Goal: Complete application form: Complete application form

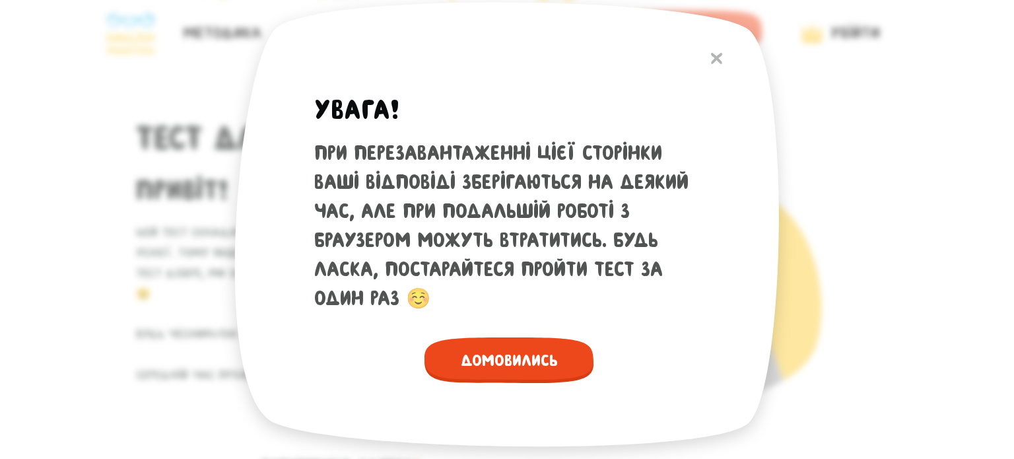
click at [517, 350] on span "Домовились" at bounding box center [508, 360] width 169 height 46
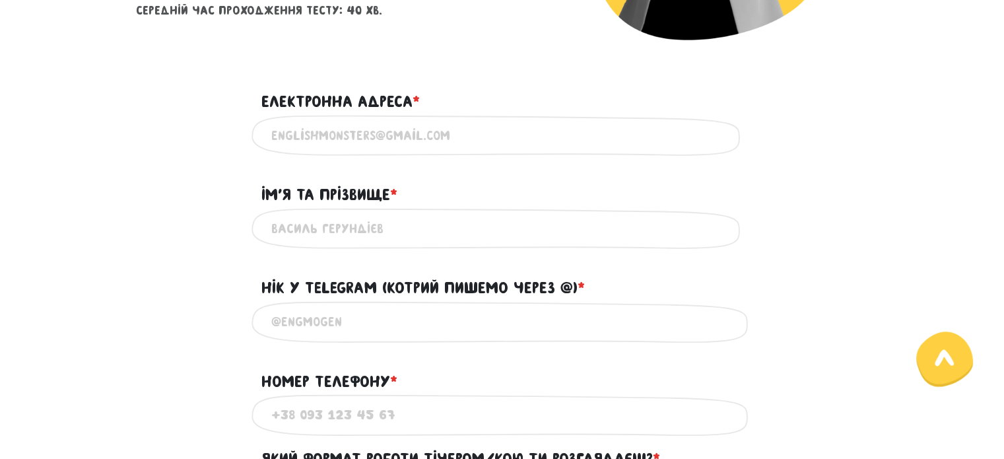
scroll to position [361, 0]
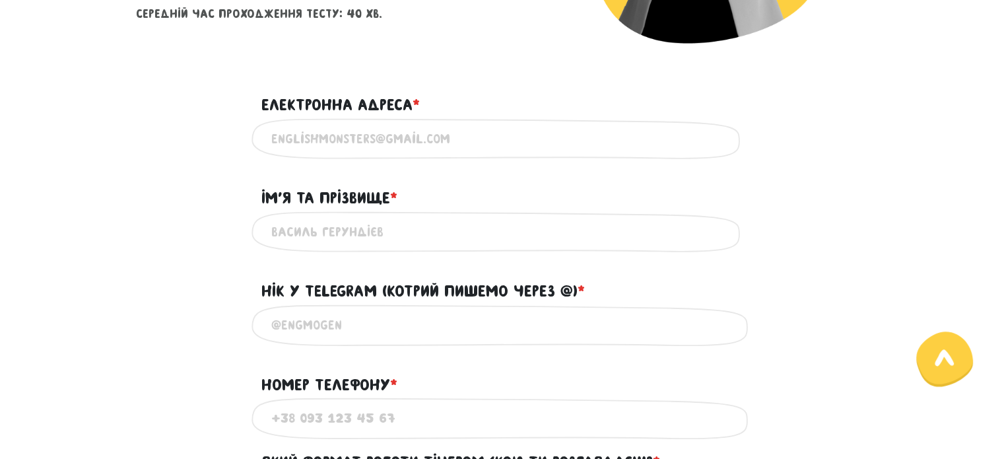
click at [416, 139] on input "Електронна адреса * ?" at bounding box center [502, 139] width 462 height 30
type input "[EMAIL_ADDRESS][DOMAIN_NAME]"
type input "[PERSON_NAME]"
type input "0933199782"
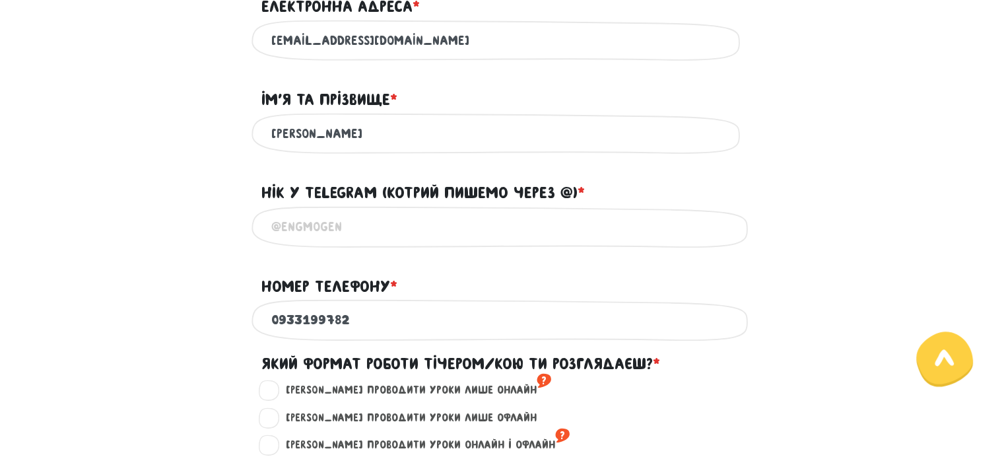
scroll to position [462, 0]
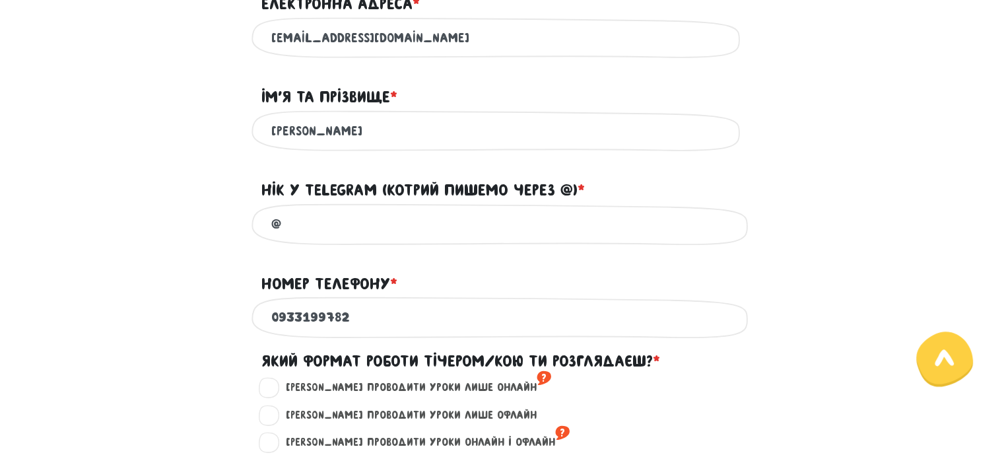
click at [372, 226] on input "@" at bounding box center [502, 224] width 462 height 30
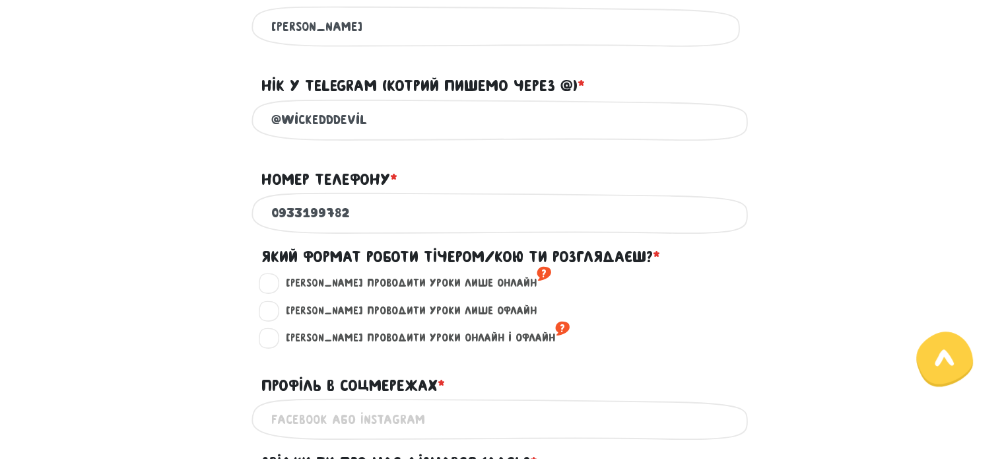
scroll to position [568, 0]
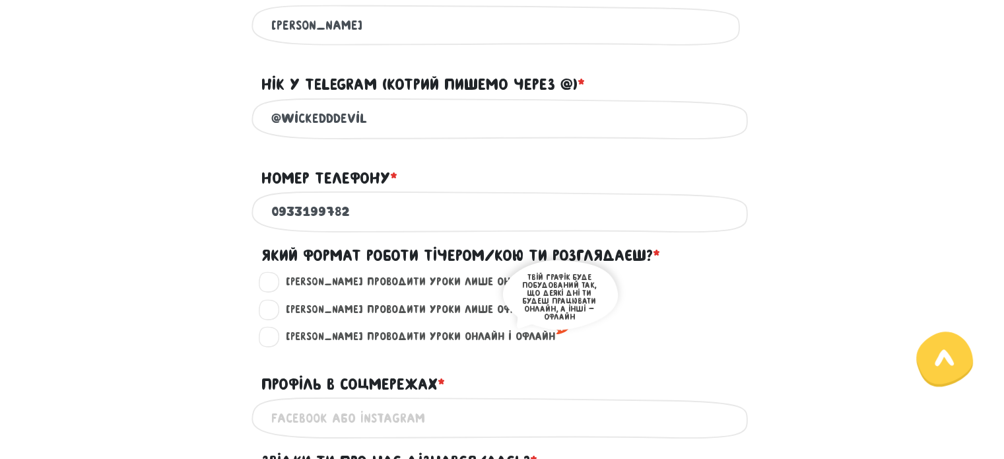
type input "@wickedddevil"
drag, startPoint x: 510, startPoint y: 342, endPoint x: 304, endPoint y: 287, distance: 213.7
click at [304, 287] on form "Тест для тічерів Привіт! Цей тест складається з двох частин - письмової та усно…" at bounding box center [502, 184] width 733 height 1340
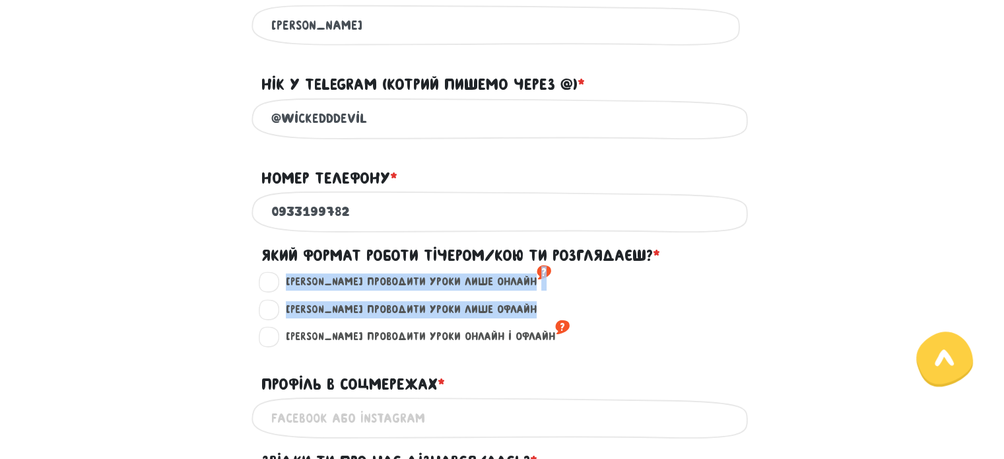
click at [304, 290] on label "Хочу проводити уроки лише онлайн ?" at bounding box center [413, 281] width 277 height 17
click at [275, 286] on input "Хочу проводити уроки лише онлайн ?" at bounding box center [270, 279] width 11 height 13
radio input "true"
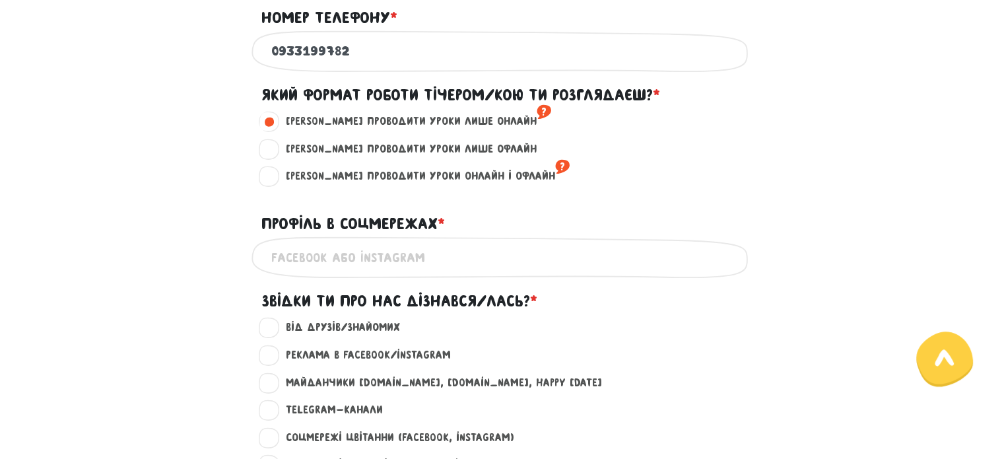
scroll to position [733, 0]
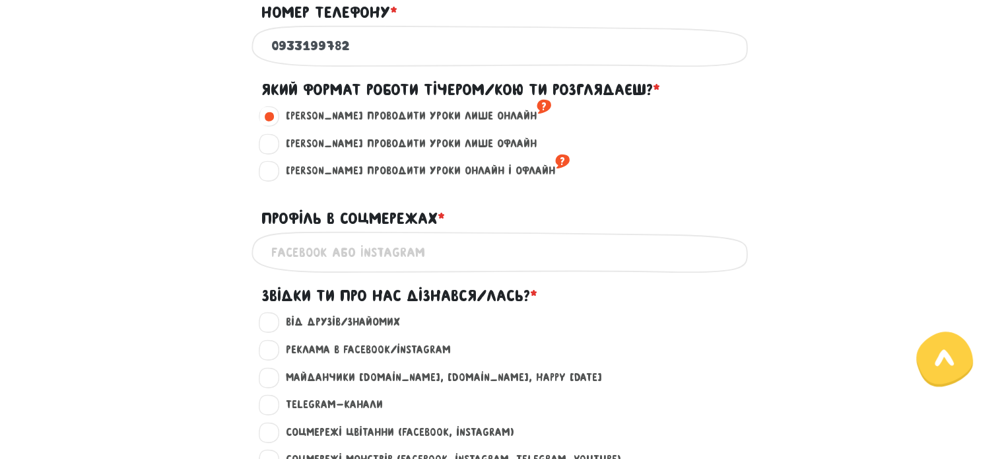
click at [400, 267] on input "Профіль в соцмережах * ?" at bounding box center [502, 252] width 462 height 30
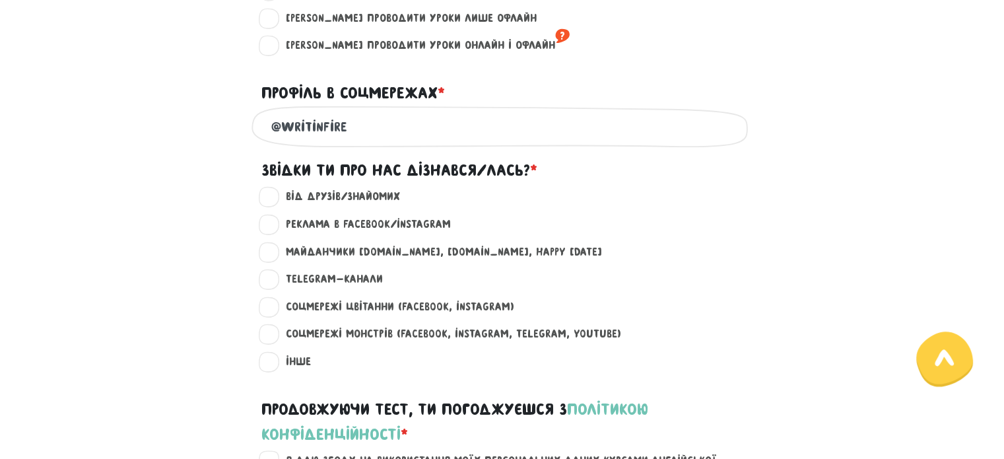
scroll to position [860, 0]
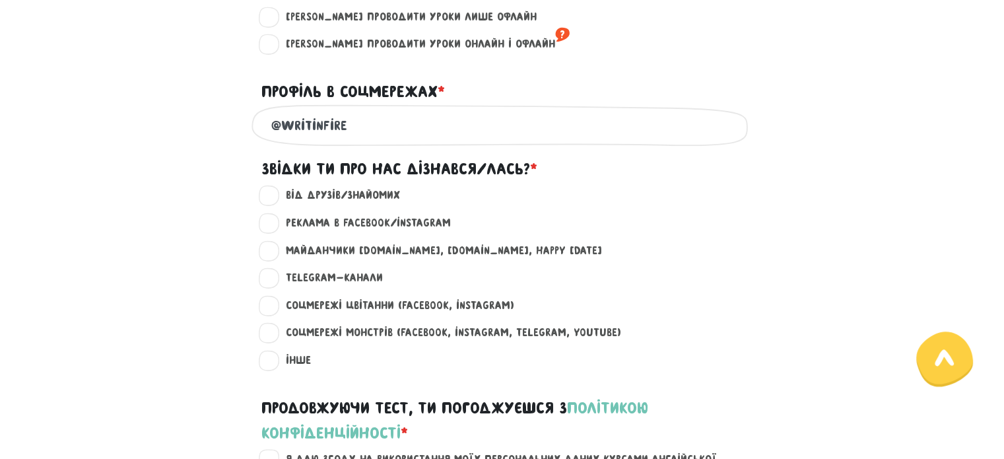
type input "@writinfire"
click at [275, 232] on label "Реклама в Facebook/Instagram ?" at bounding box center [363, 223] width 176 height 17
click at [267, 228] on input "Реклама в Facebook/Instagram ?" at bounding box center [270, 221] width 11 height 13
radio input "true"
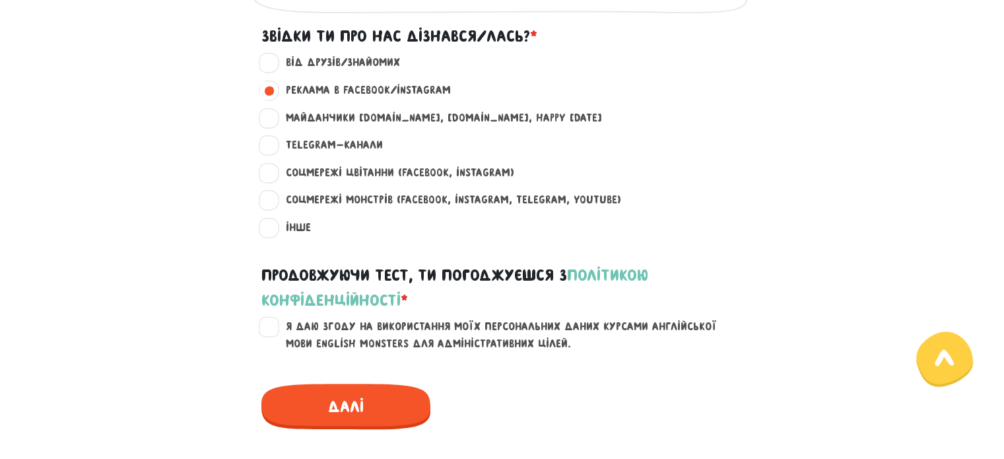
scroll to position [1019, 0]
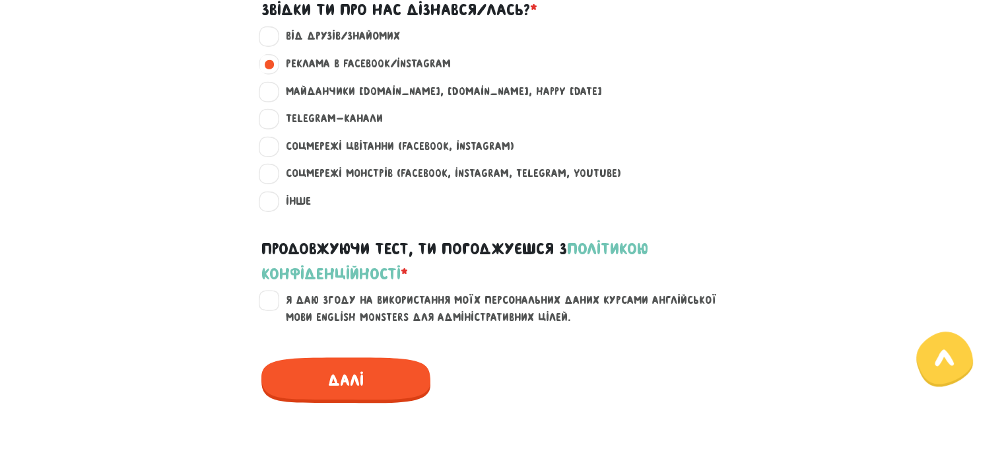
click at [275, 319] on label "Я даю згоду на використання моїх персональних даних курсами англійської мови En…" at bounding box center [510, 309] width 471 height 34
click at [271, 305] on input "Я даю згоду на використання моїх персональних даних курсами англійської мови En…" at bounding box center [270, 298] width 11 height 13
checkbox input "true"
click at [374, 389] on span "Далі" at bounding box center [345, 380] width 169 height 46
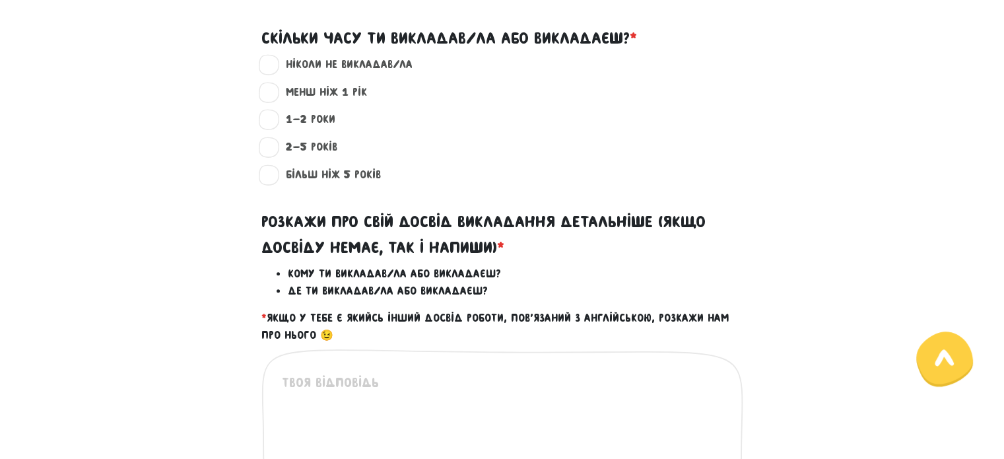
scroll to position [378, 0]
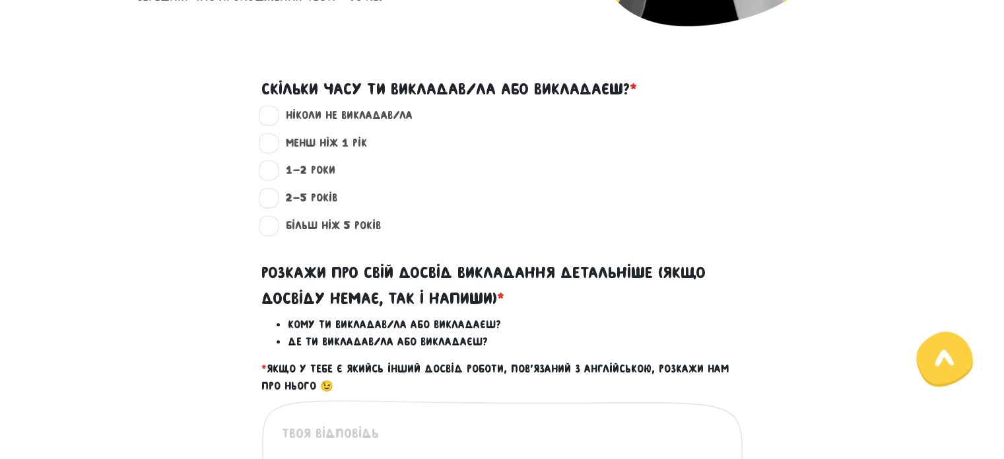
click at [332, 112] on label "ніколи не викладав/ла ?" at bounding box center [344, 115] width 138 height 17
click at [275, 112] on input "ніколи не викладав/ла ?" at bounding box center [270, 113] width 11 height 13
radio input "true"
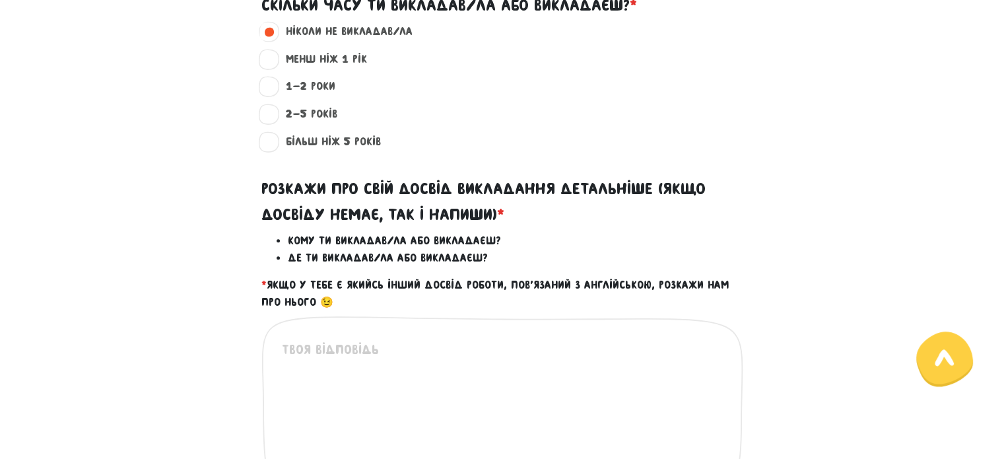
scroll to position [463, 0]
click at [358, 340] on textarea at bounding box center [503, 420] width 442 height 162
click at [358, 340] on textarea "To enrich screen reader interactions, please activate Accessibility in Grammarl…" at bounding box center [503, 420] width 442 height 162
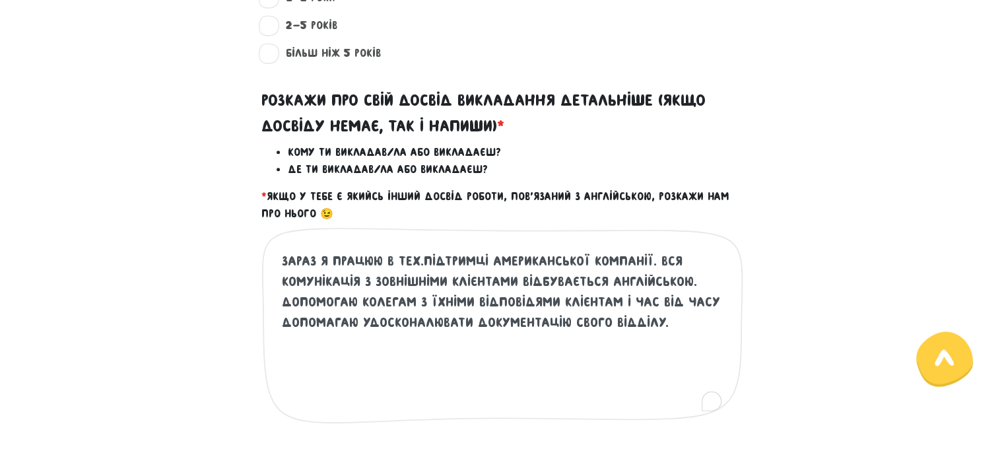
scroll to position [557, 0]
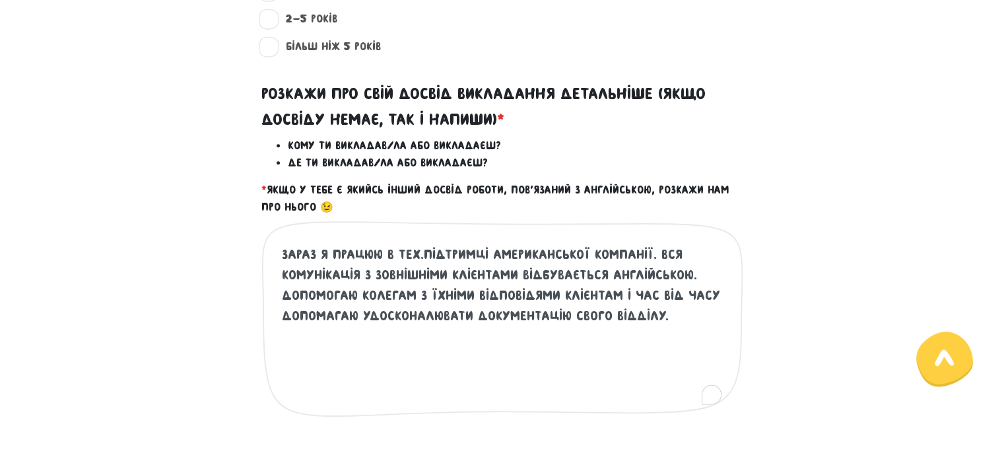
click at [618, 296] on textarea "зараз Я працюю в тех.підтримці американської компанії. вся комунікація з зовніш…" at bounding box center [503, 325] width 442 height 162
click at [613, 292] on textarea "зараз Я працюю в тех.підтримці американської компанії. вся комунікація з зовніш…" at bounding box center [503, 325] width 442 height 162
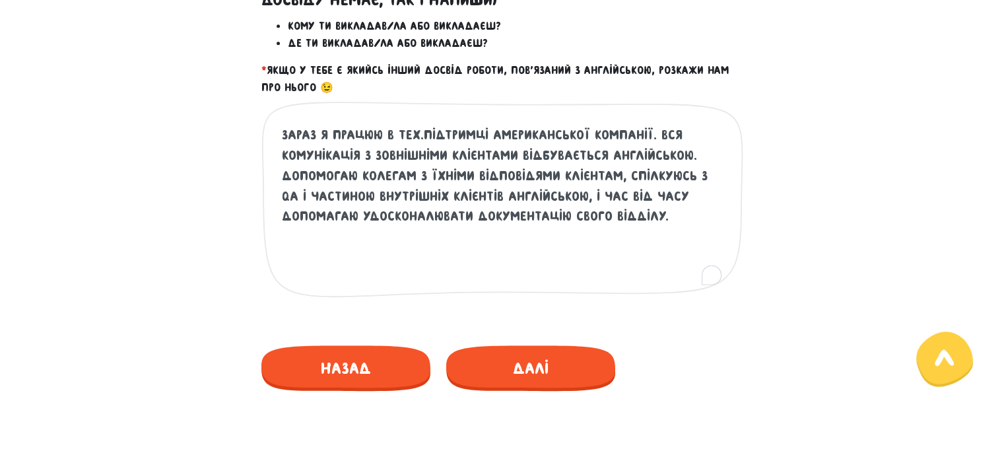
scroll to position [708, 0]
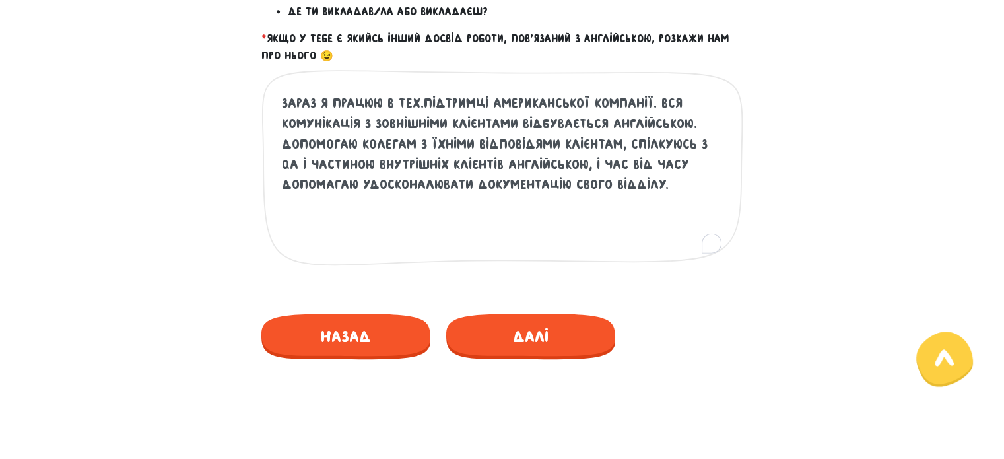
type textarea "зараз Я працюю в тех.підтримці американської компанії. вся комунікація з зовніш…"
click at [523, 329] on span "Далі" at bounding box center [530, 337] width 169 height 46
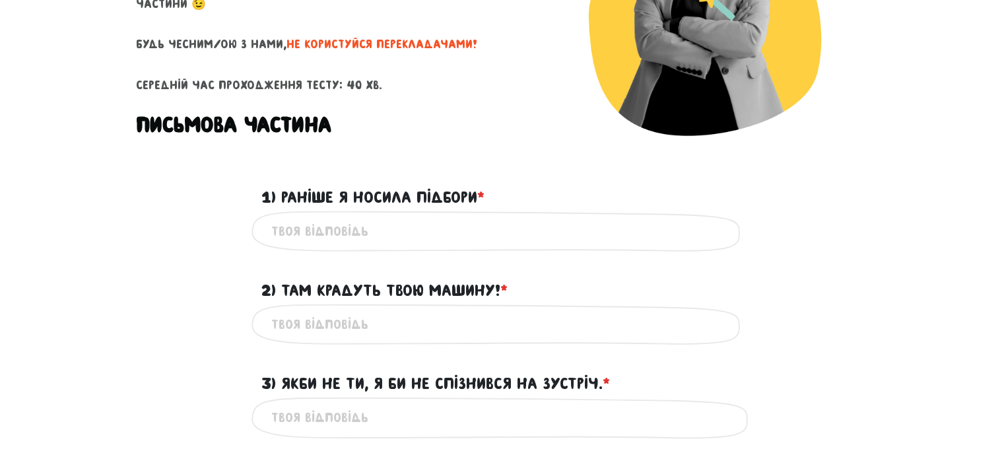
scroll to position [264, 0]
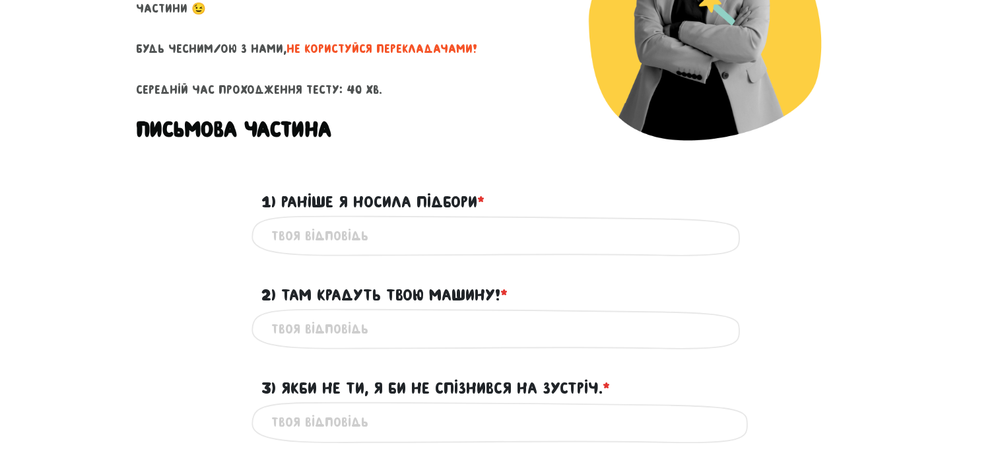
click at [354, 233] on input "1) Раніше я носила підбори * ?" at bounding box center [502, 236] width 462 height 30
click at [354, 231] on input "1) Раніше я носила підбори * ?" at bounding box center [502, 236] width 462 height 30
type input "I was wearing heels earlier."
click at [308, 323] on input "2) Там крадуть твою машину! * ?" at bounding box center [502, 329] width 462 height 30
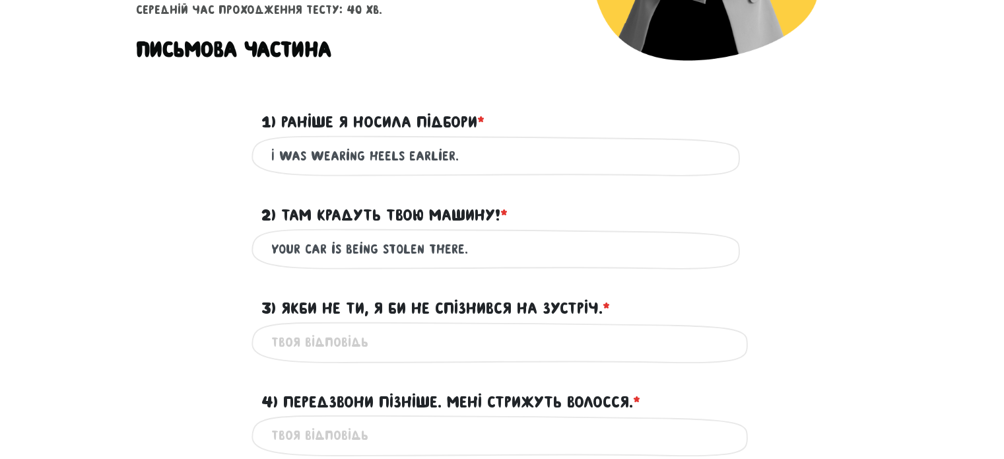
scroll to position [347, 0]
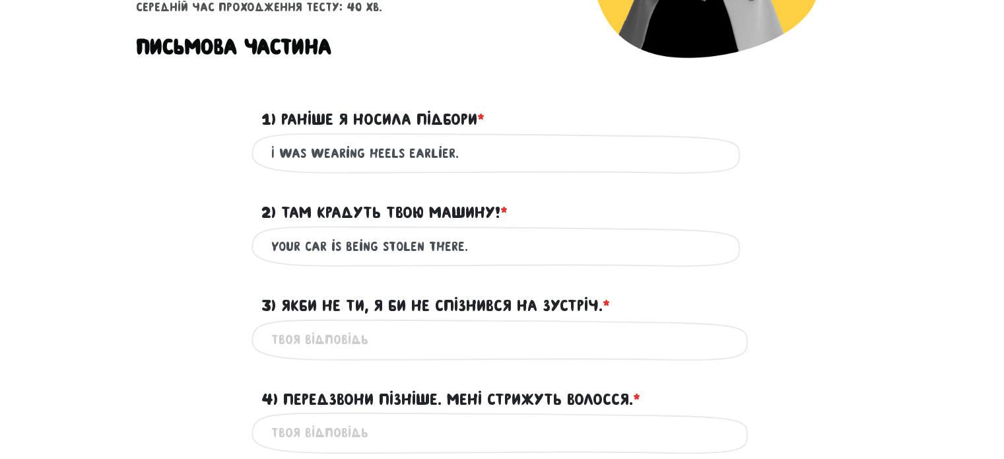
click at [496, 245] on input "your car is being stolen there." at bounding box center [502, 247] width 462 height 30
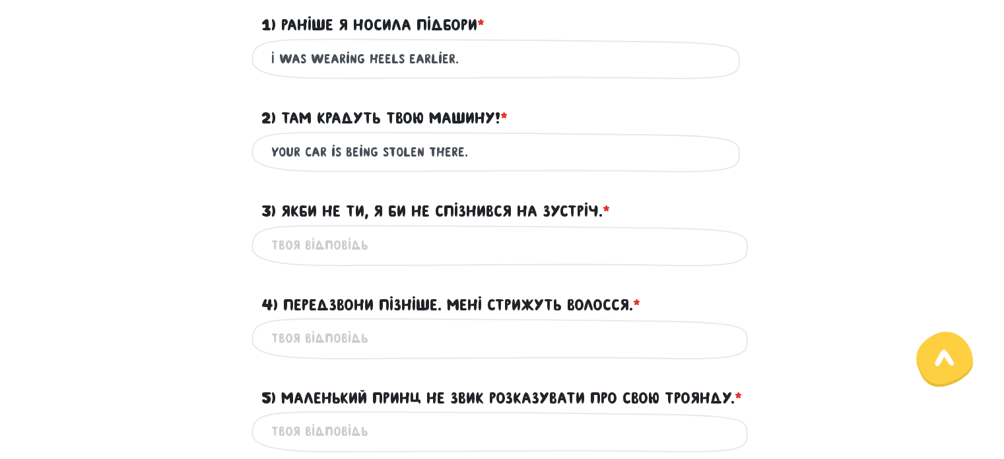
scroll to position [442, 0]
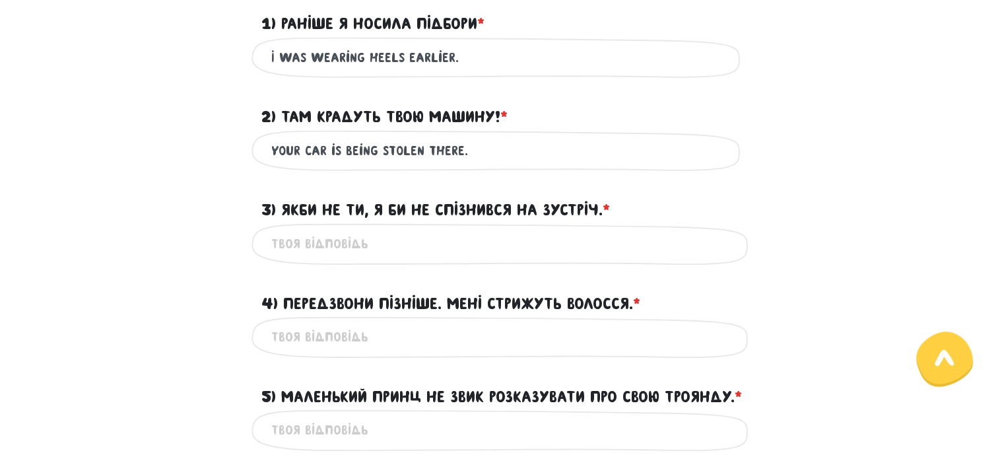
type input "your car is being stolen there."
click at [387, 244] on input "3) Якби не ти, я би не спізнився на зустріч. * ?" at bounding box center [502, 244] width 462 height 30
click at [388, 245] on input "3) Якби не ти, я би не спізнився на зустріч. * ?" at bounding box center [502, 244] width 462 height 30
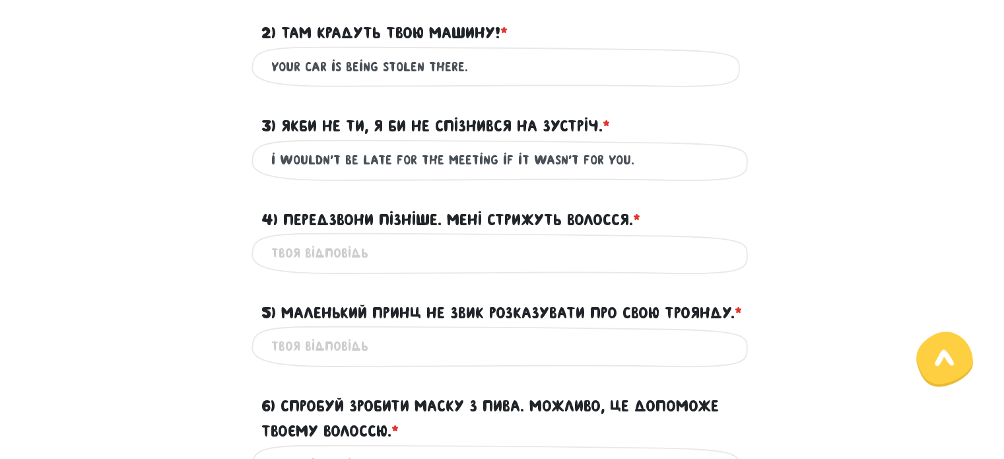
scroll to position [528, 0]
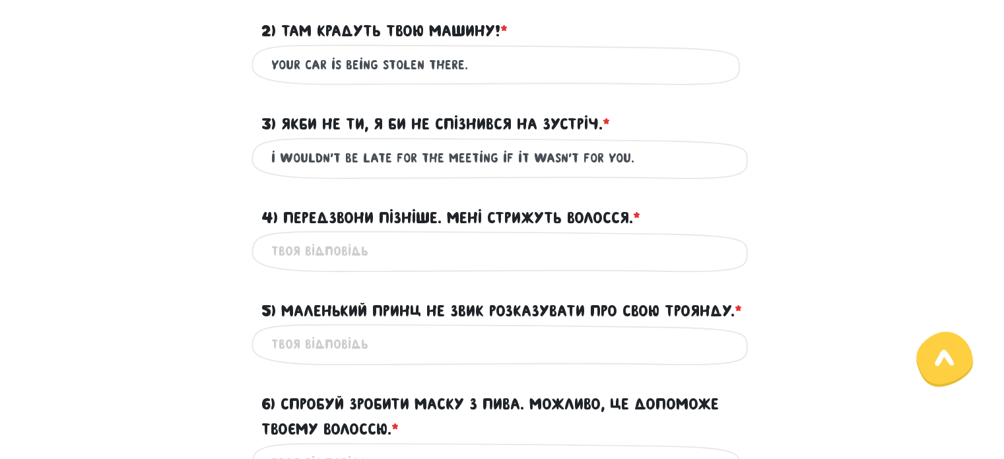
type input "i wouldn't be late for the meeting if it wasn't for you."
click at [351, 248] on input "4) Передзвони пізніше. Мені стрижуть волосся. * ?" at bounding box center [502, 251] width 462 height 30
click at [356, 253] on input "4) Передзвони пізніше. Мені стрижуть волосся. * ?" at bounding box center [502, 251] width 462 height 30
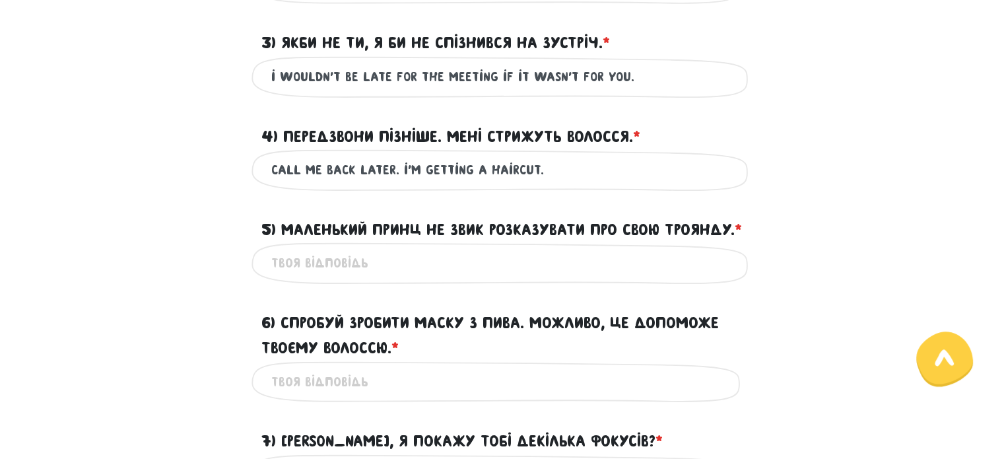
scroll to position [619, 0]
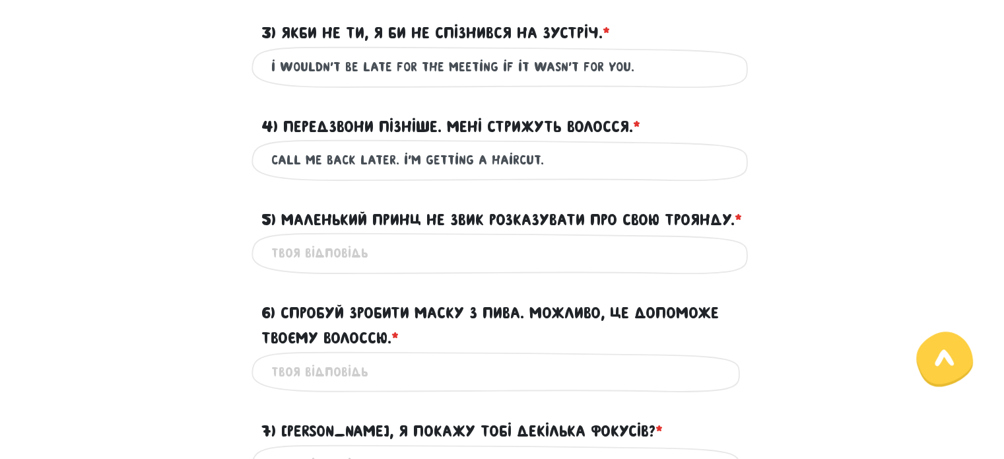
type input "call me back later. i'm getting a haircut."
click at [359, 268] on input "5) Маленький Принц не звик розказувати про свою Троянду. * ?" at bounding box center [502, 253] width 462 height 30
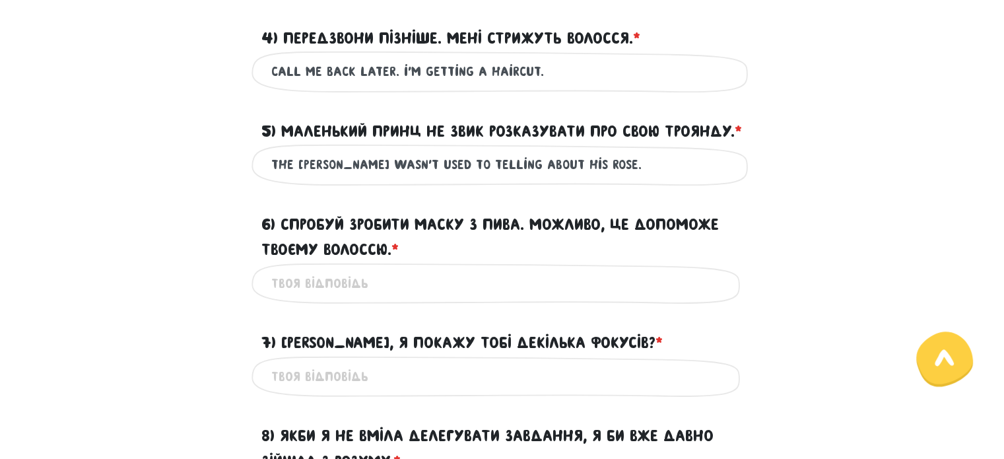
scroll to position [717, 0]
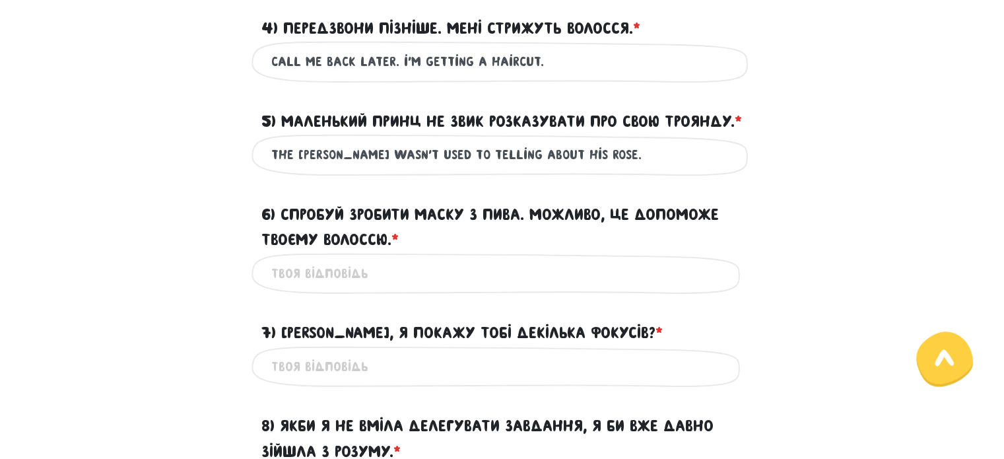
type input "The [PERSON_NAME] wasn't used to telling about his rose."
click at [370, 288] on input "6) Спробуй зробити маску з пива. Можливо, це допоможе твоєму волоссю. * ?" at bounding box center [502, 274] width 462 height 30
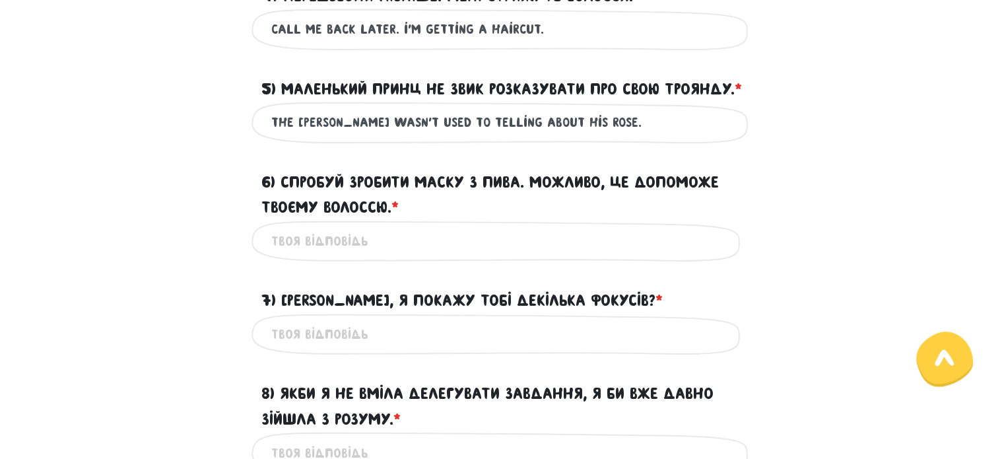
scroll to position [754, 0]
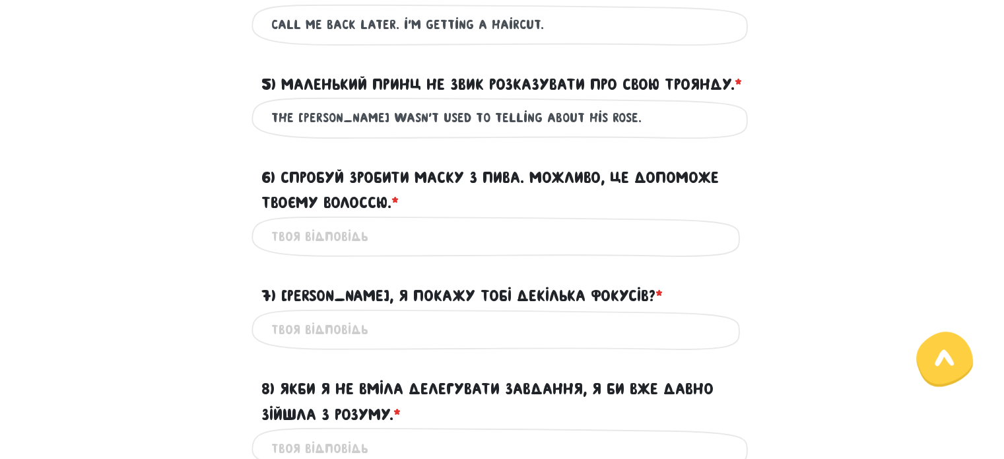
click at [347, 251] on input "6) Спробуй зробити маску з пива. Можливо, це допоможе твоєму волоссю. * ?" at bounding box center [502, 237] width 462 height 30
type input "p"
type input "t"
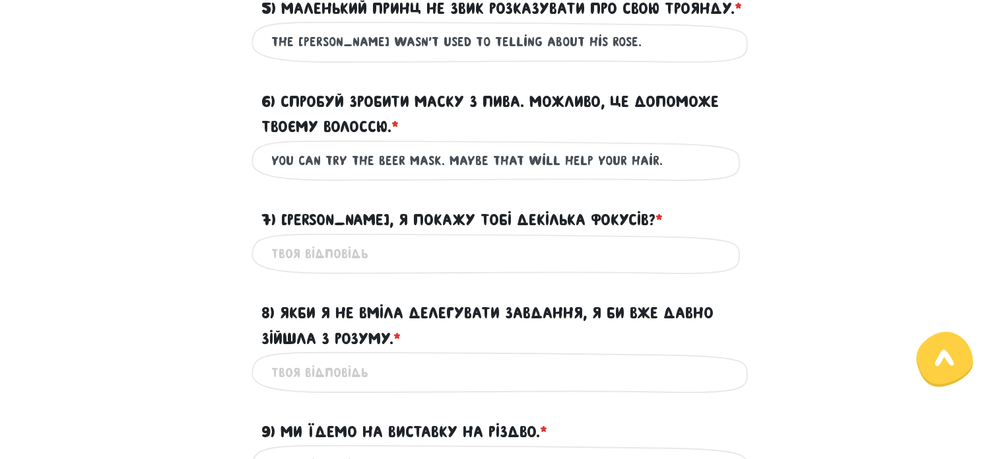
scroll to position [843, 0]
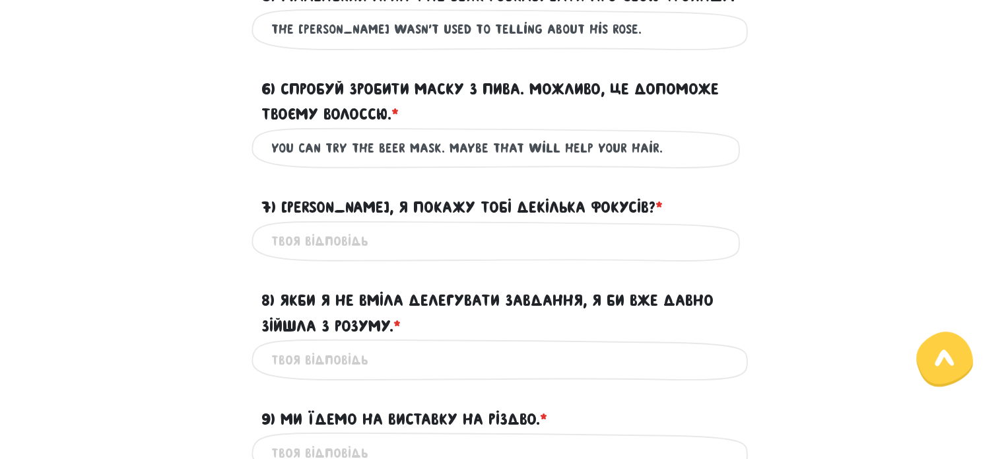
drag, startPoint x: 325, startPoint y: 171, endPoint x: 254, endPoint y: 166, distance: 71.5
click at [254, 166] on div "you can try the beer mask. maybe that will help your hair. Це обов'язкове поле" at bounding box center [502, 148] width 502 height 42
click at [294, 163] on input "try the beer mask. maybe that will help your hair." at bounding box center [502, 148] width 462 height 30
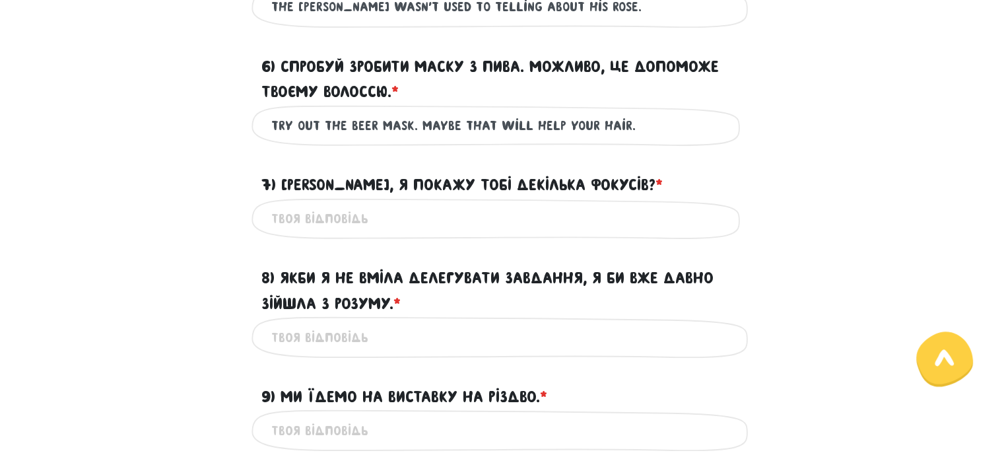
scroll to position [867, 0]
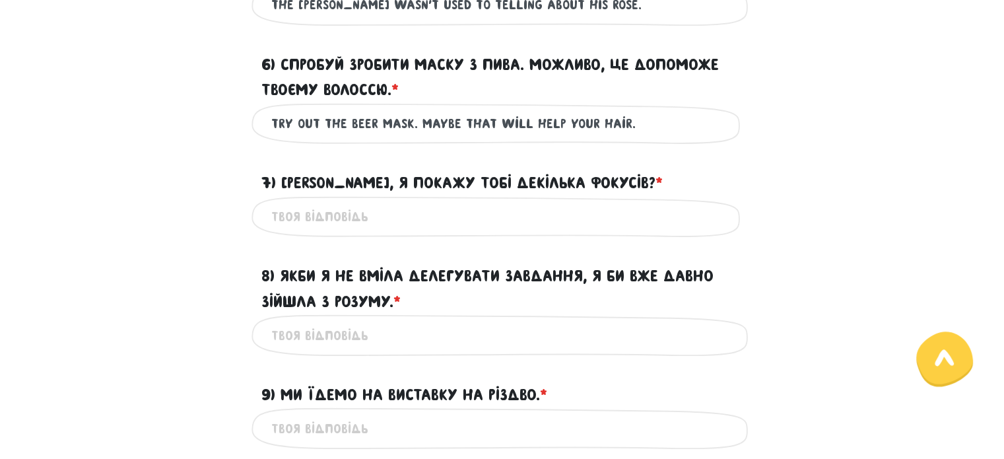
type input "try out the beer mask. maybe that will help your hair."
click at [350, 232] on input "7) Хочеш, я покажу тобі декілька фокусів? * ?" at bounding box center [502, 217] width 462 height 30
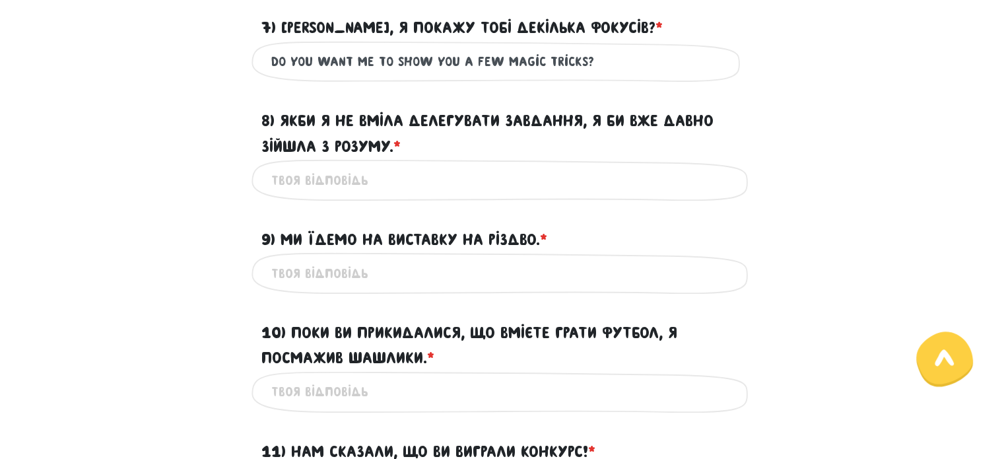
scroll to position [1022, 0]
type input "do you want me to show you a few magic tricks?"
click at [358, 195] on input "8) Якби я не вміла делегувати завдання, я би вже давно зійшла з розуму. * ?" at bounding box center [502, 181] width 462 height 30
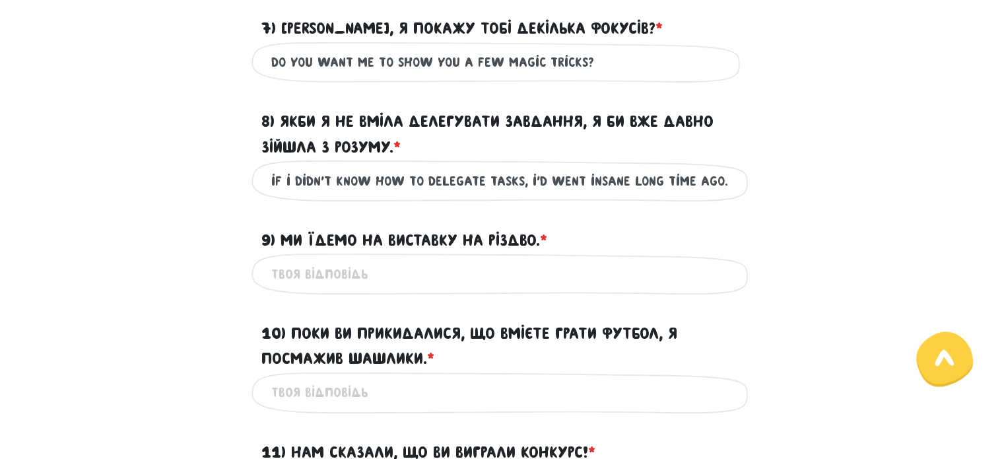
click at [538, 195] on input "if i didn't know how to delegate tasks, i'd went insane long time ago." at bounding box center [502, 181] width 462 height 30
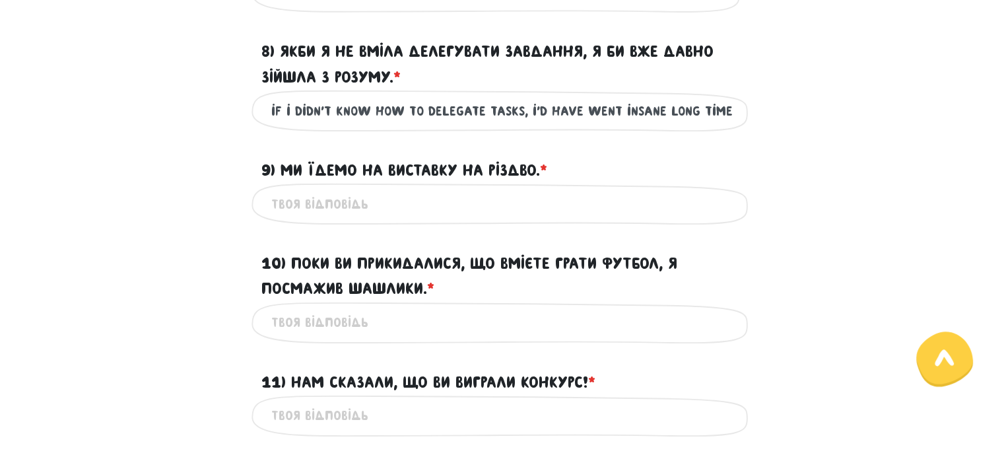
scroll to position [1092, 0]
type input "if i didn't know how to delegate tasks, i'd have went insane long time ago."
click at [345, 218] on input "9) Ми їдемо на виставку на Різдво. * ?" at bounding box center [502, 203] width 462 height 30
click at [347, 218] on input "9) Ми їдемо на виставку на Різдво. * ?" at bounding box center [502, 203] width 462 height 30
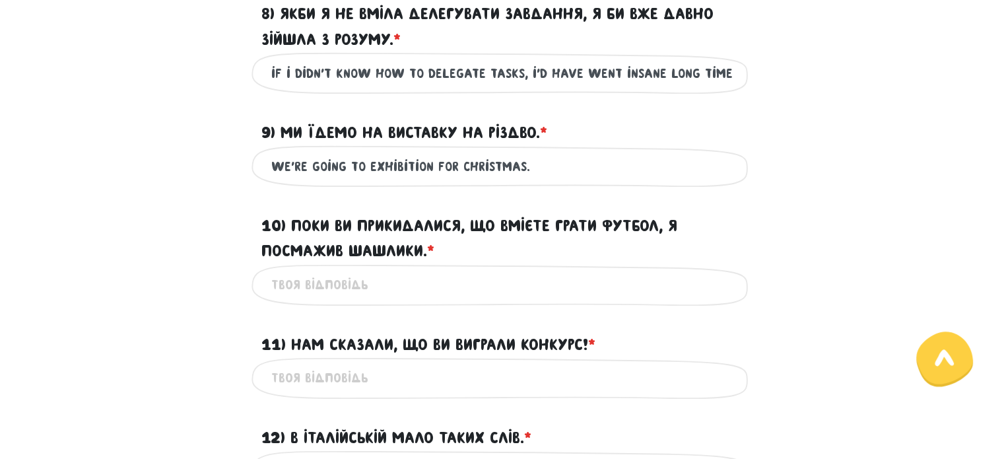
scroll to position [1151, 0]
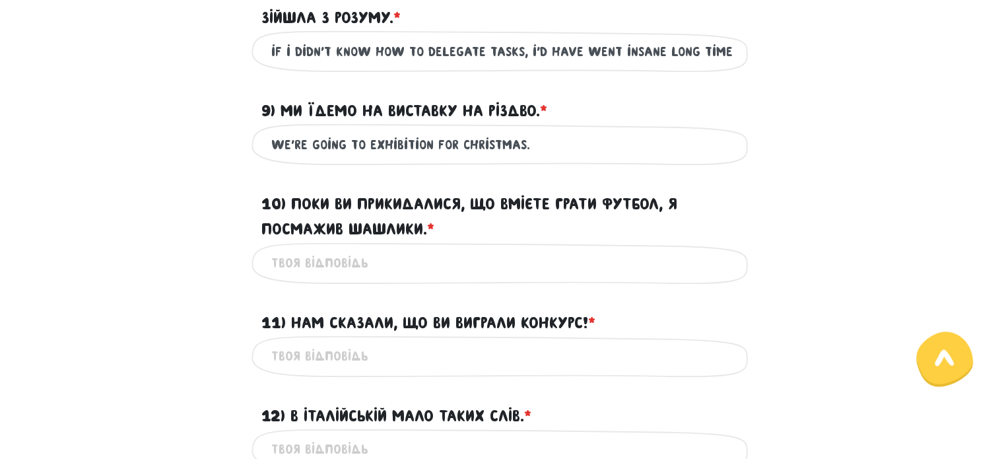
type input "we're going to exhibition for christmas."
click at [348, 278] on input "10) Поки ви прикидалися, що вмієте грати футбол, я посмажив шашлики. * ?" at bounding box center [502, 263] width 462 height 30
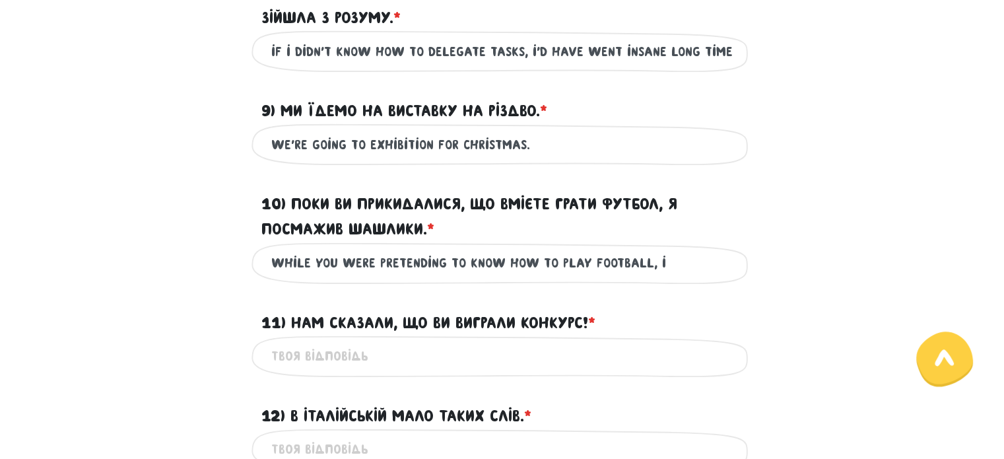
click at [671, 278] on input "while you were pretending to know how to play football, i" at bounding box center [502, 263] width 462 height 30
click at [641, 278] on input "while you were pretending to know how to play football, i finished cooking barb…" at bounding box center [502, 263] width 462 height 30
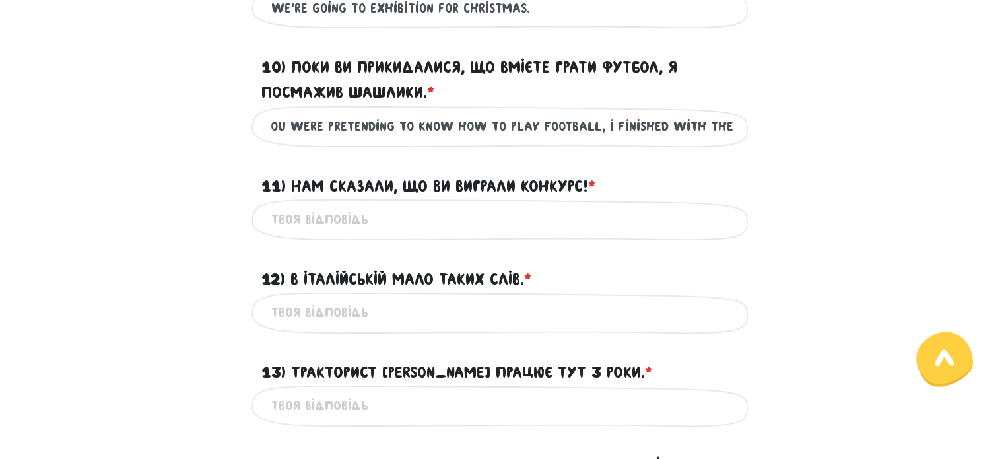
scroll to position [1299, 0]
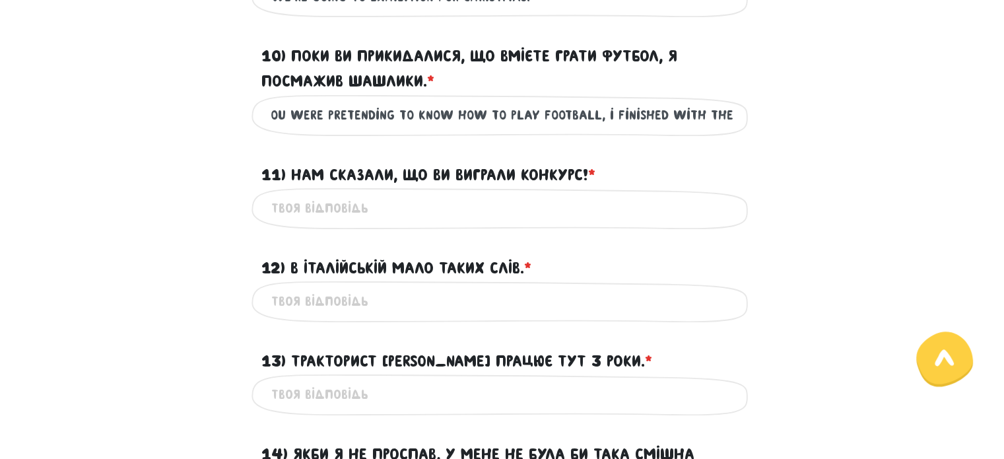
type input "while you were pretending to know how to play football, i finished with the bar…"
click at [367, 223] on input "11) Нам сказали, що ви виграли конкурс! * ?" at bounding box center [502, 208] width 462 height 30
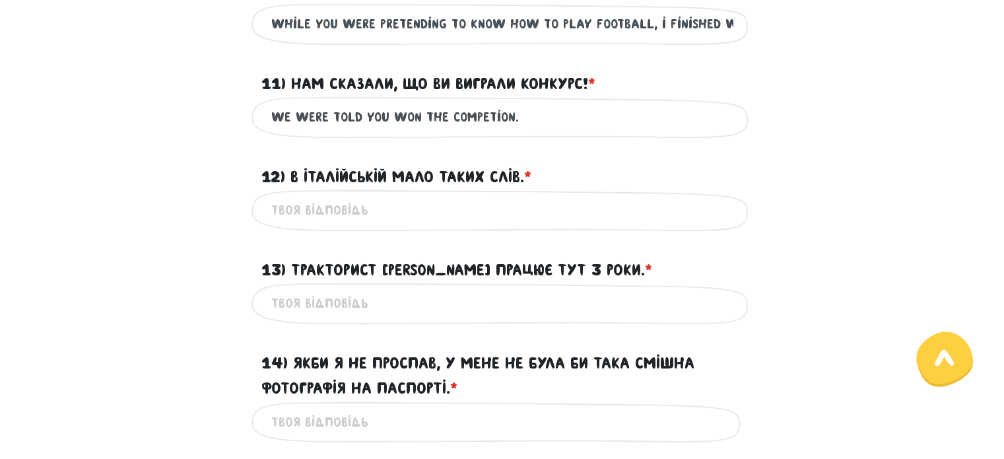
scroll to position [1391, 0]
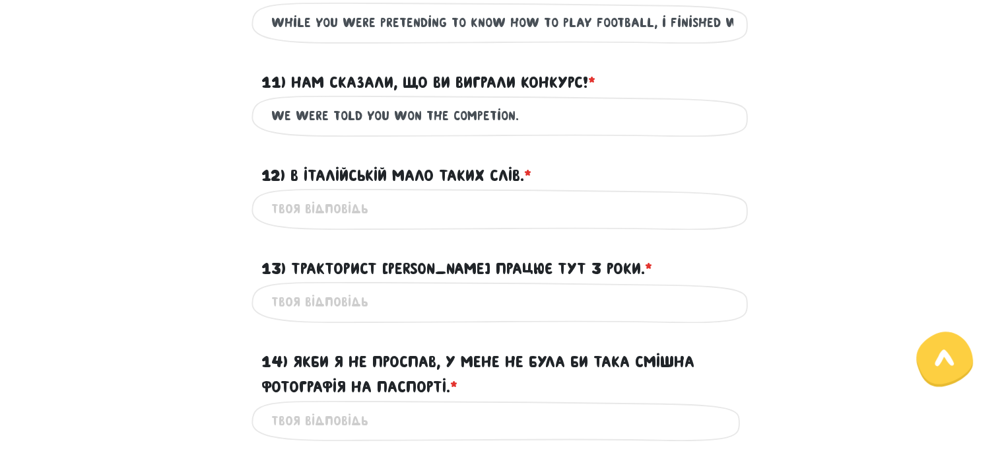
type input "we were told you won the competion."
click at [354, 224] on input "12) В італійській мало таких слів. * ?" at bounding box center [502, 209] width 462 height 30
click at [313, 224] on input "there's little words like that in italian." at bounding box center [502, 209] width 462 height 30
click at [350, 224] on input "there are little words like that in italian." at bounding box center [502, 209] width 462 height 30
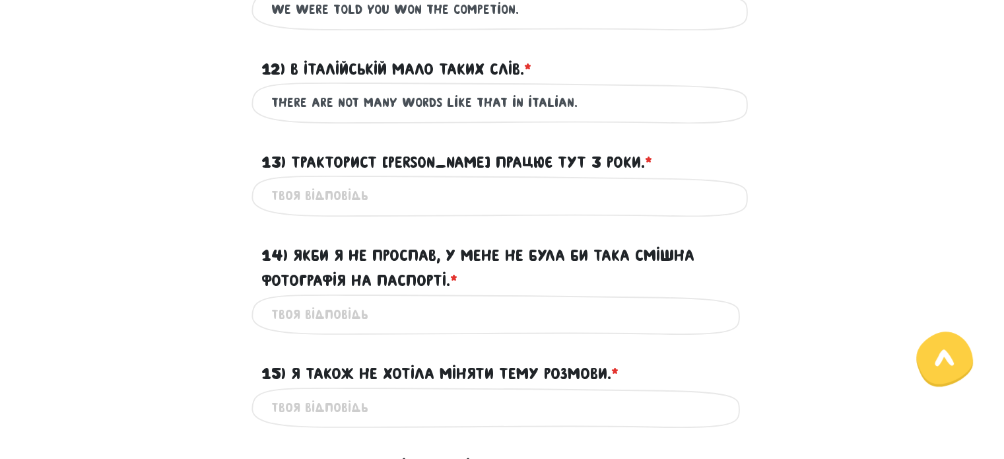
scroll to position [1500, 0]
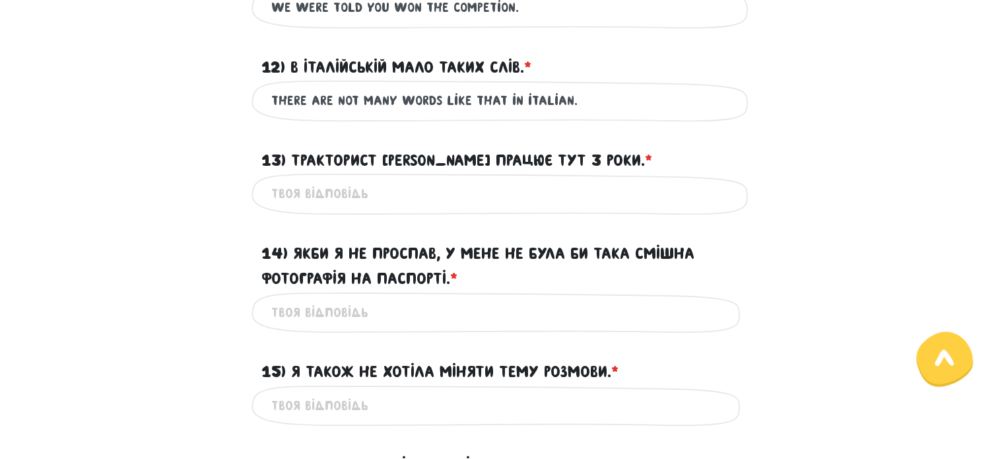
type input "there are not many words like that in italian."
click at [351, 209] on input "13) Тракторист Едуард працює тут 3 роки. * ?" at bounding box center [502, 194] width 462 height 30
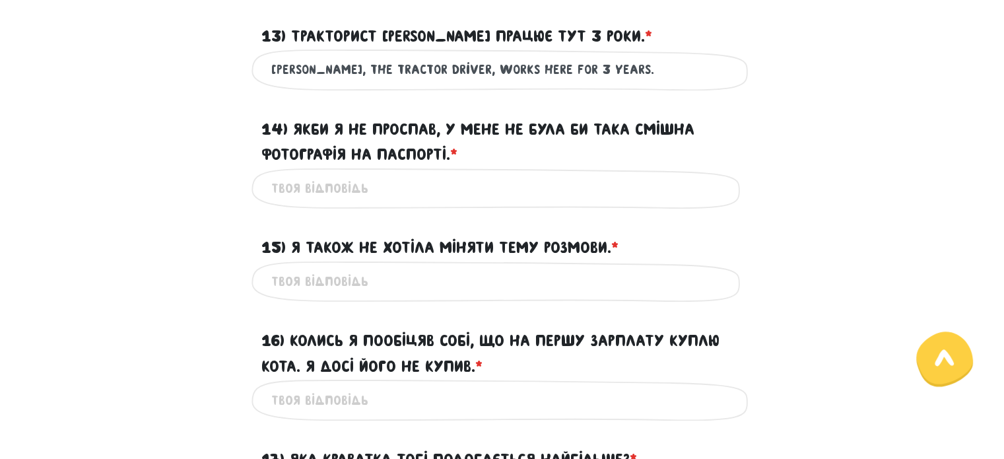
scroll to position [1624, 0]
type input "[PERSON_NAME], the tractor driver, works here for 3 years."
click at [381, 203] on input "14) Якби я не проспав, у мене не була би така смішна фотографія на паспорті. * ?" at bounding box center [502, 188] width 462 height 30
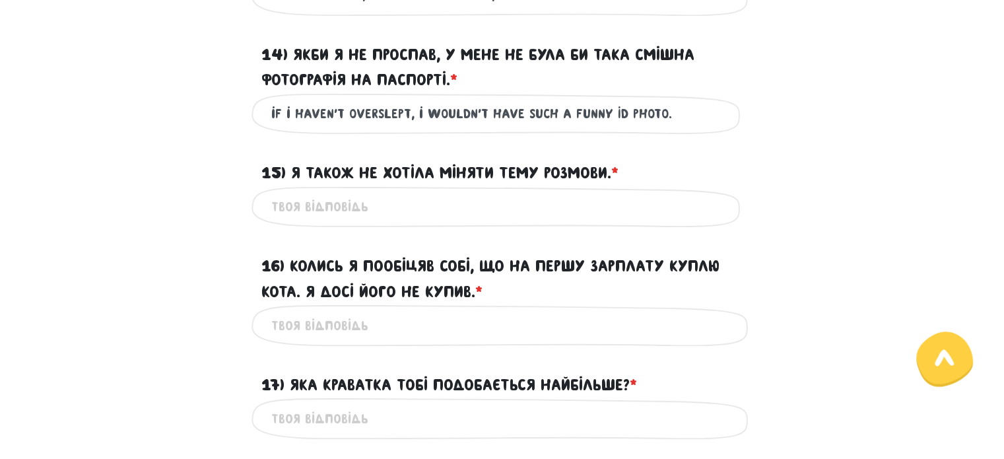
scroll to position [1700, 0]
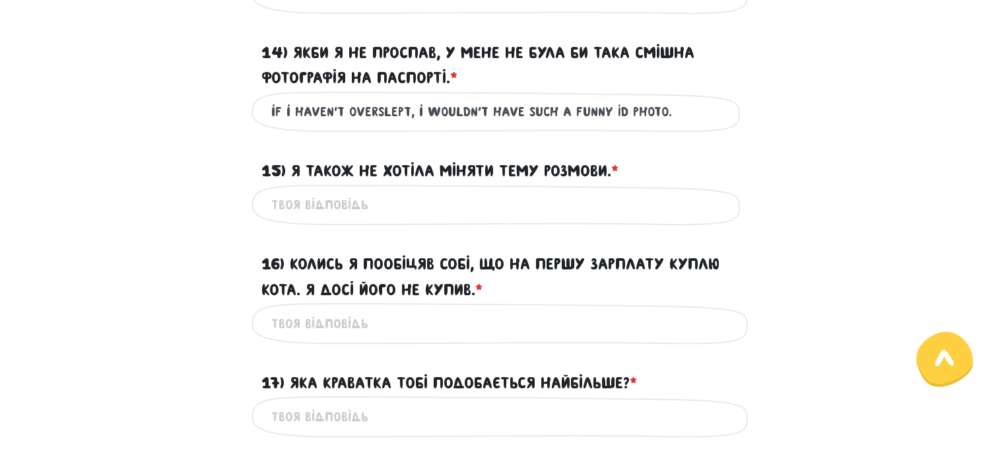
type input "if i haven't overslept, i wouldn't have such a funny ID photo."
click at [396, 220] on input "15) Я також не хотіла міняти тему розмови. * ?" at bounding box center [502, 205] width 462 height 30
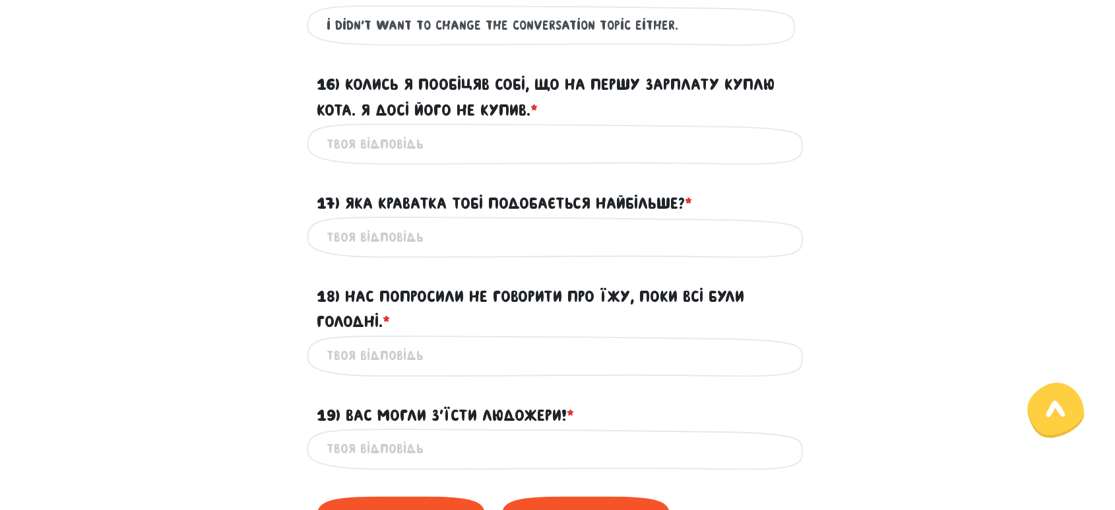
scroll to position [1878, 0]
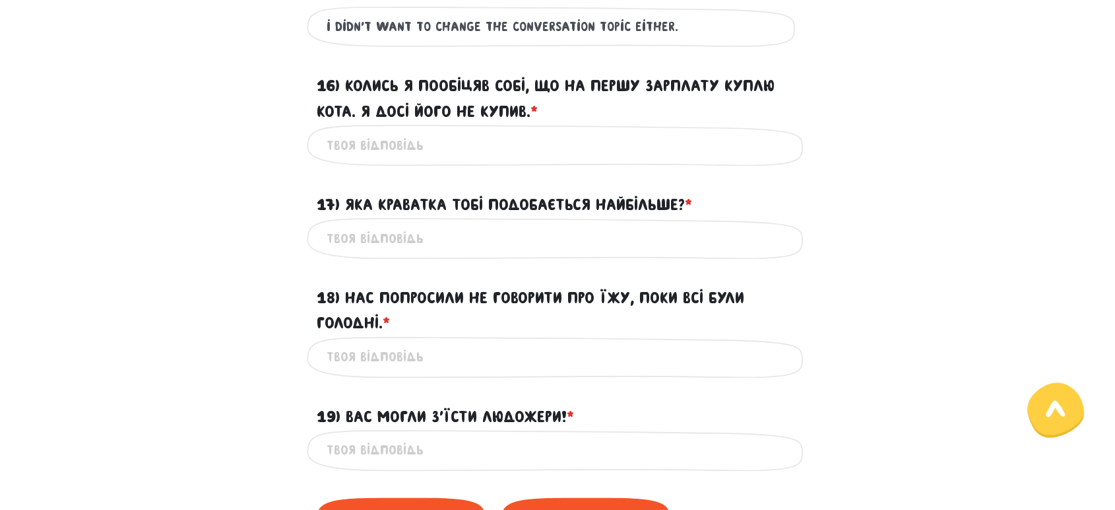
type input "i didn't want to change the conversation topic either."
click at [407, 160] on input "16) Колись я пообіцяв собі, що на першу зарплату куплю кота. Я досі його не куп…" at bounding box center [558, 145] width 462 height 30
click at [504, 160] on input "16) Колись я пообіцяв собі, що на першу зарплату куплю кота. Я досі його не куп…" at bounding box center [558, 145] width 462 height 30
click at [510, 160] on input "16) Колись я пообіцяв собі, що на першу зарплату куплю кота. Я досі його не куп…" at bounding box center [558, 145] width 462 height 30
click at [508, 160] on input "16) Колись я пообіцяв собі, що на першу зарплату куплю кота. Я досі його не куп…" at bounding box center [558, 145] width 462 height 30
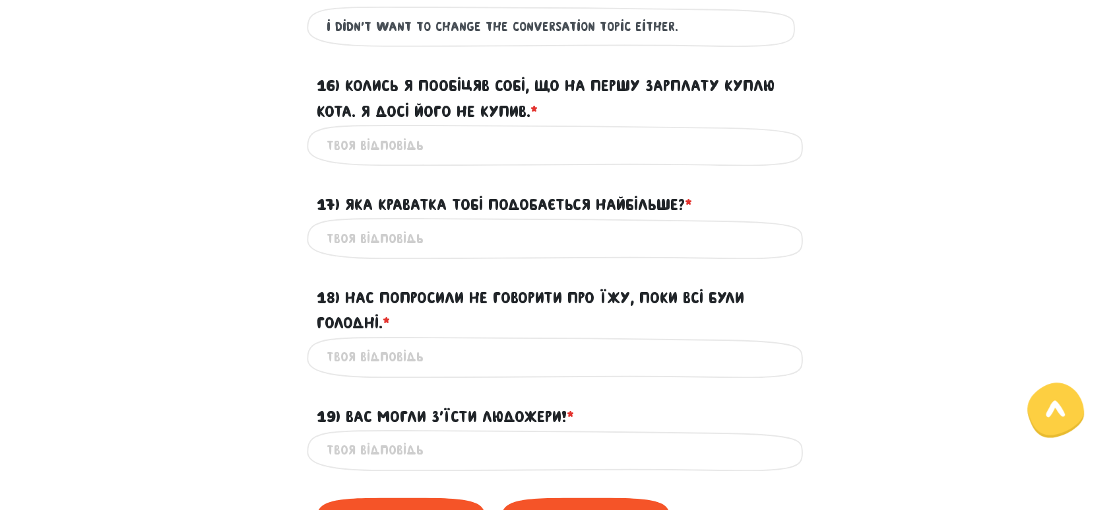
click at [515, 160] on input "16) Колись я пообіцяв собі, що на першу зарплату куплю кота. Я досі його не куп…" at bounding box center [558, 145] width 462 height 30
type input "once i promised myself that i'd buy a cat from my first paycheck. i haven't bou…"
click at [401, 253] on input "17) Яка краватка тобі подобається найбільше? * ?" at bounding box center [558, 238] width 462 height 30
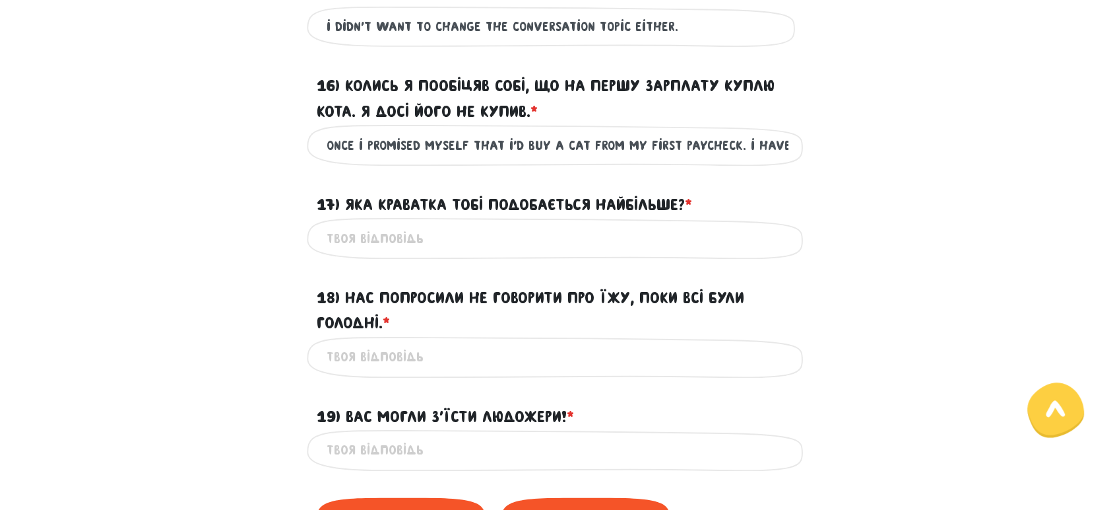
click at [401, 253] on input "17) Яка краватка тобі подобається найбільше? * ?" at bounding box center [558, 238] width 462 height 30
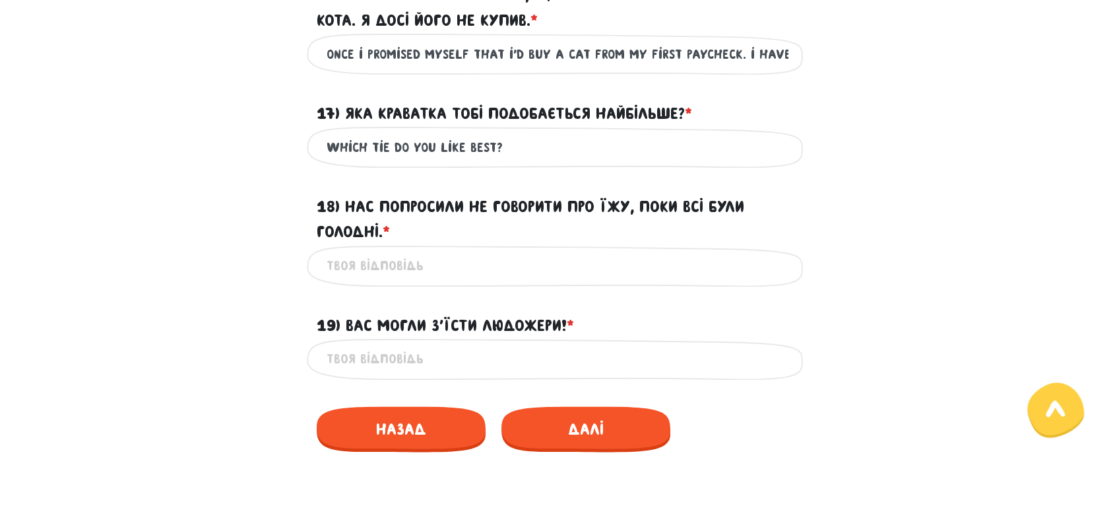
scroll to position [1971, 0]
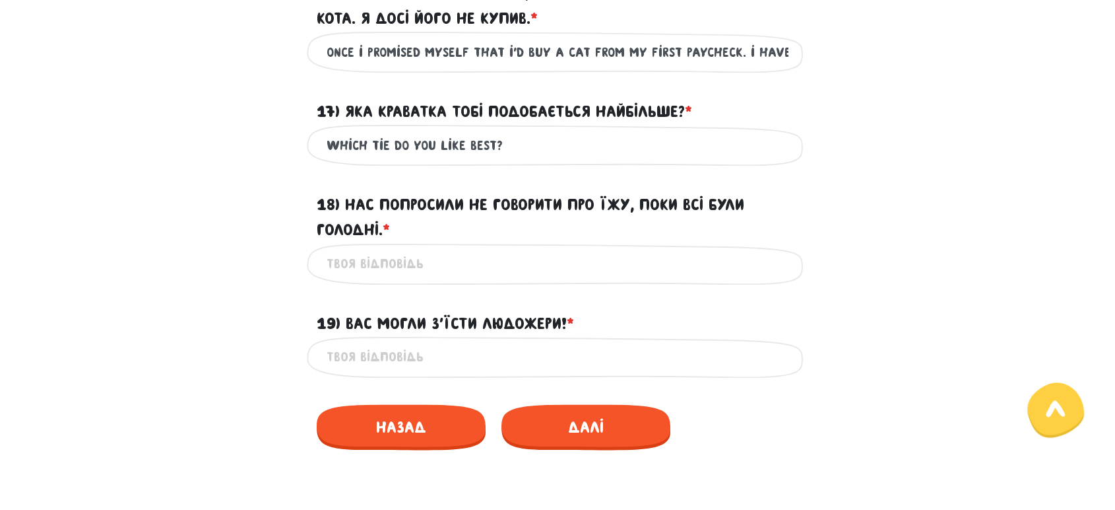
type input "which tie do you like best?"
click at [409, 279] on input "18) Нас попросили не говорити про їжу, поки всі були голодні. * ?" at bounding box center [558, 264] width 462 height 30
click at [385, 279] on input "18) Нас попросили не говорити про їжу, поки всі були голодні. * ?" at bounding box center [558, 264] width 462 height 30
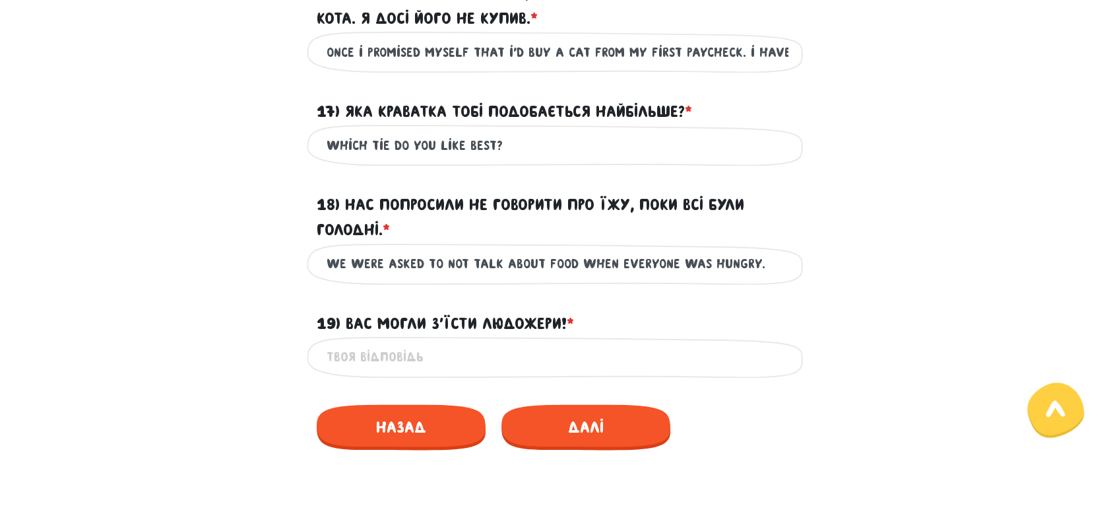
type input "we were asked to not talk about food when everyone was hungry."
click at [392, 372] on input "19) Вас могли з’їсти людожери! * ?" at bounding box center [558, 357] width 462 height 30
click at [465, 372] on input "19) Вас могли з’їсти людожери! * ?" at bounding box center [558, 357] width 462 height 30
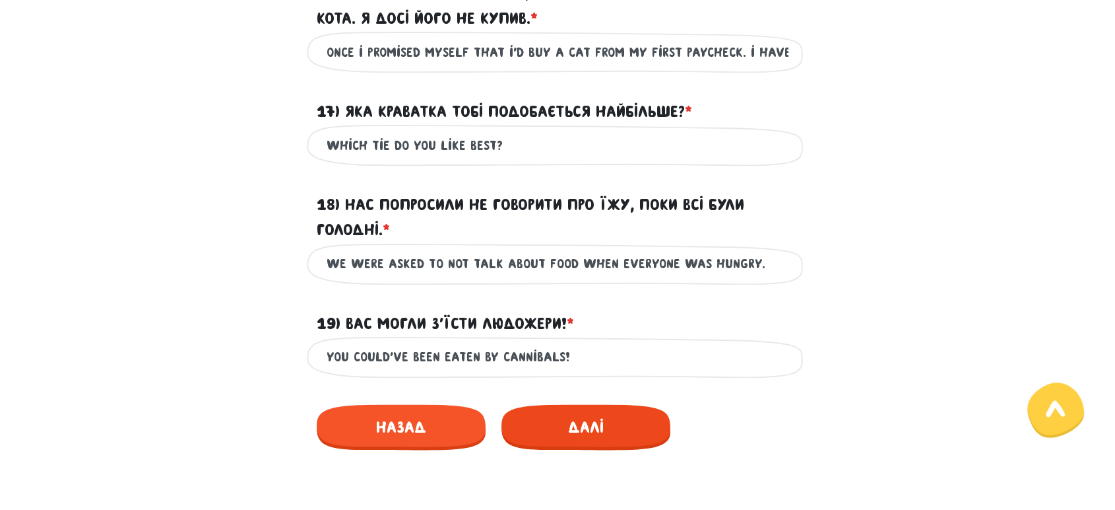
type input "you could've been eaten by cannibals!"
click at [570, 449] on span "Далі" at bounding box center [586, 427] width 169 height 46
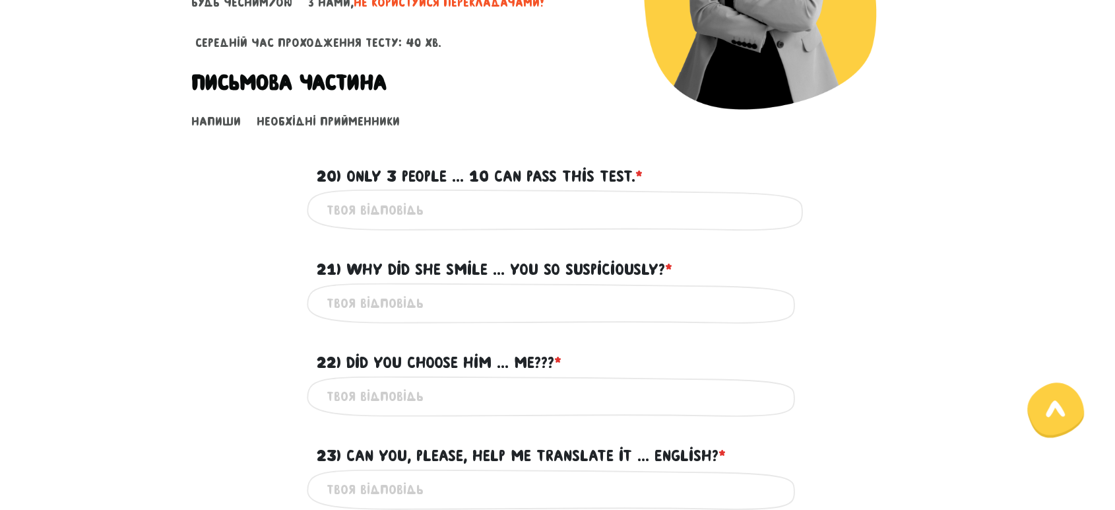
scroll to position [302, 0]
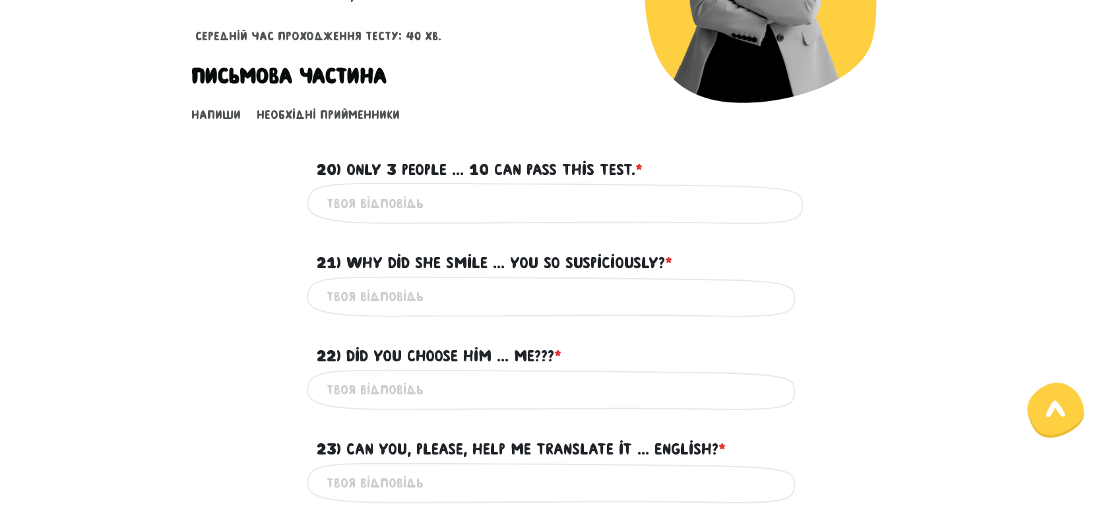
click at [495, 199] on input "20) Only 3 people ... 10 can pass this test. * ?" at bounding box center [558, 203] width 462 height 30
type input "out of"
click at [430, 291] on input "21) Why did she smile ... you so suspiciously? * ?" at bounding box center [558, 297] width 462 height 30
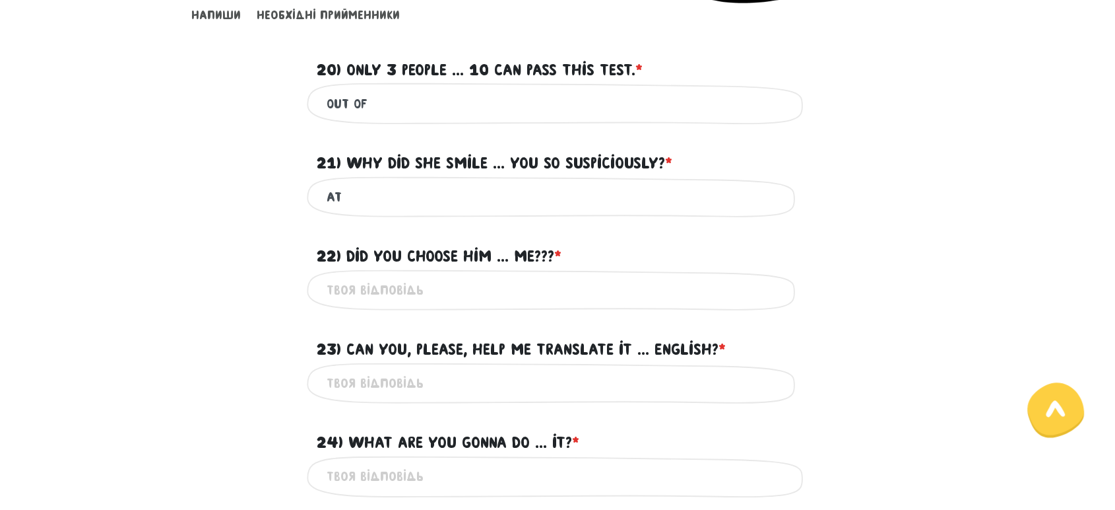
scroll to position [416, 0]
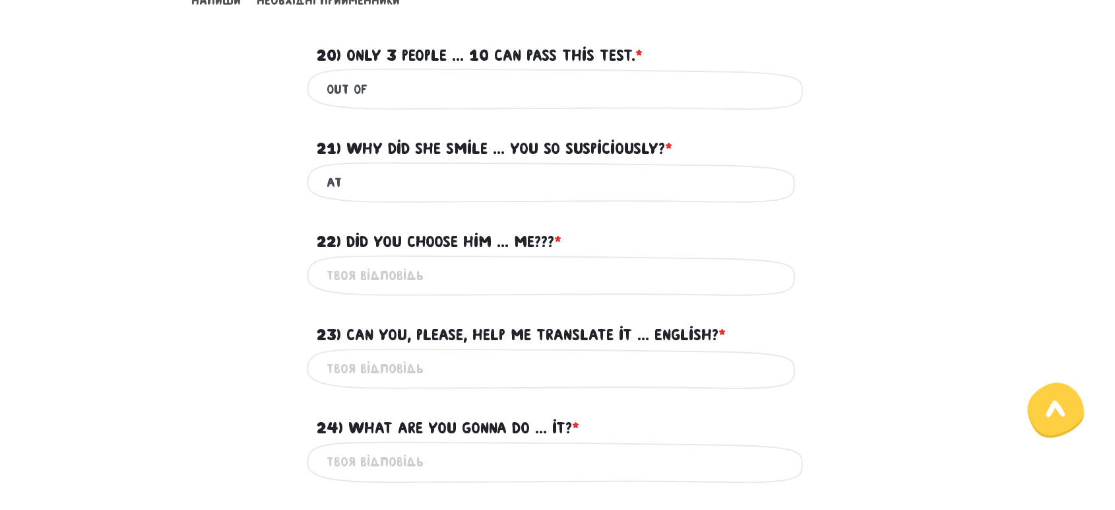
type input "at"
click at [459, 271] on input "22) Did you choose him ... me??? * ?" at bounding box center [558, 276] width 462 height 30
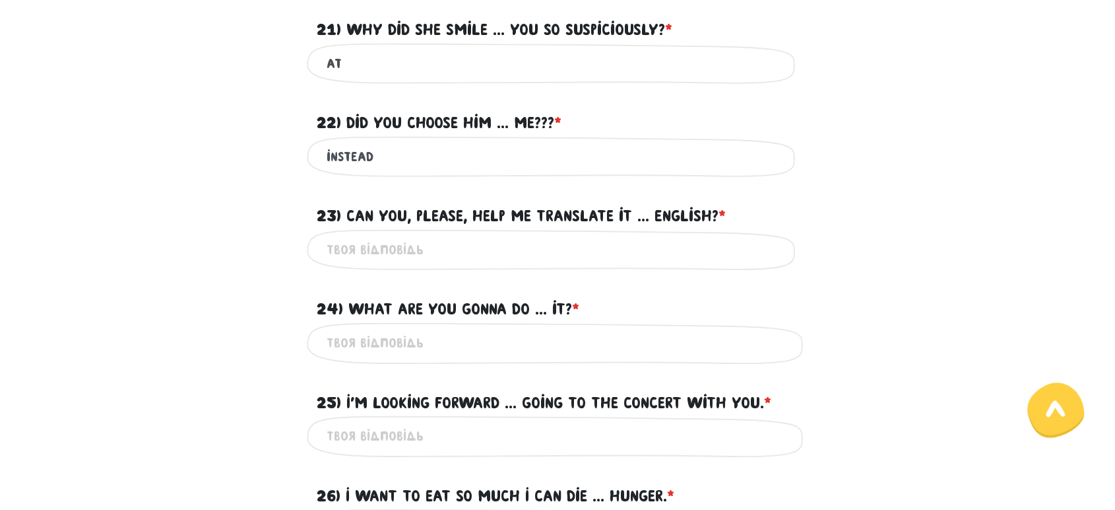
scroll to position [545, 0]
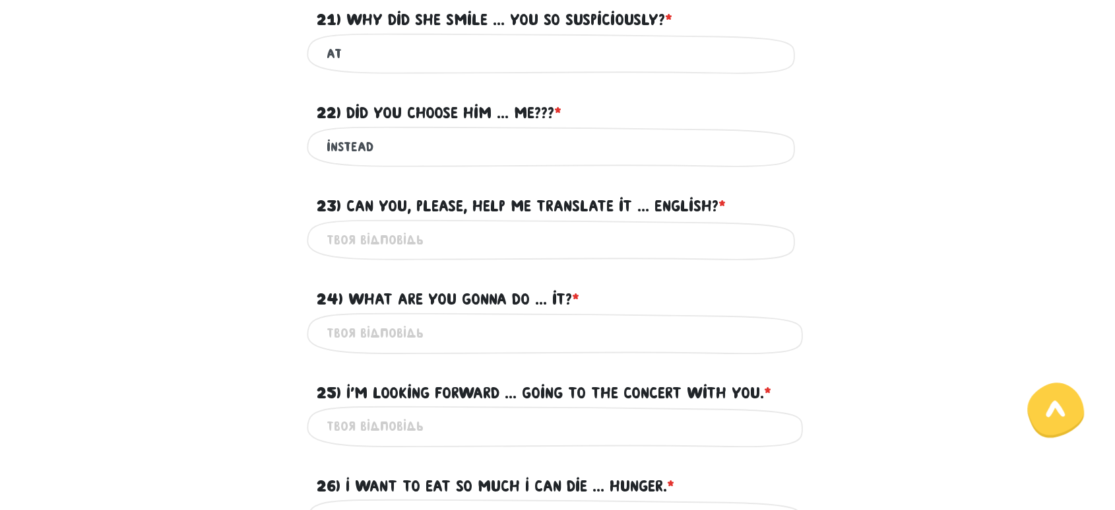
type input "instead"
click at [522, 225] on input "23) Can you, please, help me translate it ... English? * ?" at bounding box center [558, 240] width 462 height 30
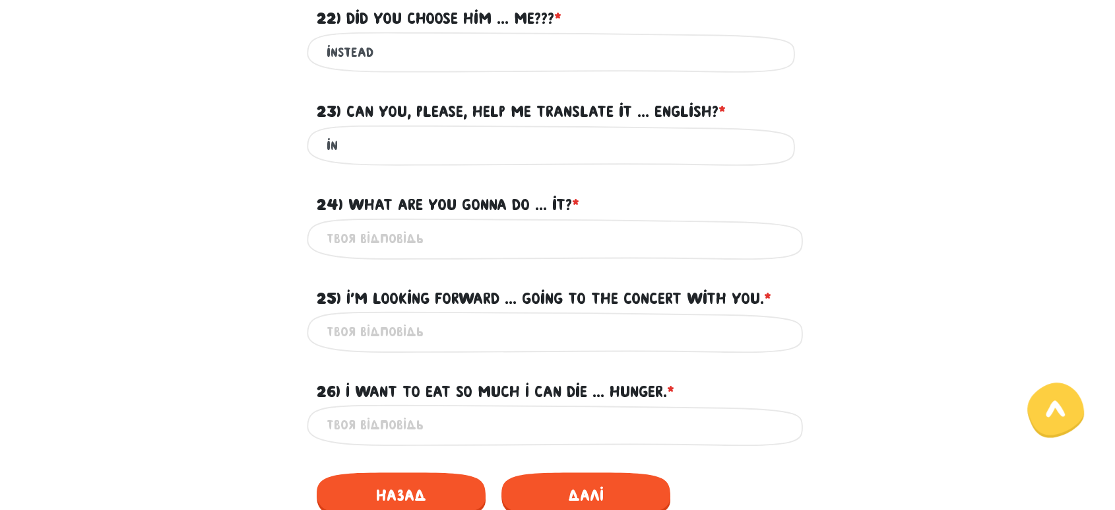
scroll to position [644, 0]
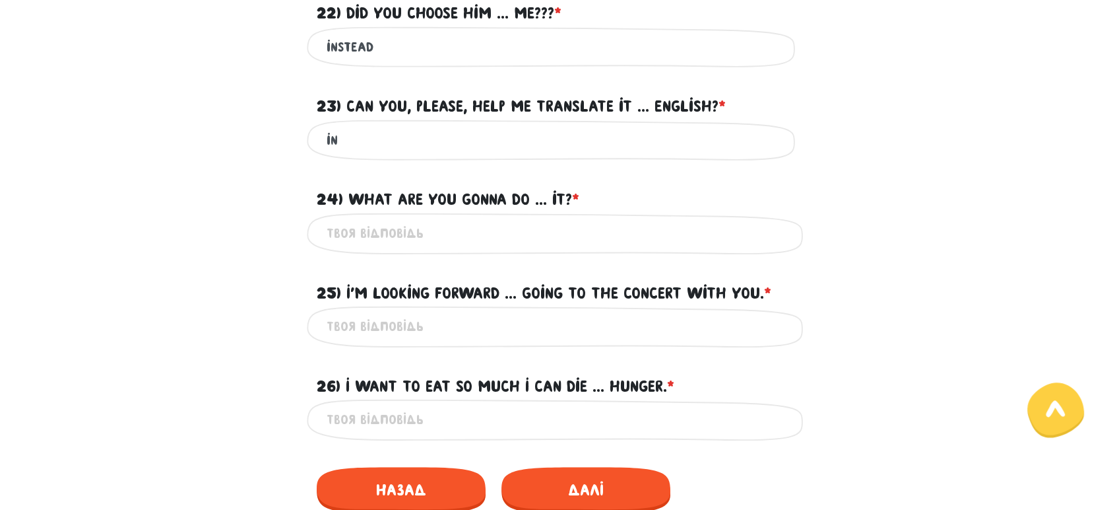
type input "in"
click at [486, 233] on input "24) What are you gonna do ... it? * ?" at bounding box center [558, 233] width 462 height 30
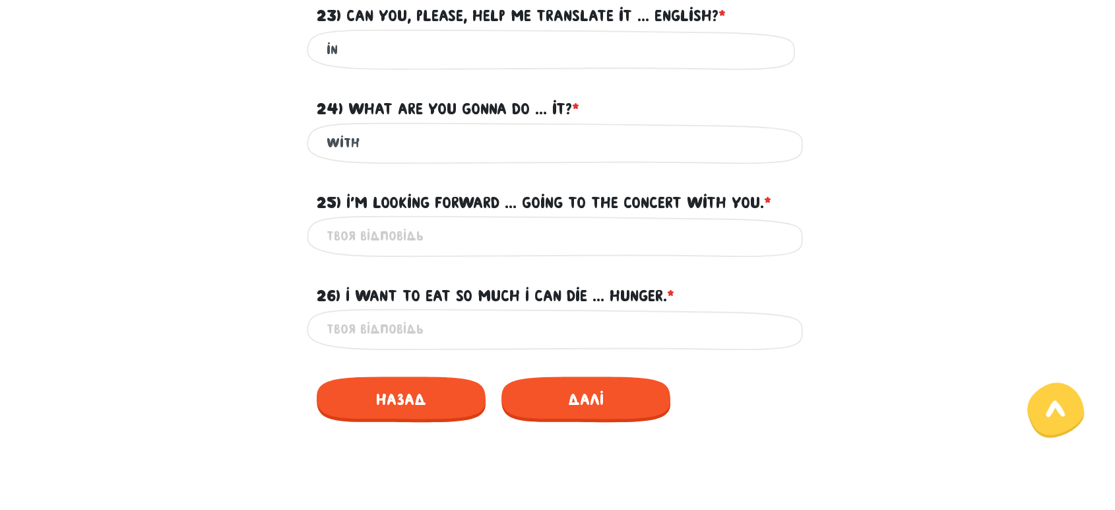
scroll to position [738, 0]
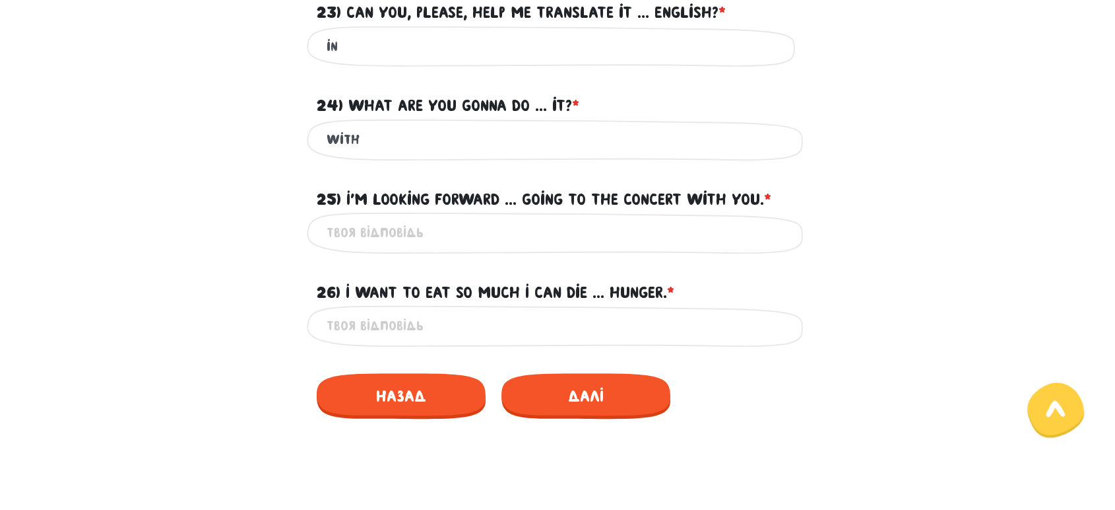
type input "with"
click at [453, 226] on input "25) I'm looking forward ... going to the concert with you. * ?" at bounding box center [558, 233] width 462 height 30
type input "to"
click at [435, 326] on input "26) I want to eat so much I can die ... hunger. * ?" at bounding box center [558, 326] width 462 height 30
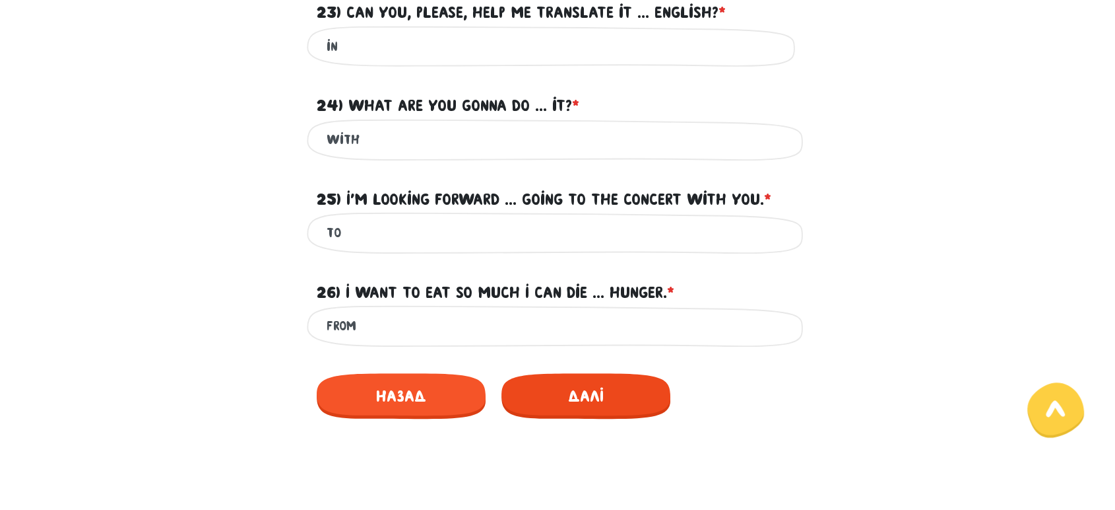
type input "from"
click at [570, 383] on span "Далі" at bounding box center [586, 396] width 169 height 46
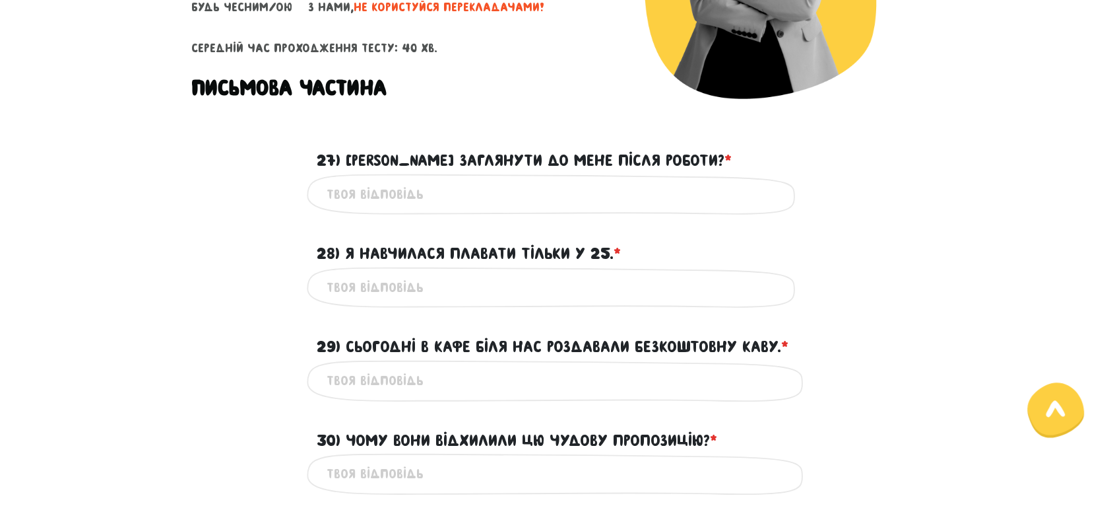
scroll to position [302, 0]
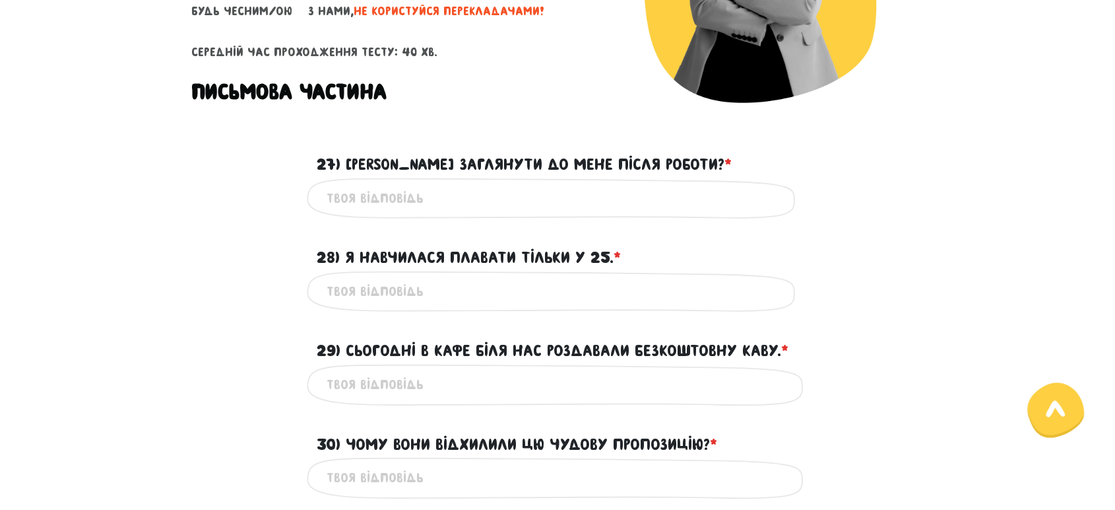
click at [471, 195] on input "27) Можеш заглянути до мене після роботи? * ?" at bounding box center [558, 198] width 462 height 30
click at [425, 196] on input "can you come by after the work?" at bounding box center [558, 198] width 462 height 30
type input "can you come by mine after the work?"
click at [502, 285] on input "28) Я навчилася плавати тільки у 25. * ?" at bounding box center [558, 292] width 462 height 30
click at [501, 281] on input "28) Я навчилася плавати тільки у 25. * ?" at bounding box center [558, 292] width 462 height 30
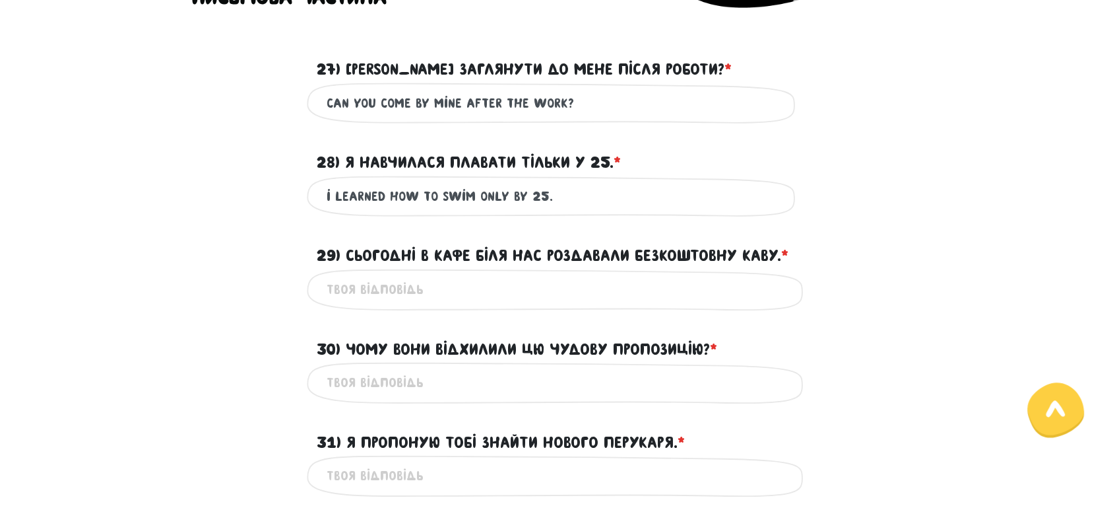
scroll to position [399, 0]
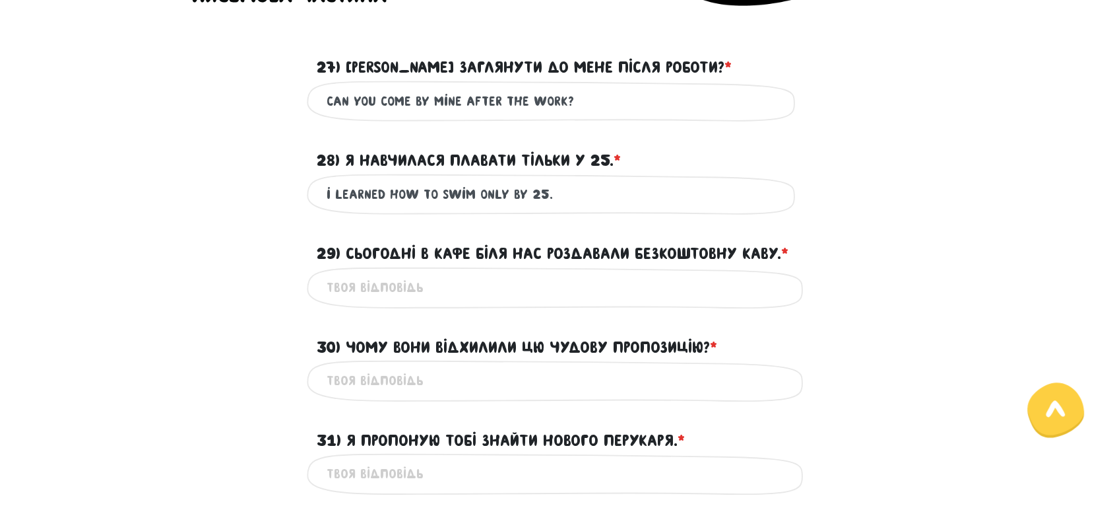
type input "i learned how to swim only by 25."
click at [510, 298] on input "29) Сьогодні в кафе біля нас роздавали безкоштовну каву. * ?" at bounding box center [558, 288] width 462 height 30
click at [417, 288] on input "29) Сьогодні в кафе біля нас роздавали безкоштовну каву. * ?" at bounding box center [558, 288] width 462 height 30
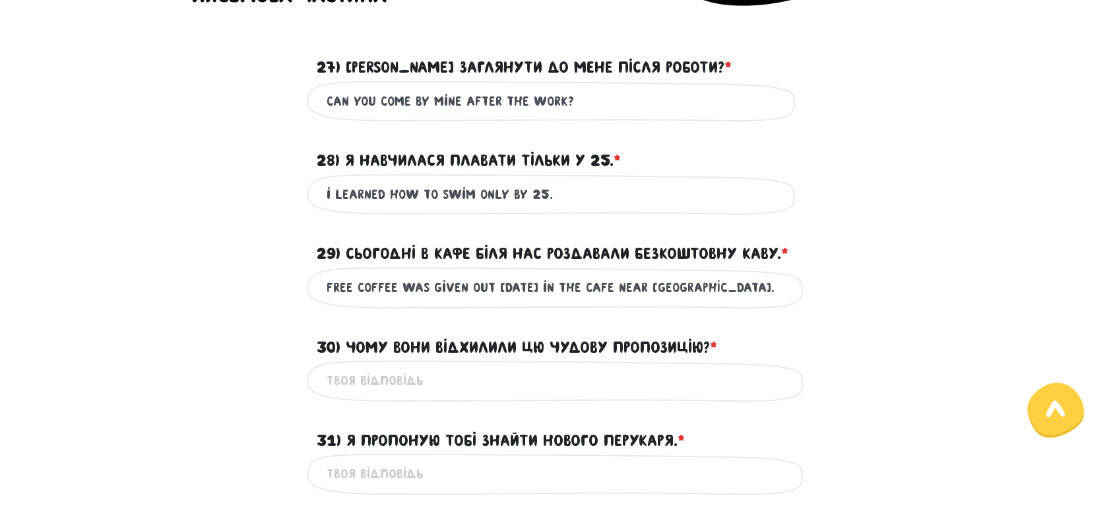
click at [325, 285] on div "free coffee was given out today in the cafe near us. Це обов'язкове поле" at bounding box center [558, 288] width 502 height 42
click at [329, 287] on input "free coffee was given out today in the cafe near us." at bounding box center [558, 288] width 462 height 30
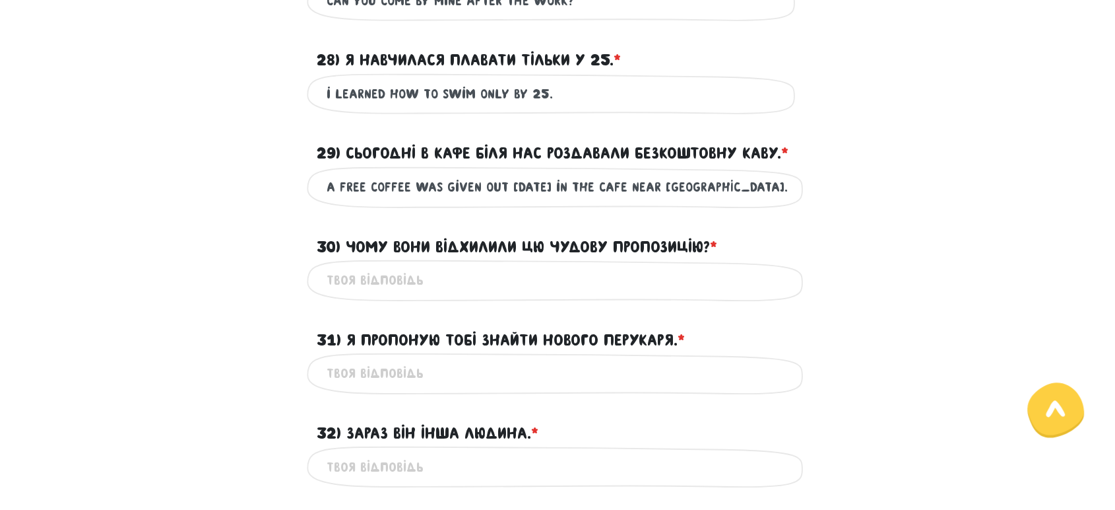
scroll to position [500, 0]
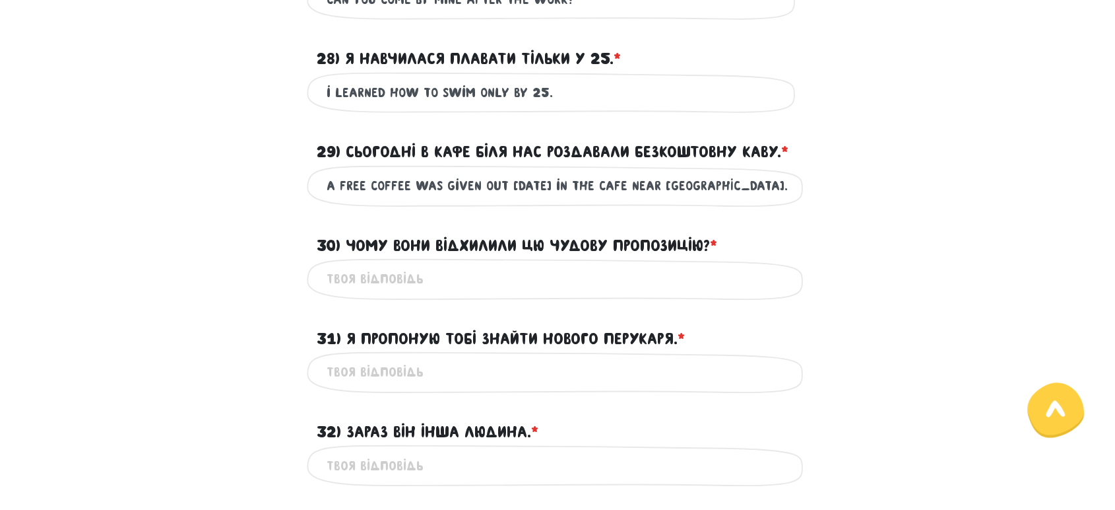
type input "a free coffee was given out [DATE] in the cafe near [GEOGRAPHIC_DATA]."
click at [507, 284] on input "30) Чому вони відхилили цю чудову пропозицію? * ?" at bounding box center [558, 279] width 462 height 30
type input "why did they decline this amazing offer?"
click at [466, 367] on input "31) Я пропоную тобі знайти нового перукаря. * ?" at bounding box center [558, 372] width 462 height 30
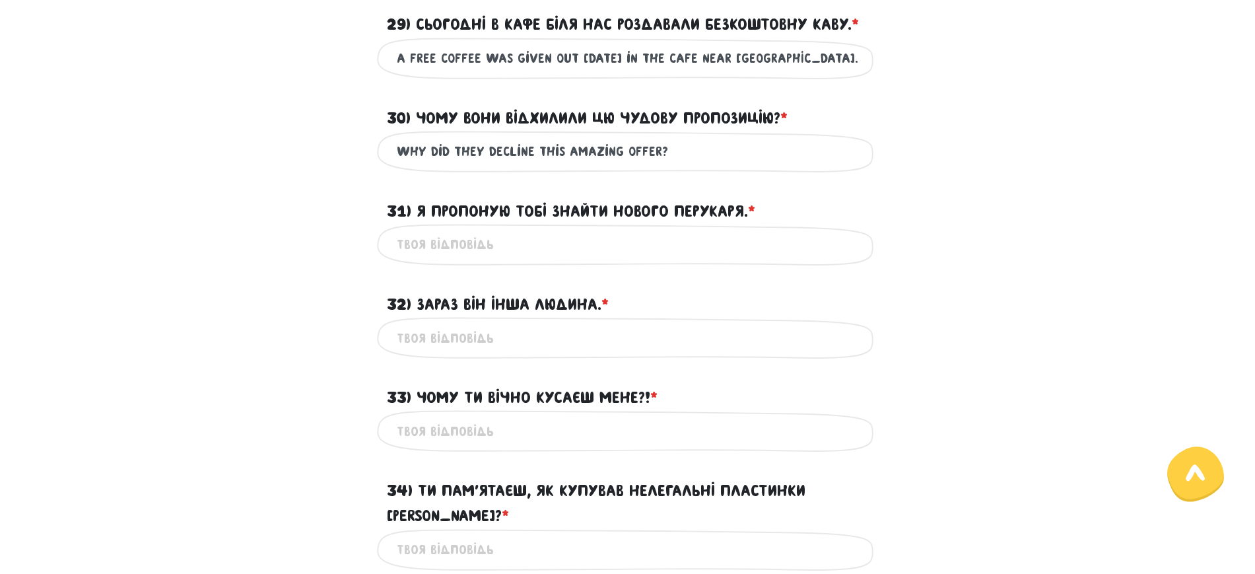
scroll to position [627, 0]
type input "i'm offering you to find a new hairdresser."
click at [460, 356] on div "Це обов'язкове поле" at bounding box center [628, 338] width 502 height 42
click at [474, 338] on input "32) Зараз він інша людина. * ?" at bounding box center [628, 338] width 462 height 30
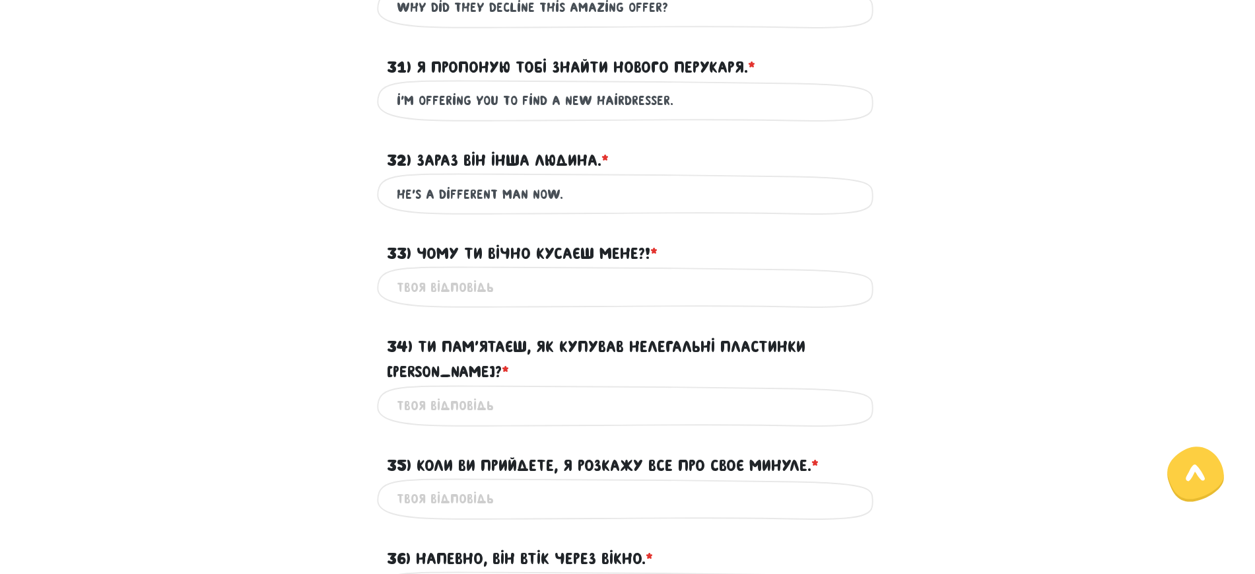
scroll to position [774, 0]
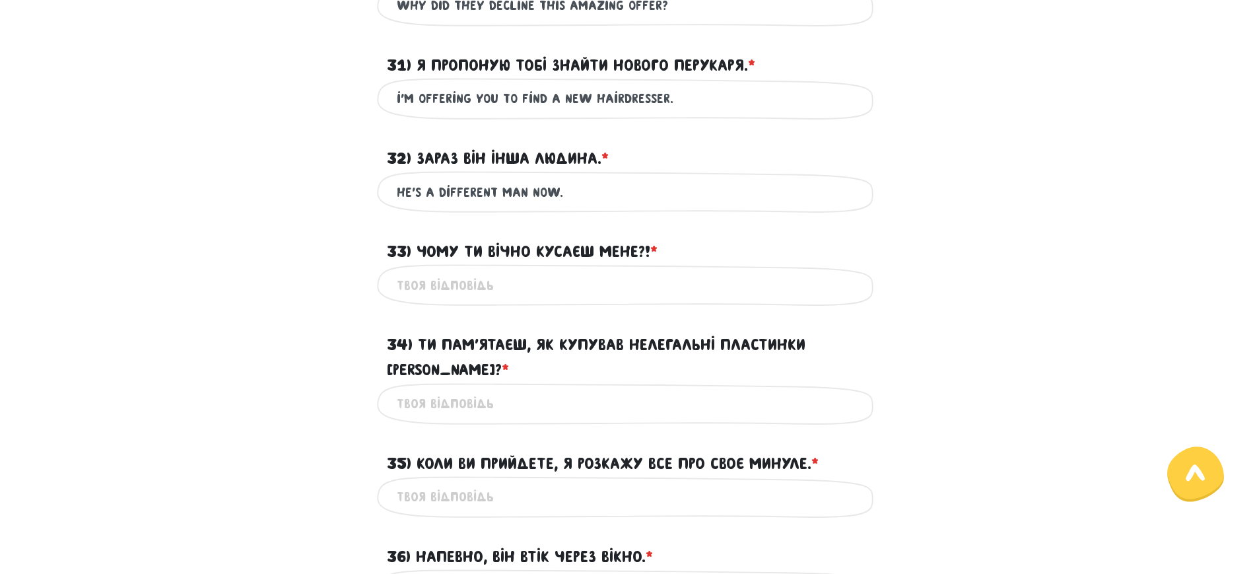
type input "he's a different man now."
click at [464, 284] on input "33) Чому ти вічно кусаєш мене?! * ?" at bounding box center [628, 285] width 462 height 30
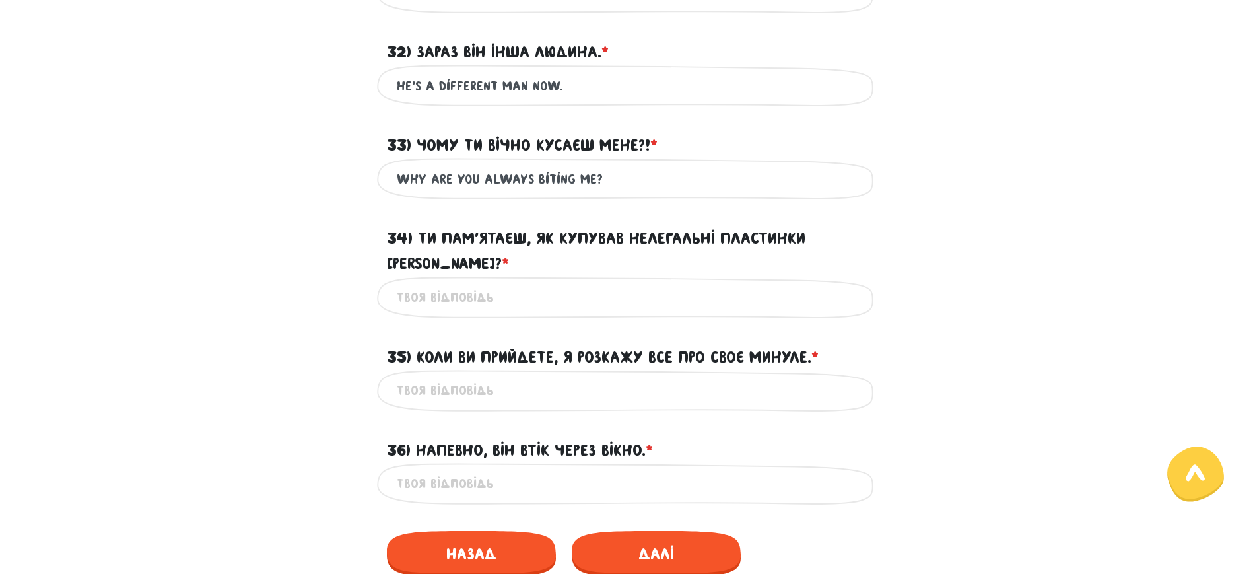
scroll to position [883, 0]
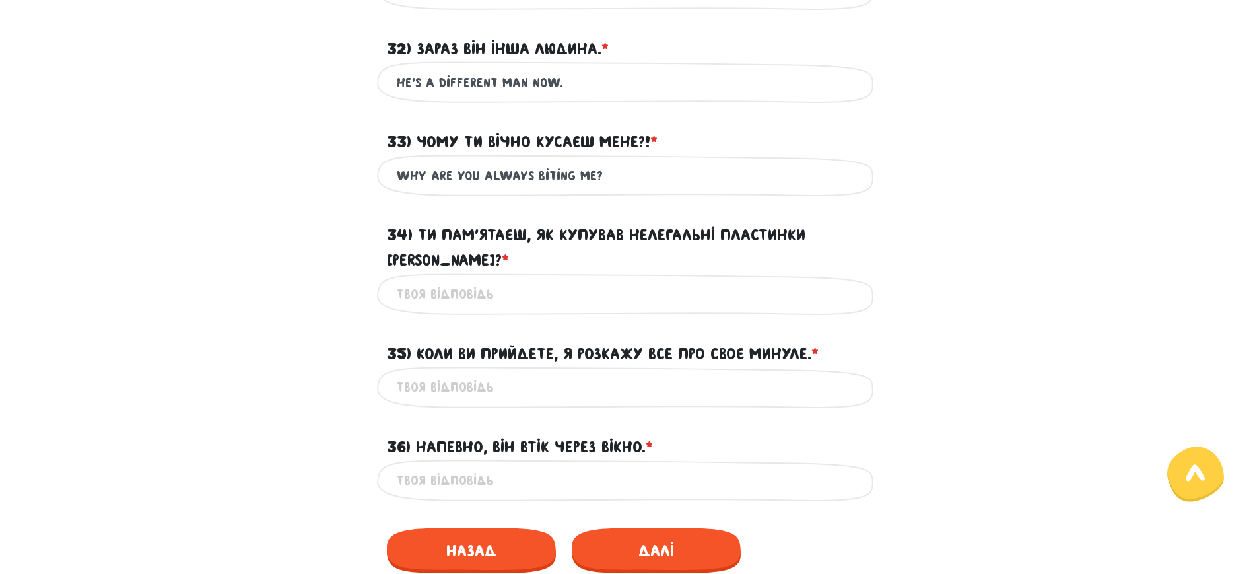
type input "why are you always biting me?"
click at [471, 279] on input "34) Ти пам’ятаєш, як купував нелегальні пластинки Бітлз? * ?" at bounding box center [628, 294] width 462 height 30
type input "do you remember how you were buying [PERSON_NAME] vinyl?"
click at [529, 372] on input "35) Коли ви прийдете, я розкажу все про своє минуле. * ?" at bounding box center [628, 387] width 462 height 30
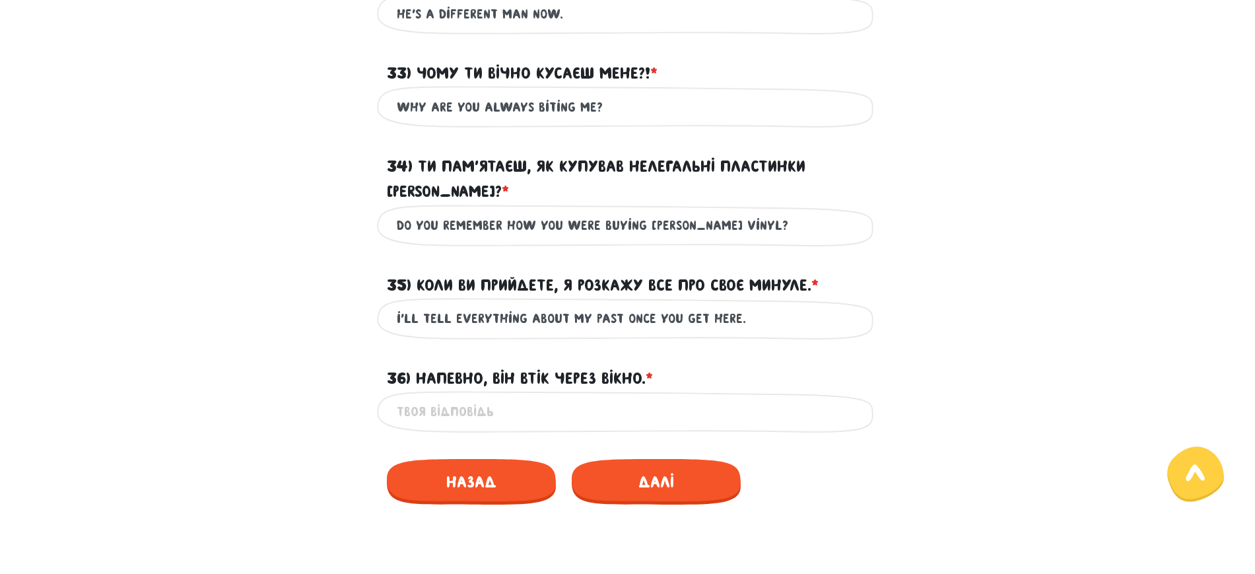
scroll to position [944, 0]
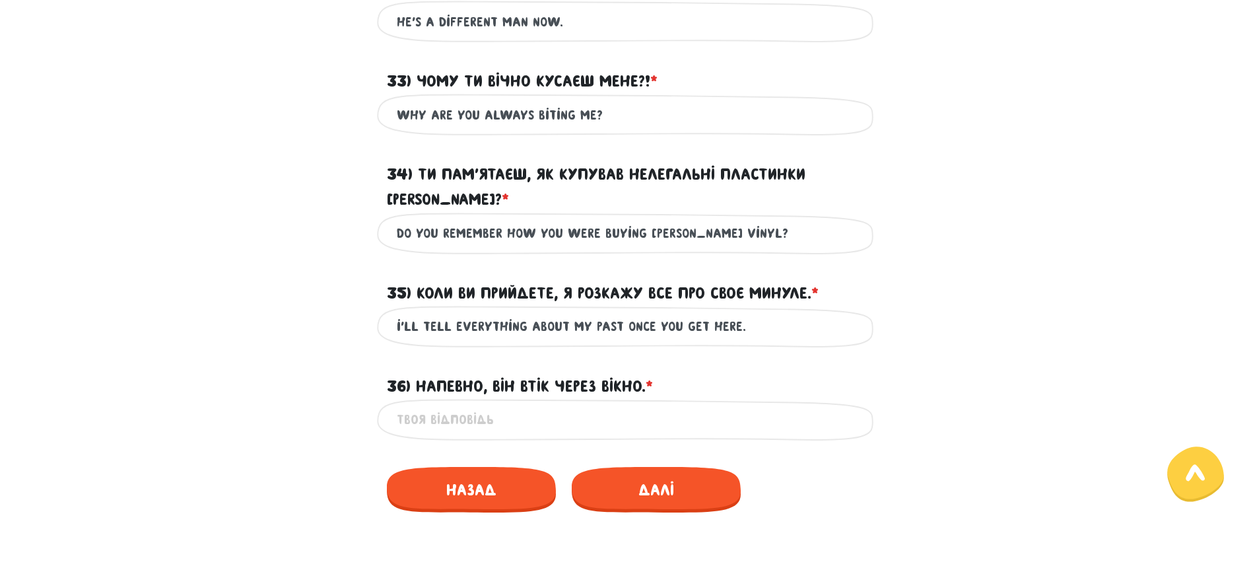
type input "i'll tell everything about my past once you get here."
click at [502, 405] on input "36) Напевно, він втік через вікно. * ?" at bounding box center [628, 420] width 462 height 30
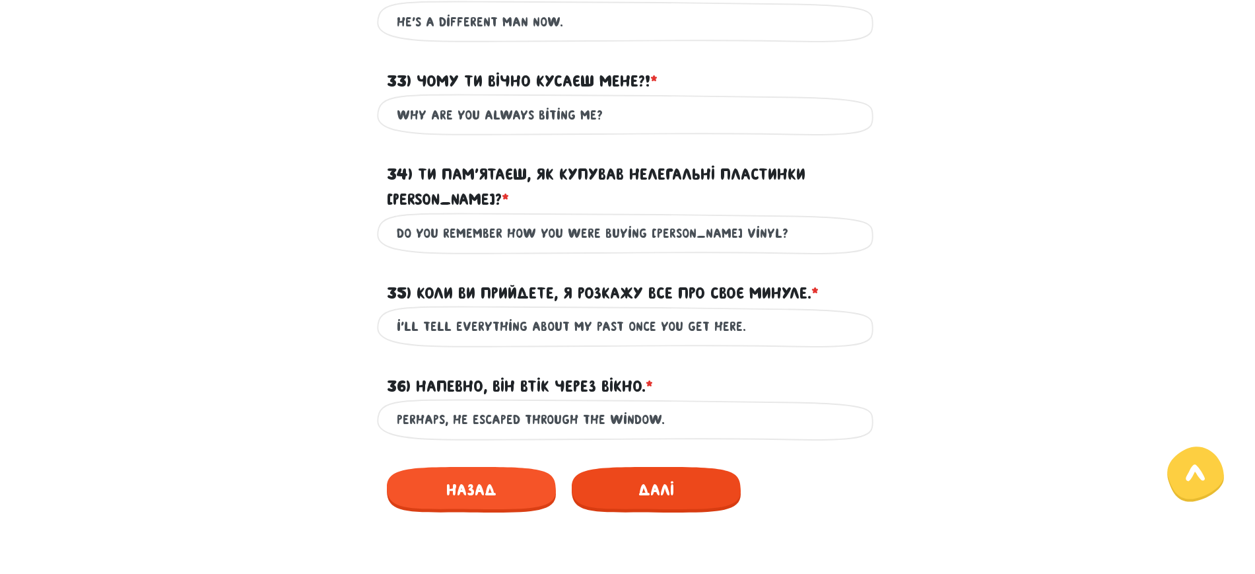
type input "perhaps, he escaped through the window."
click at [637, 458] on span "Далі" at bounding box center [656, 490] width 169 height 46
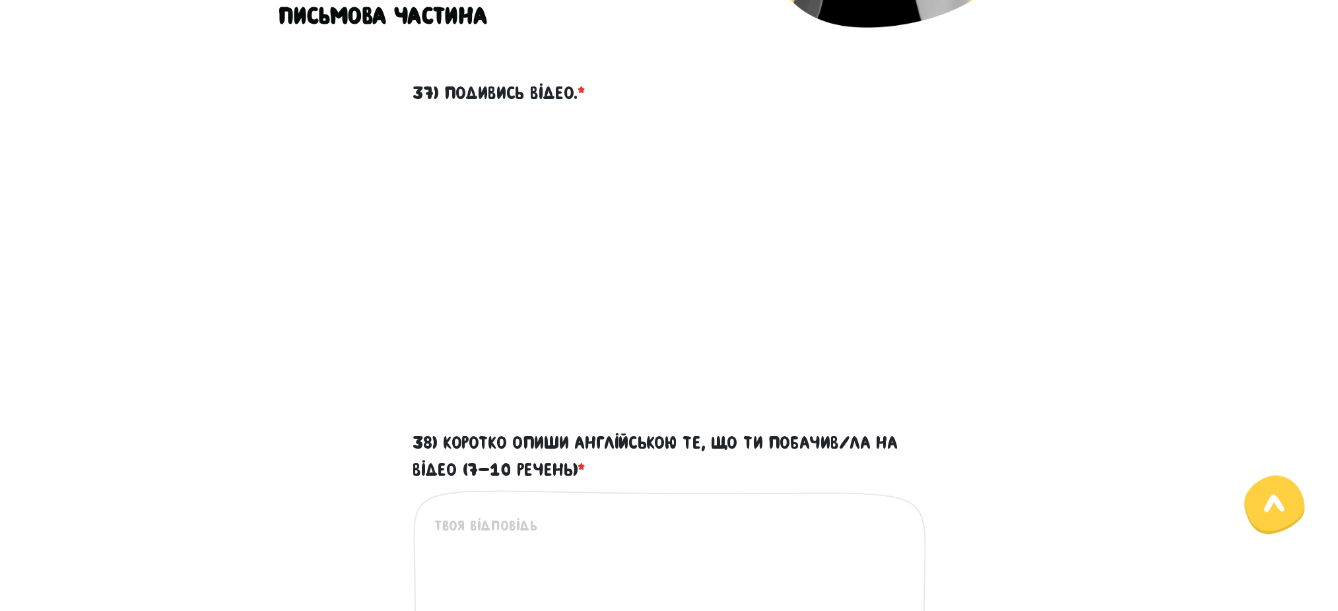
scroll to position [378, 0]
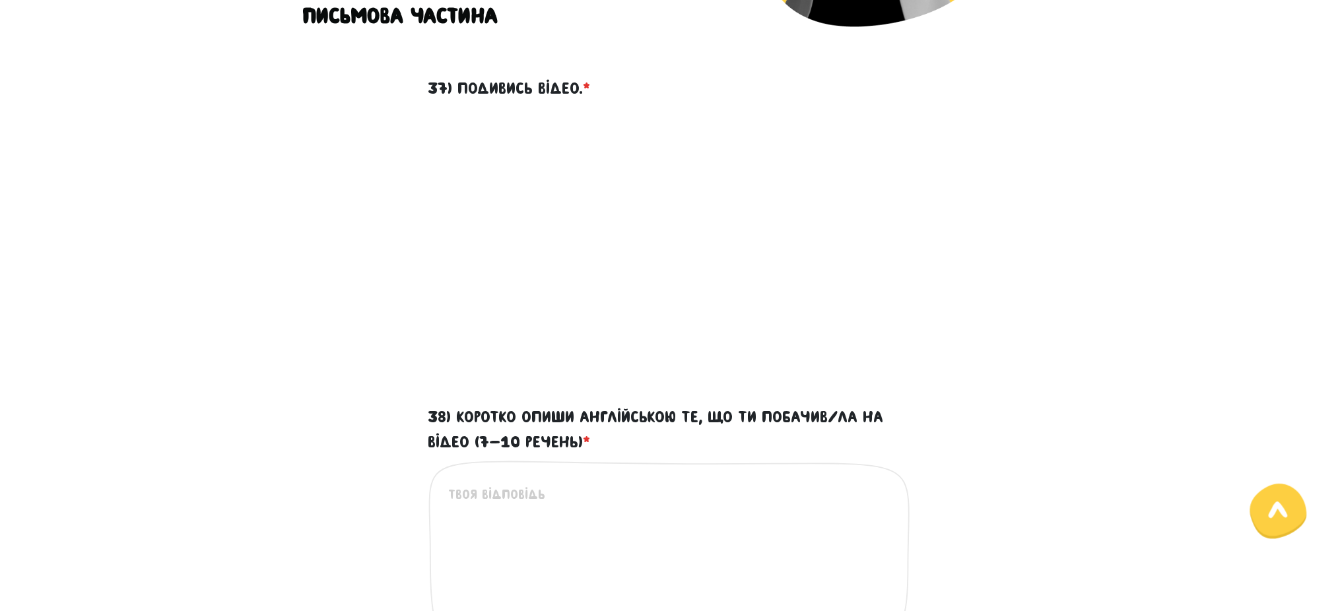
click at [566, 458] on textarea "38) Коротко опиши англійською те, що ти побачив/ла на відео (7-10 речень) *" at bounding box center [670, 565] width 442 height 162
drag, startPoint x: 829, startPoint y: 496, endPoint x: 842, endPoint y: 510, distance: 19.2
click at [842, 458] on textarea "the video depicts mom and a child riding somewhere in a car, with mom driving" at bounding box center [670, 565] width 442 height 162
click at [683, 458] on textarea "the video depicts mom and a child riding somewhere in a car." at bounding box center [670, 565] width 442 height 162
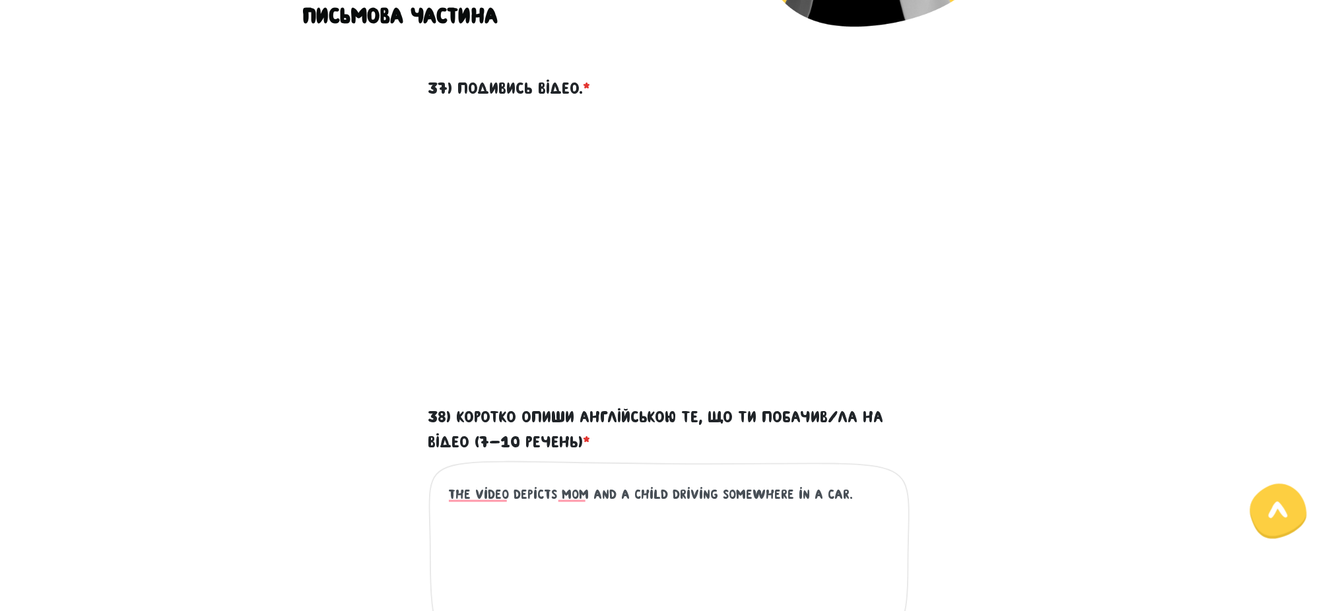
click at [857, 458] on textarea "the video depicts mom and a child driving somewhere in a car." at bounding box center [670, 565] width 442 height 162
click at [466, 458] on textarea "the video depicts mom and a child driving somewhere in a car. Mom speeds" at bounding box center [670, 565] width 442 height 162
drag, startPoint x: 848, startPoint y: 492, endPoint x: 872, endPoint y: 510, distance: 29.7
click at [872, 458] on textarea "the video depicts mom and a child driving somewhere in a car. Mom speeds" at bounding box center [670, 565] width 442 height 162
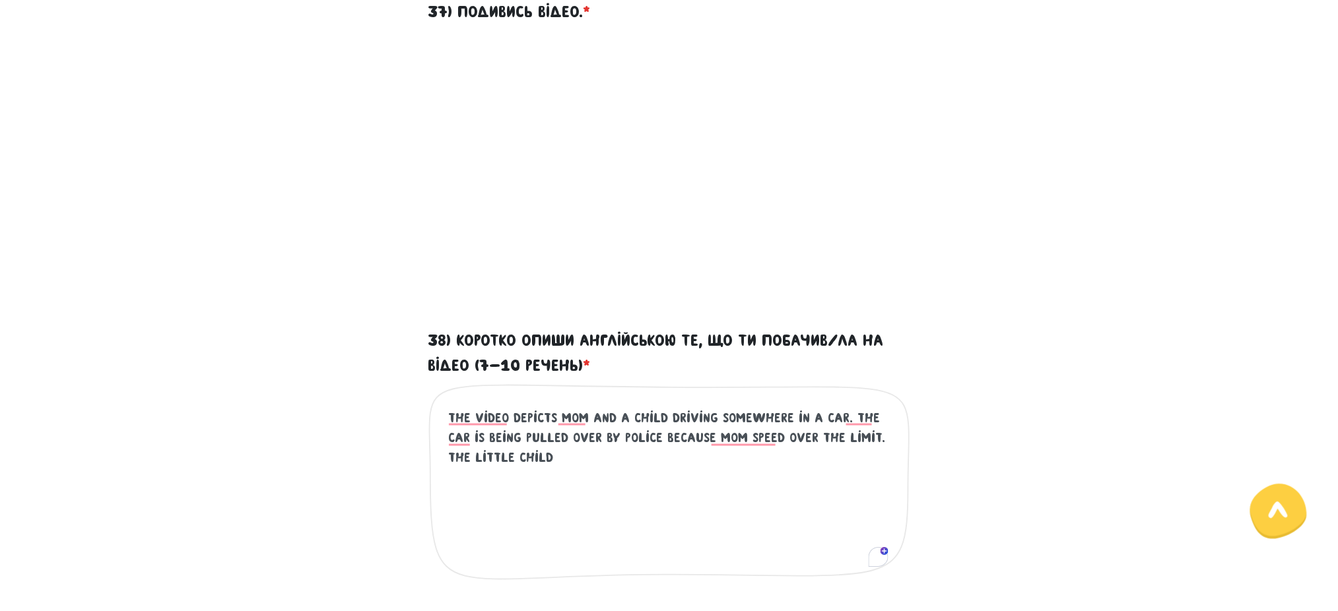
scroll to position [457, 0]
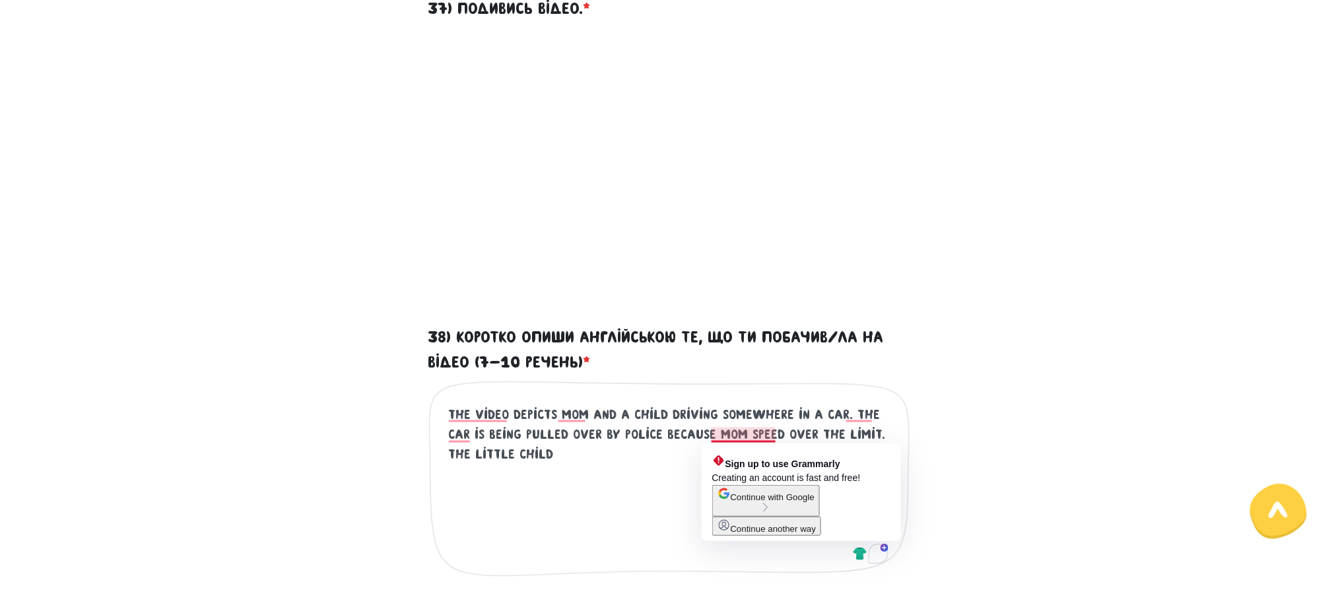
type textarea "the video depicts mom and a child driving somewhere in a car. the car is being …"
click at [799, 458] on span "Continue with Google" at bounding box center [773, 497] width 84 height 10
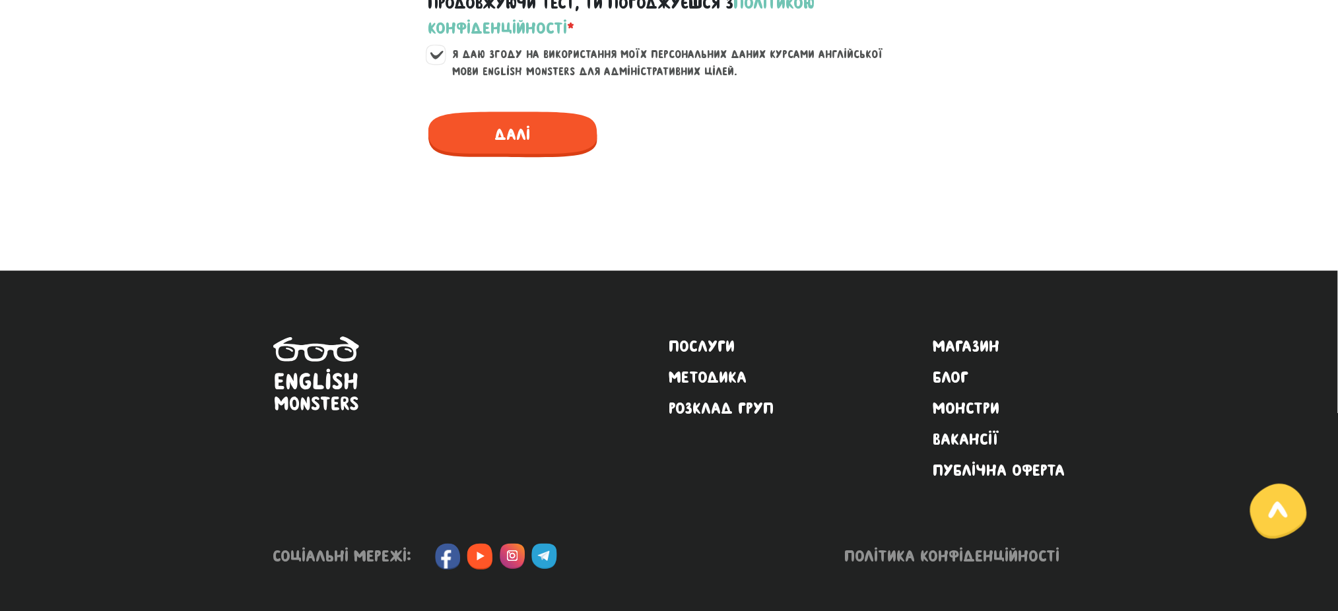
scroll to position [1063, 0]
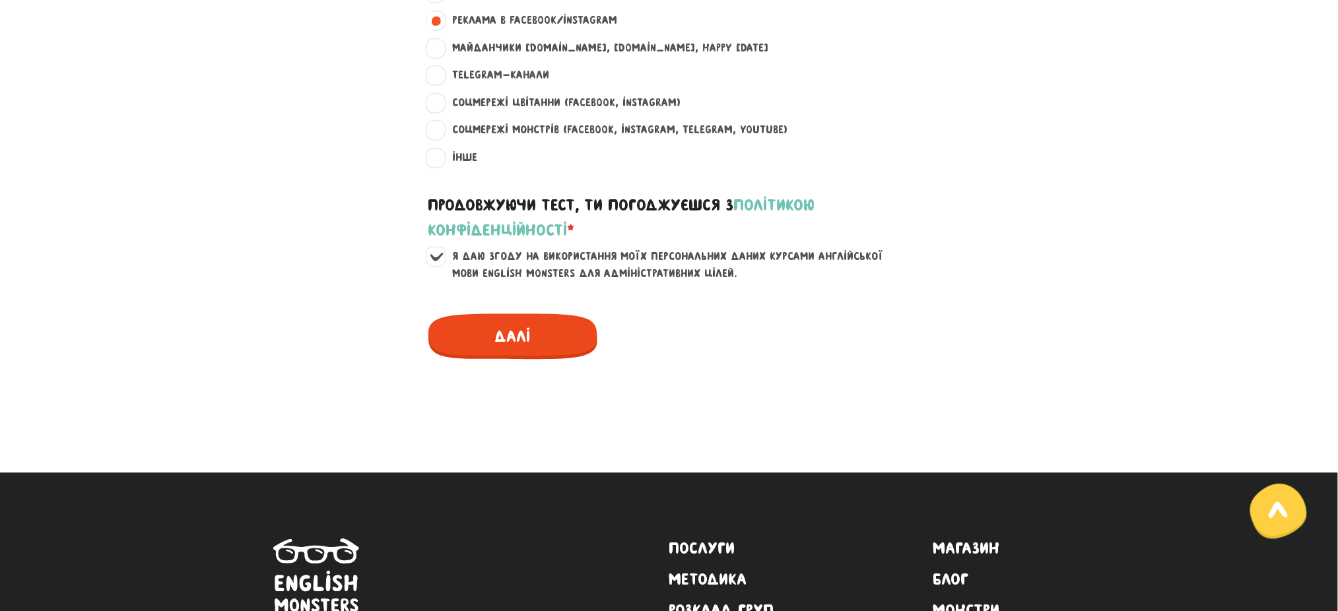
click at [509, 335] on span "Далі" at bounding box center [512, 337] width 169 height 46
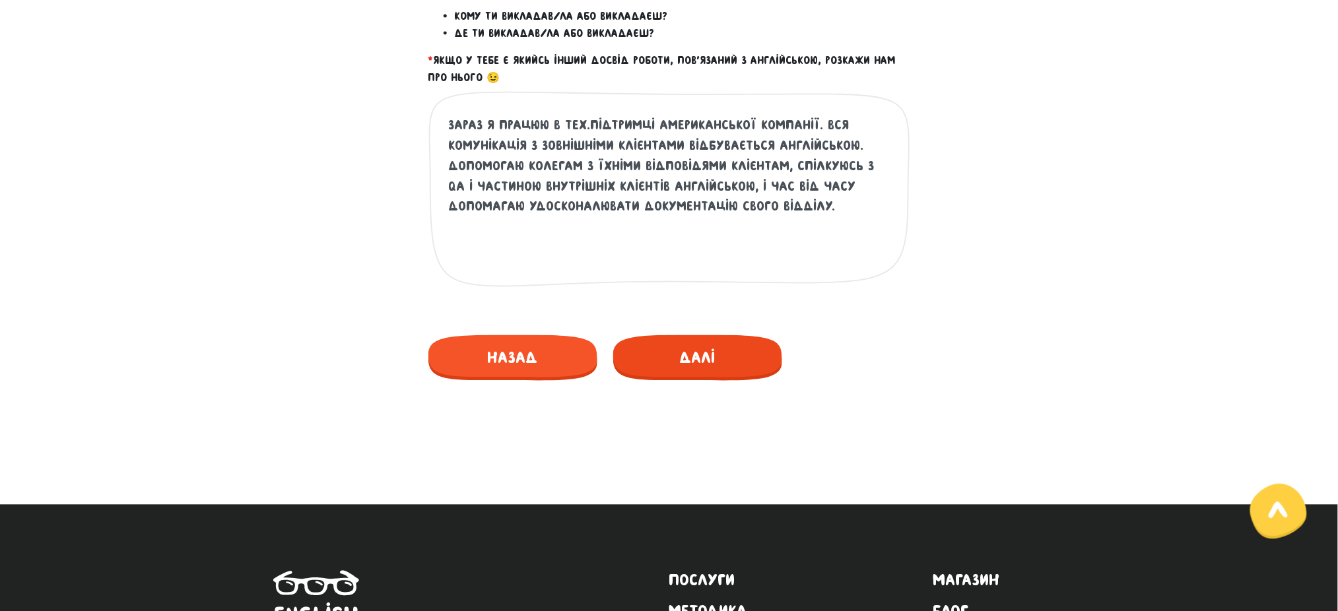
click at [690, 354] on span "Далі" at bounding box center [697, 358] width 169 height 46
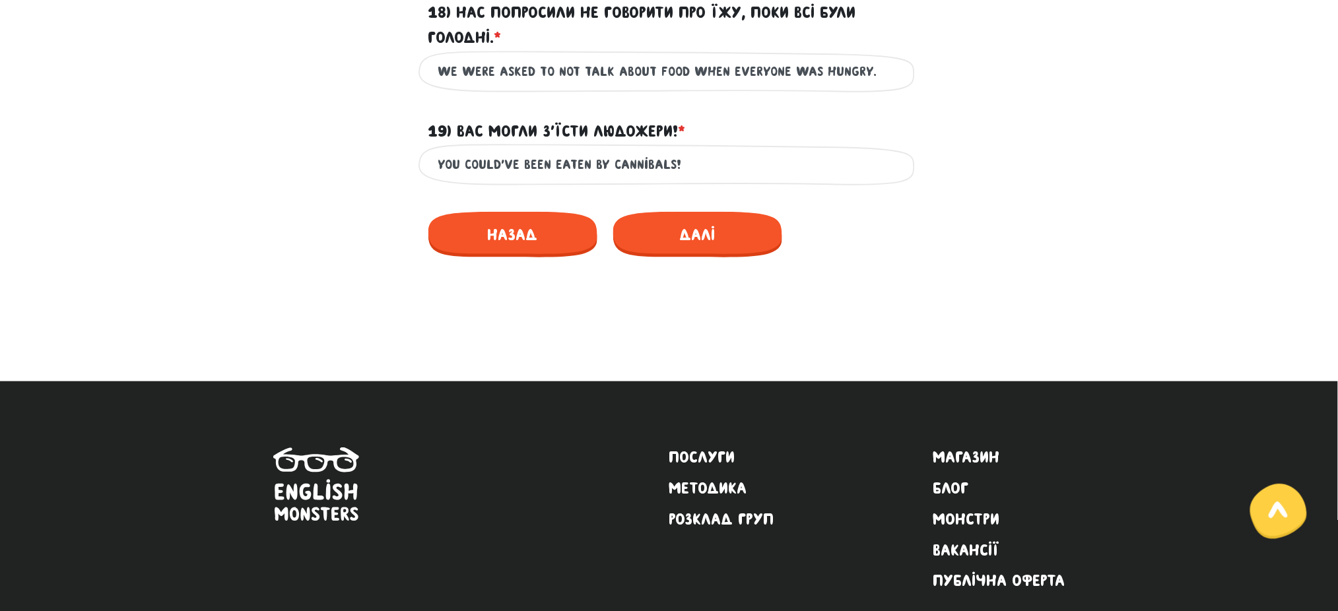
scroll to position [2300, 0]
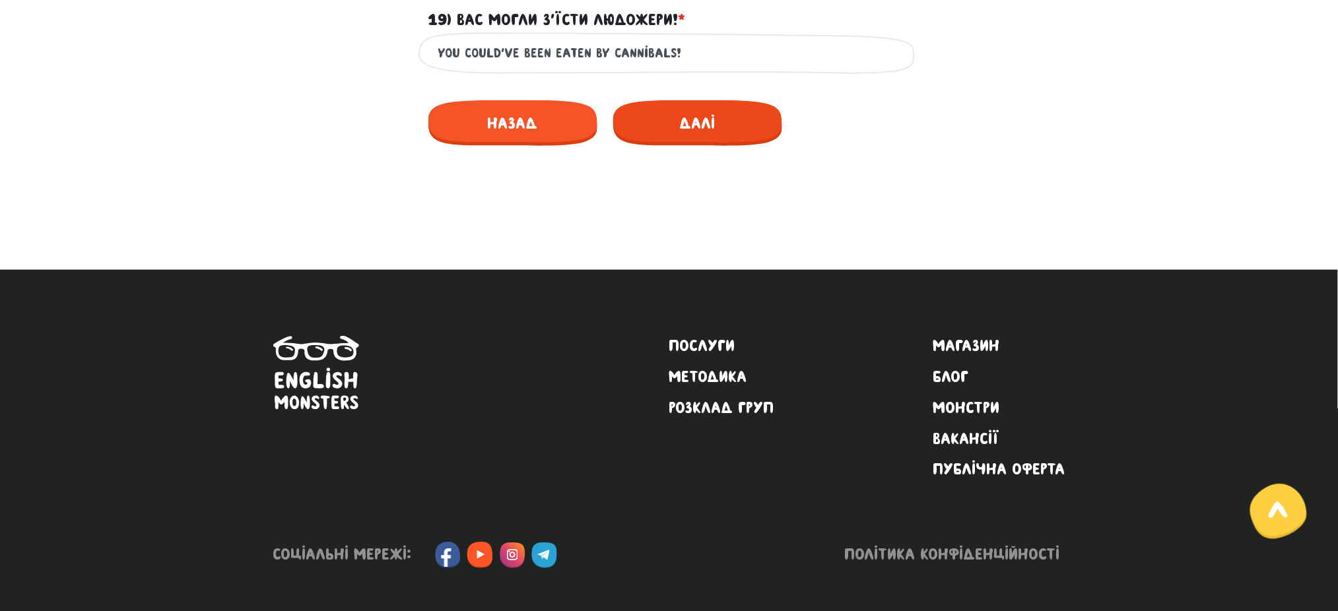
click at [693, 111] on span "Далі" at bounding box center [697, 123] width 169 height 46
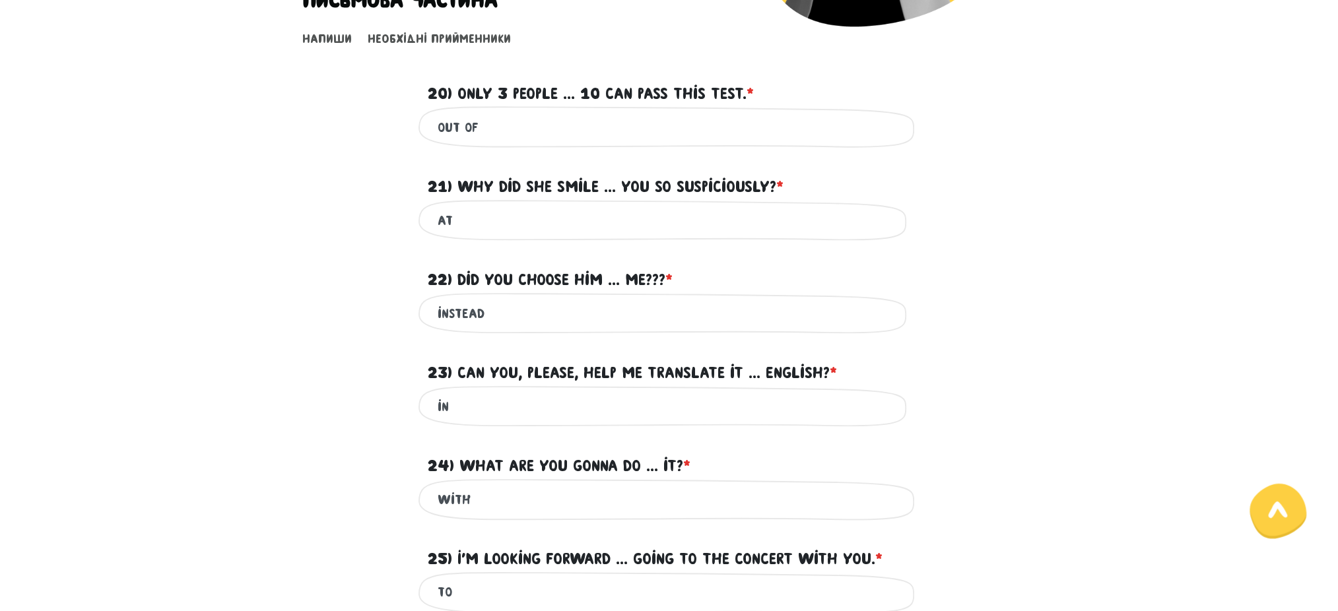
scroll to position [1005, 0]
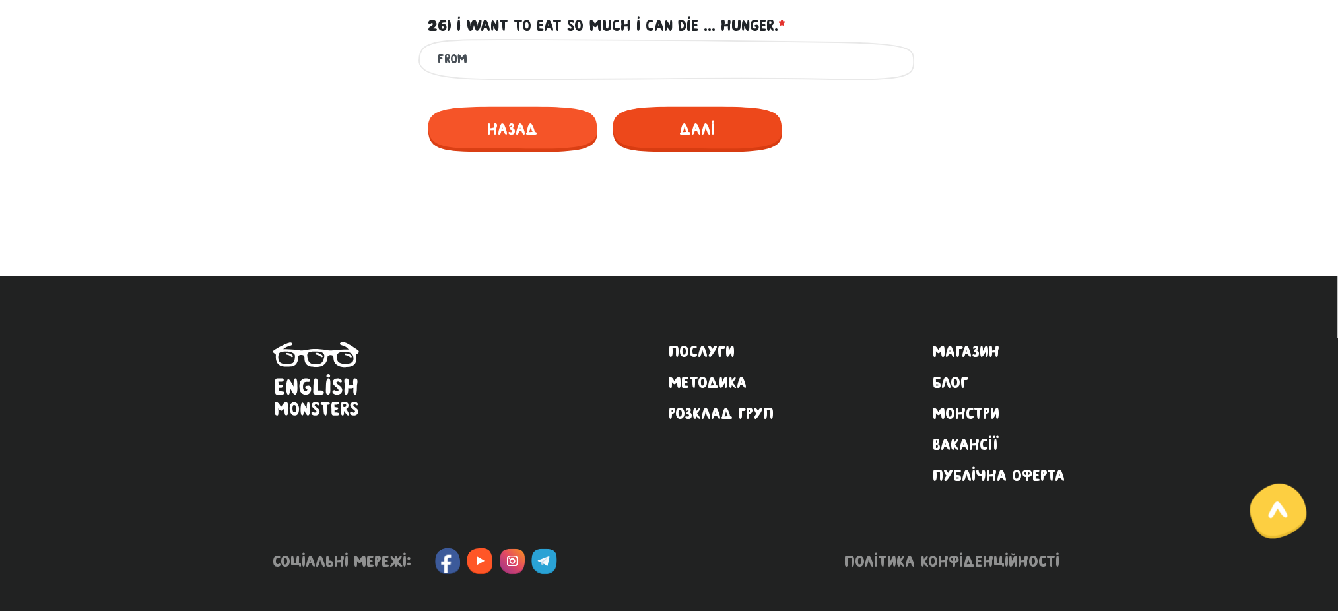
click at [705, 115] on span "Далі" at bounding box center [697, 129] width 169 height 46
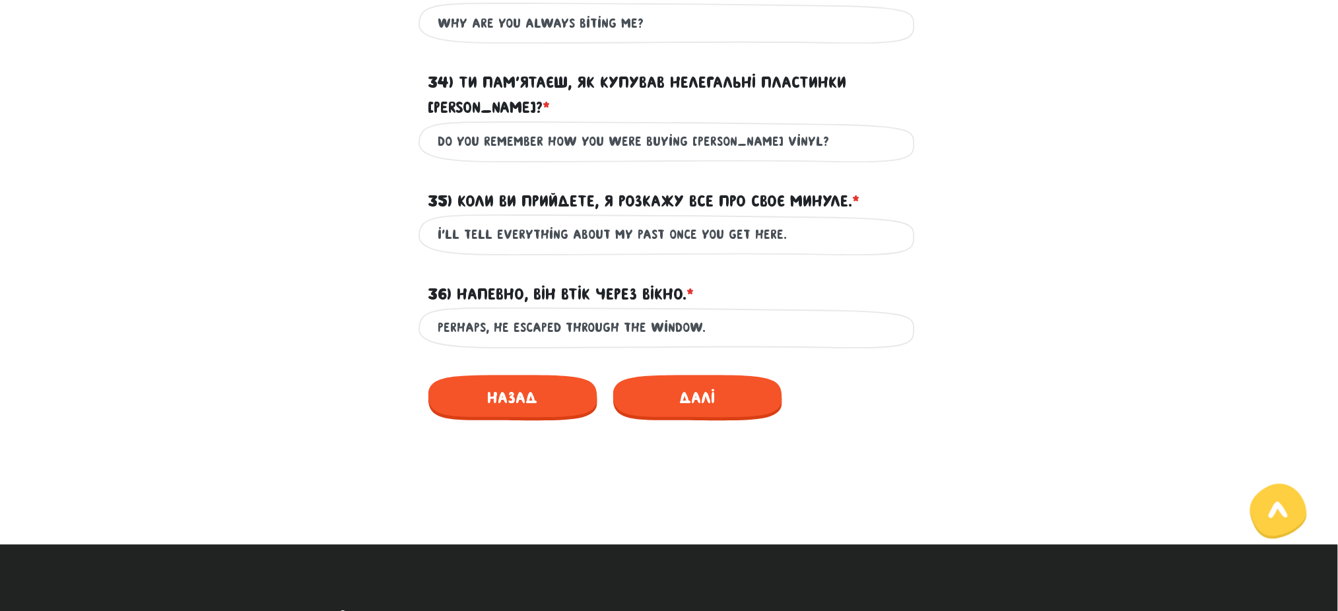
scroll to position [1151, 0]
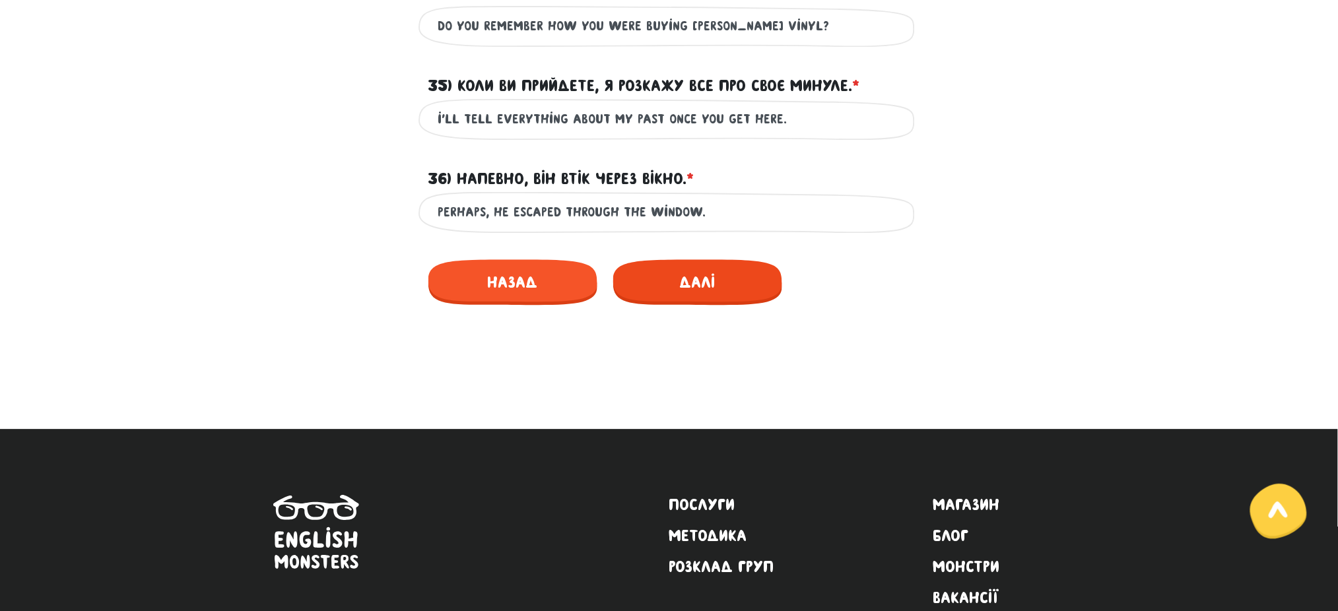
click at [680, 263] on span "Далі" at bounding box center [697, 282] width 169 height 46
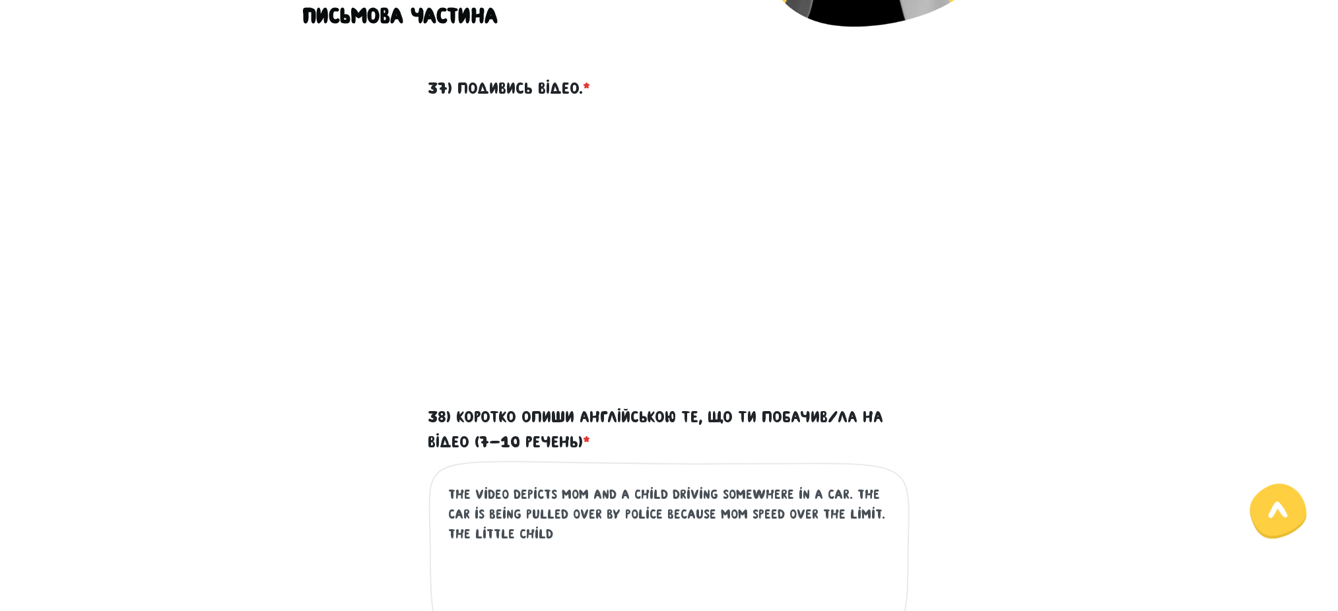
scroll to position [531, 0]
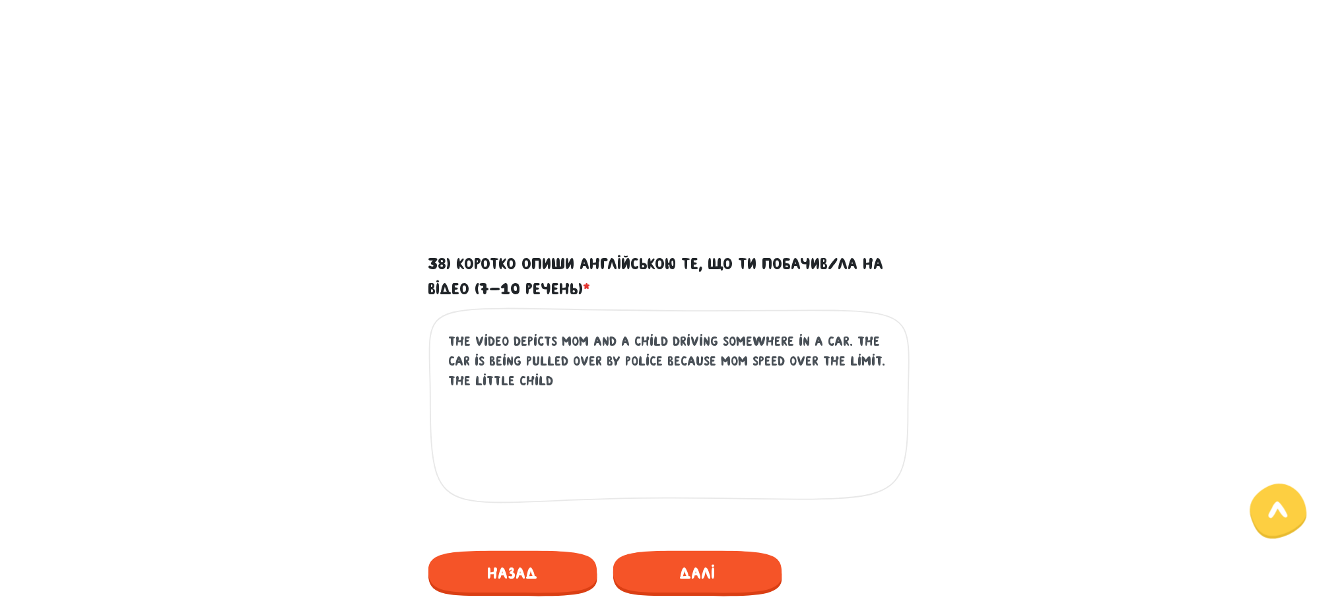
click at [625, 381] on textarea "the video depicts mom and a child driving somewhere in a car. the car is being …" at bounding box center [670, 412] width 442 height 162
click at [745, 359] on textarea "the video depicts mom and a child driving somewhere in a car. the car is being …" at bounding box center [670, 412] width 442 height 162
click at [609, 378] on textarea "the video depicts mom and a child driving somewhere in a car. the car is being …" at bounding box center [670, 412] width 442 height 162
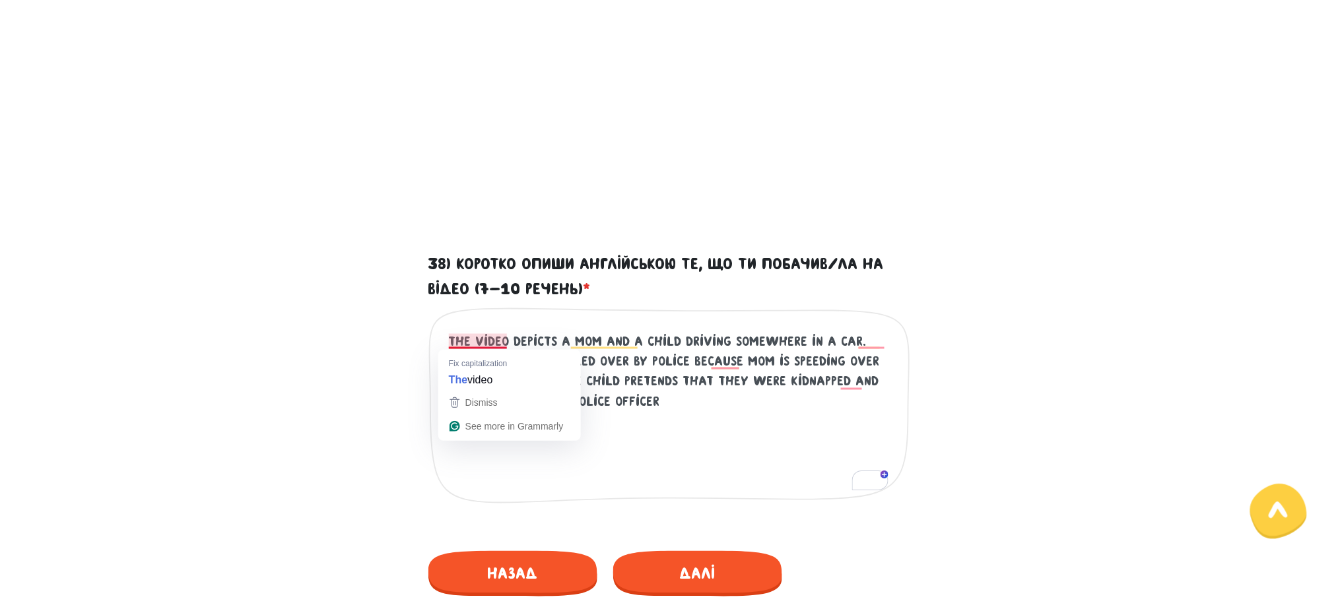
click at [630, 388] on textarea "the video depicts mom and a child driving somewhere in a car. the car is being …" at bounding box center [670, 412] width 442 height 162
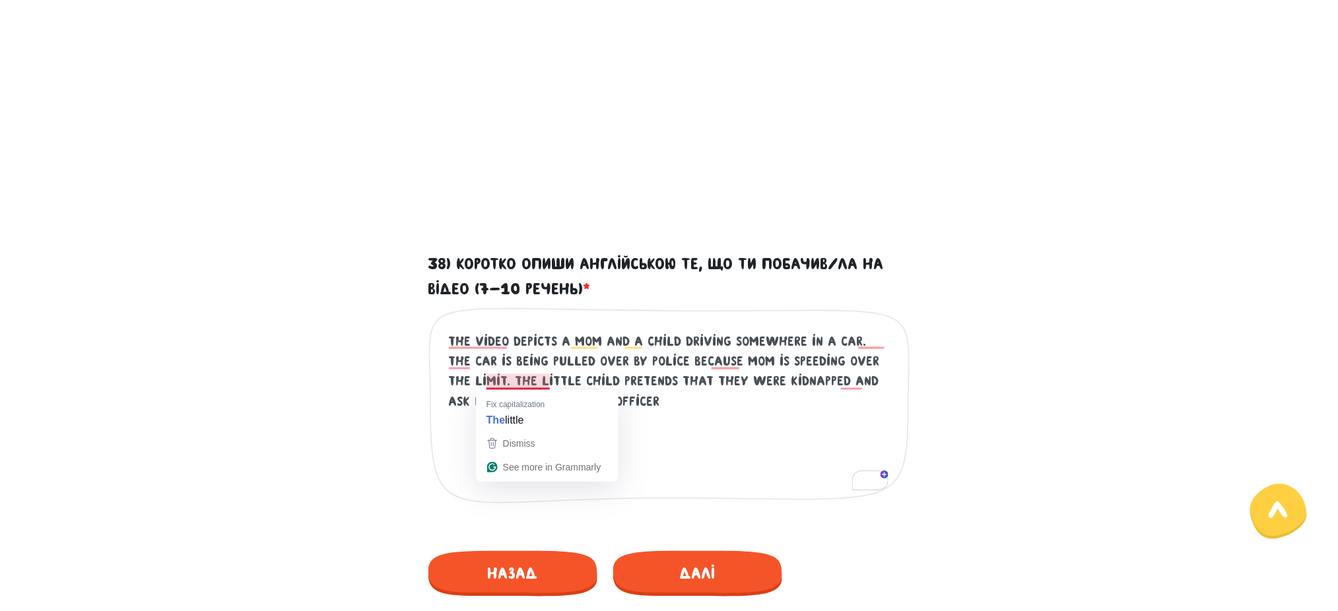
click at [651, 398] on textarea "the video depicts mom and a child driving somewhere in a car. the car is being …" at bounding box center [670, 412] width 442 height 162
click at [632, 406] on textarea "the video depicts mom and a child driving somewhere in a car. the car is being …" at bounding box center [670, 412] width 442 height 162
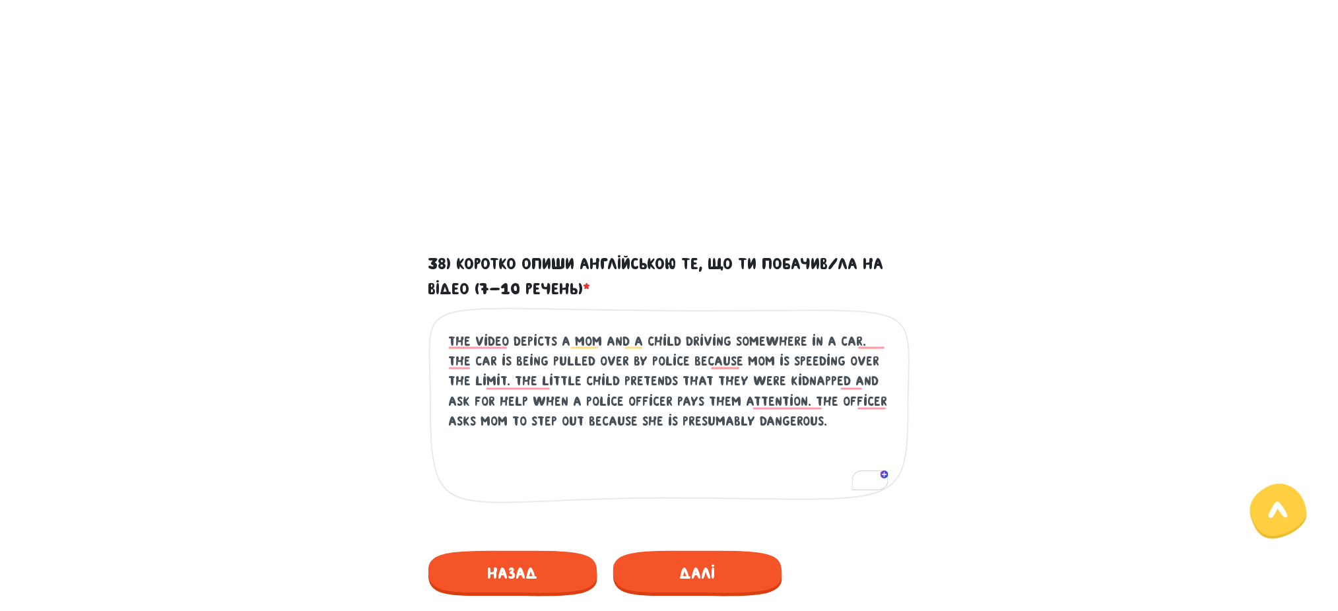
click at [854, 338] on textarea "the video depicts mom and a child driving somewhere in a car. the car is being …" at bounding box center [670, 412] width 442 height 162
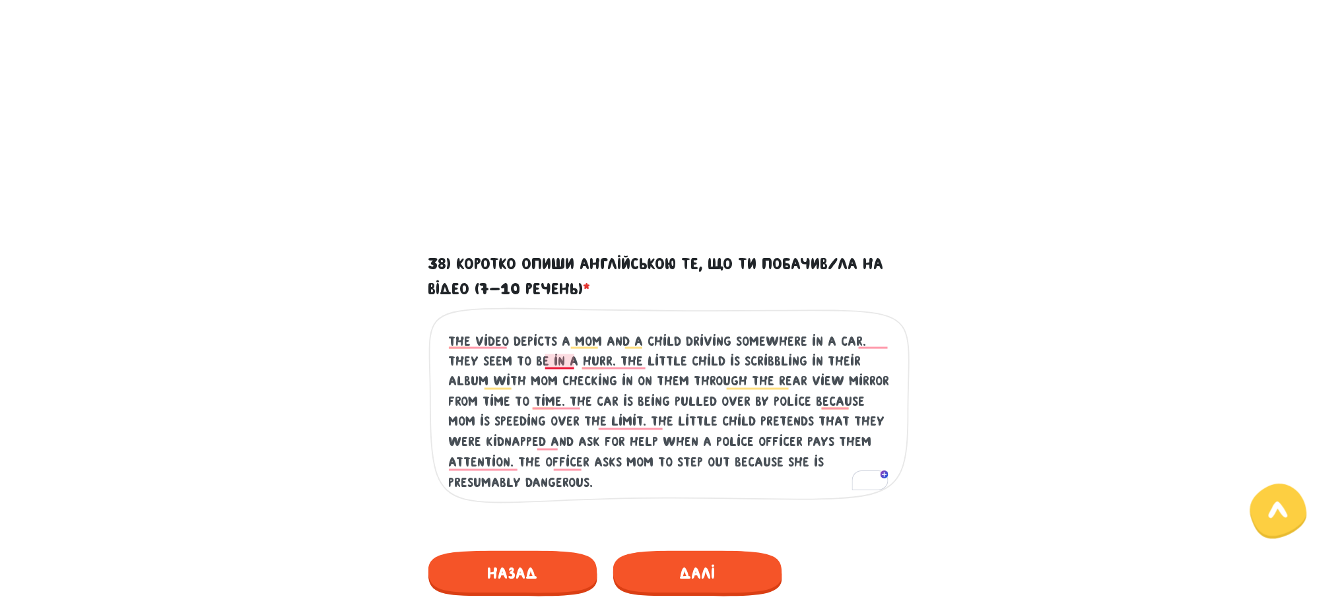
click at [572, 360] on textarea "the video depicts mom and a child driving somewhere in a car. the car is being …" at bounding box center [670, 412] width 442 height 162
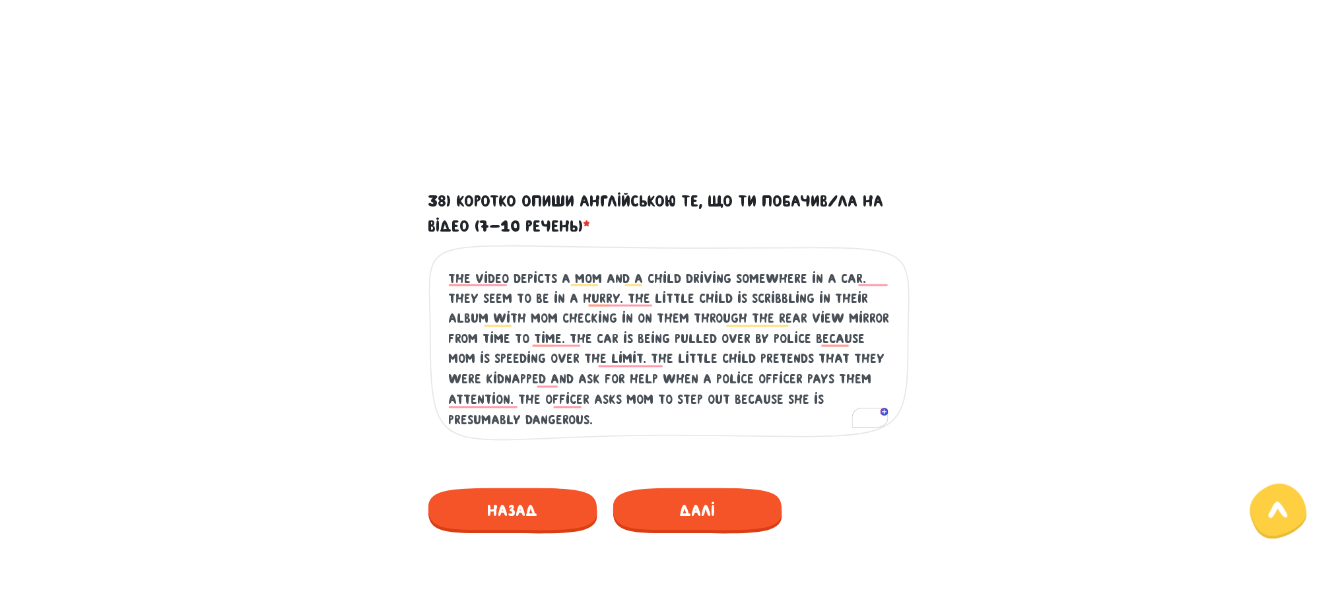
scroll to position [595, 0]
click at [593, 360] on textarea "the video depicts mom and a child driving somewhere in a car. the car is being …" at bounding box center [670, 348] width 442 height 162
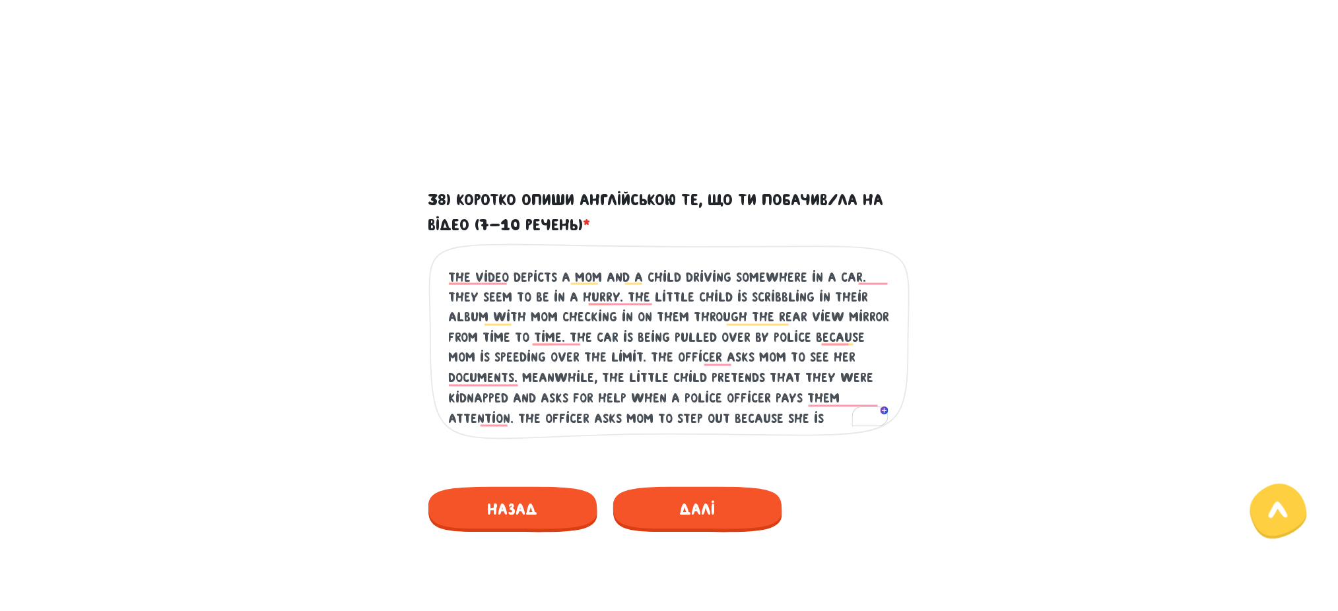
click at [708, 397] on textarea "the video depicts mom and a child driving somewhere in a car. the car is being …" at bounding box center [670, 348] width 442 height 162
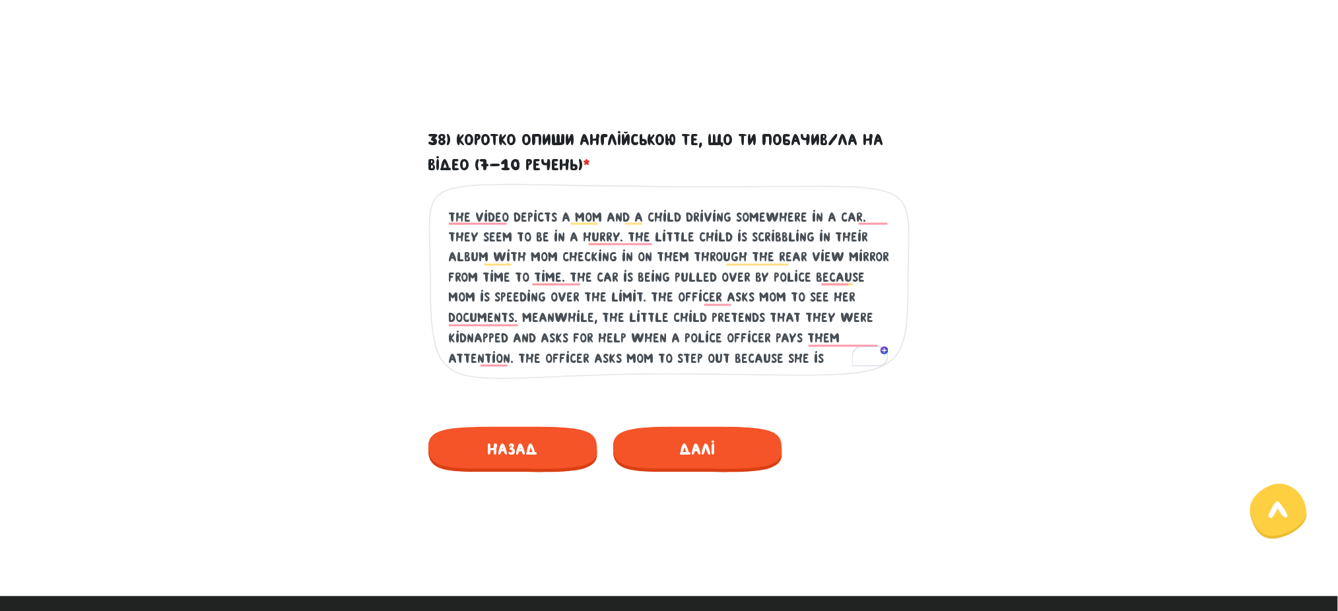
scroll to position [655, 0]
click at [603, 353] on textarea "the video depicts mom and a child driving somewhere in a car. the car is being …" at bounding box center [670, 288] width 442 height 162
type textarea "the video depicts a mom and a child driving somewhere in a car. they seem to be…"
click at [673, 457] on span "Далі" at bounding box center [697, 449] width 169 height 46
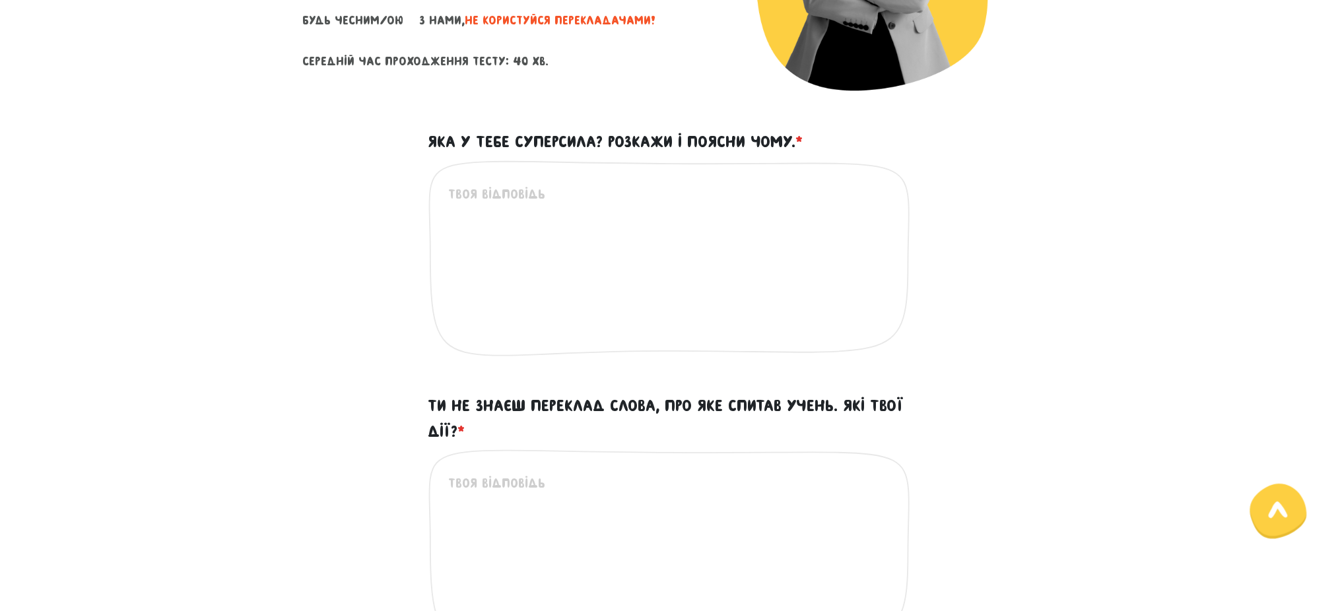
scroll to position [311, 0]
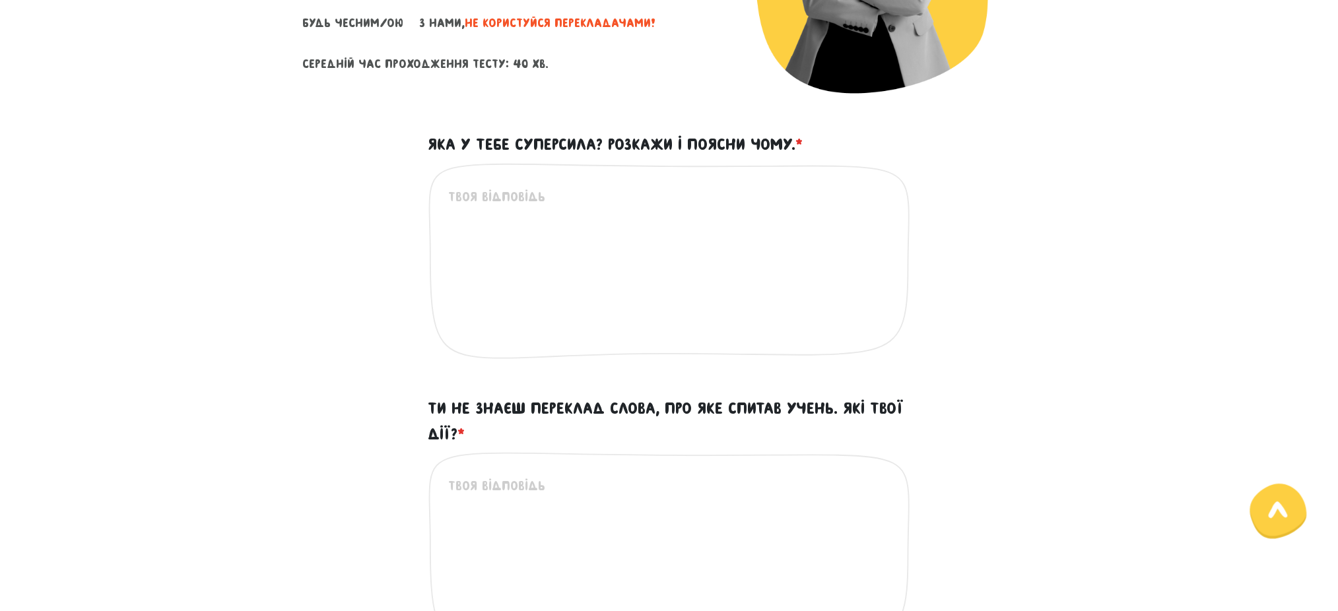
click at [603, 230] on textarea "Яка у тебе суперсила? Розкажи і поясни чому. *" at bounding box center [670, 268] width 442 height 162
click at [584, 228] on textarea "Яка у тебе суперсила? Розкажи і поясни чому. *" at bounding box center [670, 268] width 442 height 162
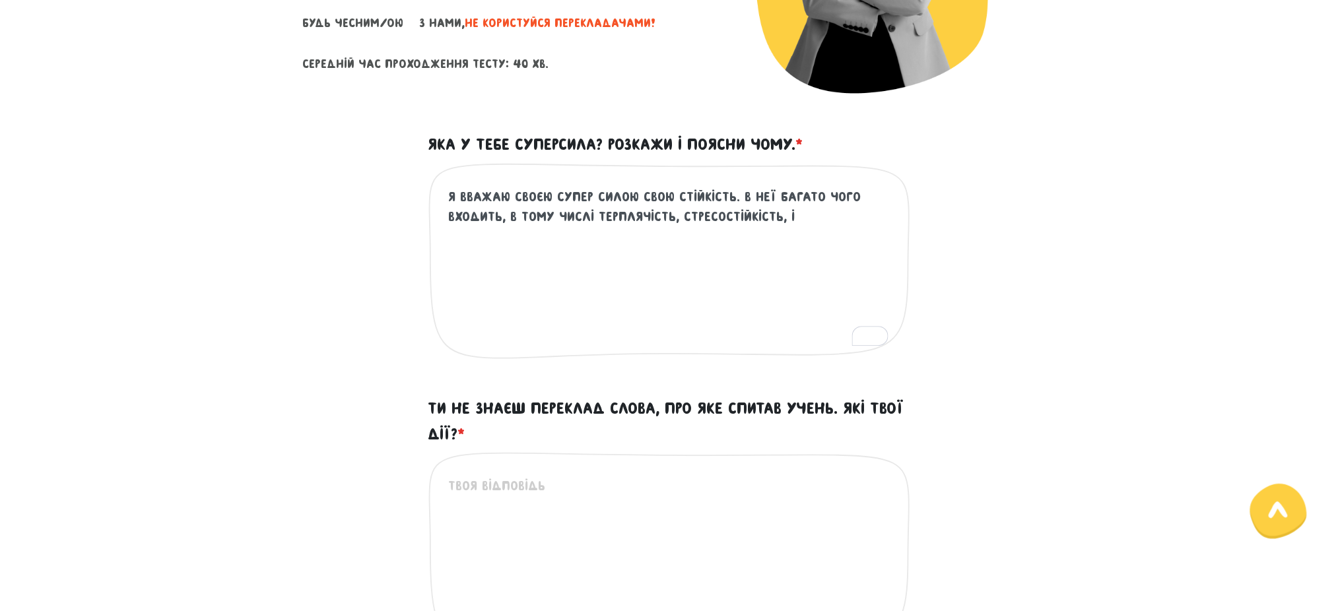
click at [503, 222] on textarea "я вважаю своєю супер силою свою стійкість. в неї багато чого входить, в тому чи…" at bounding box center [670, 268] width 442 height 162
click at [830, 211] on textarea "я вважаю своєю супер силою свою стійкість. в неї багато чого входить - в тому ч…" at bounding box center [670, 268] width 442 height 162
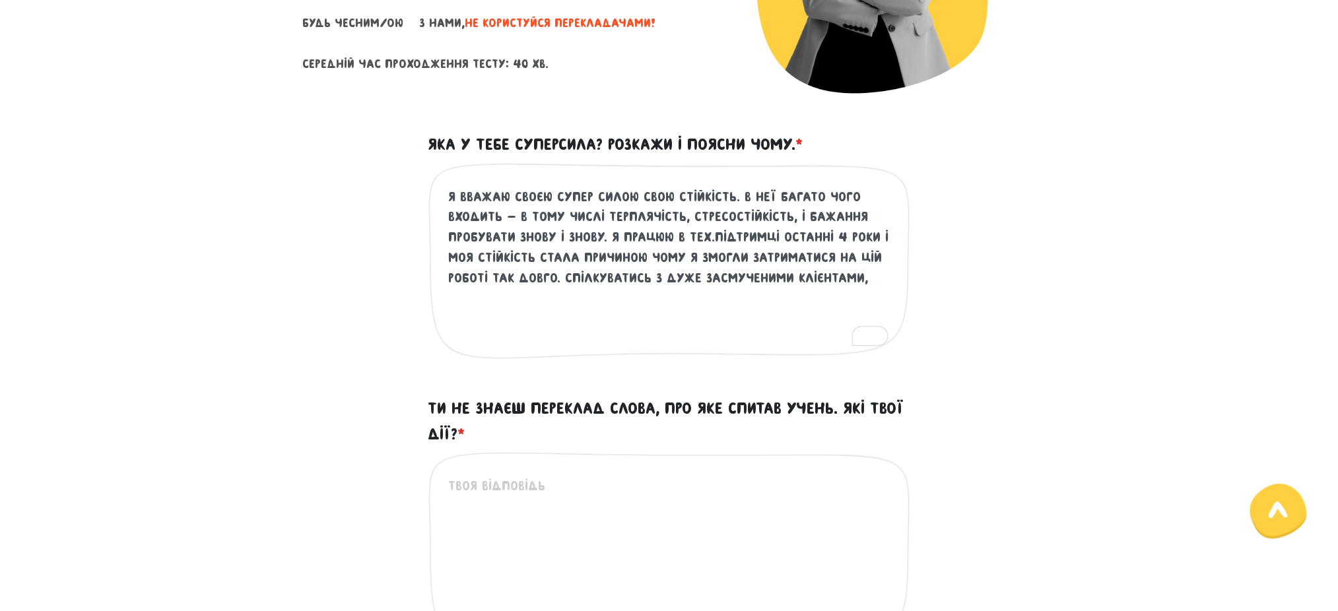
click at [549, 258] on textarea "я вважаю своєю супер силою свою стійкість. в неї багато чого входить - в тому ч…" at bounding box center [670, 268] width 442 height 162
click at [828, 279] on textarea "я вважаю своєю супер силою свою стійкість. в неї багато чого входить - в тому ч…" at bounding box center [670, 268] width 442 height 162
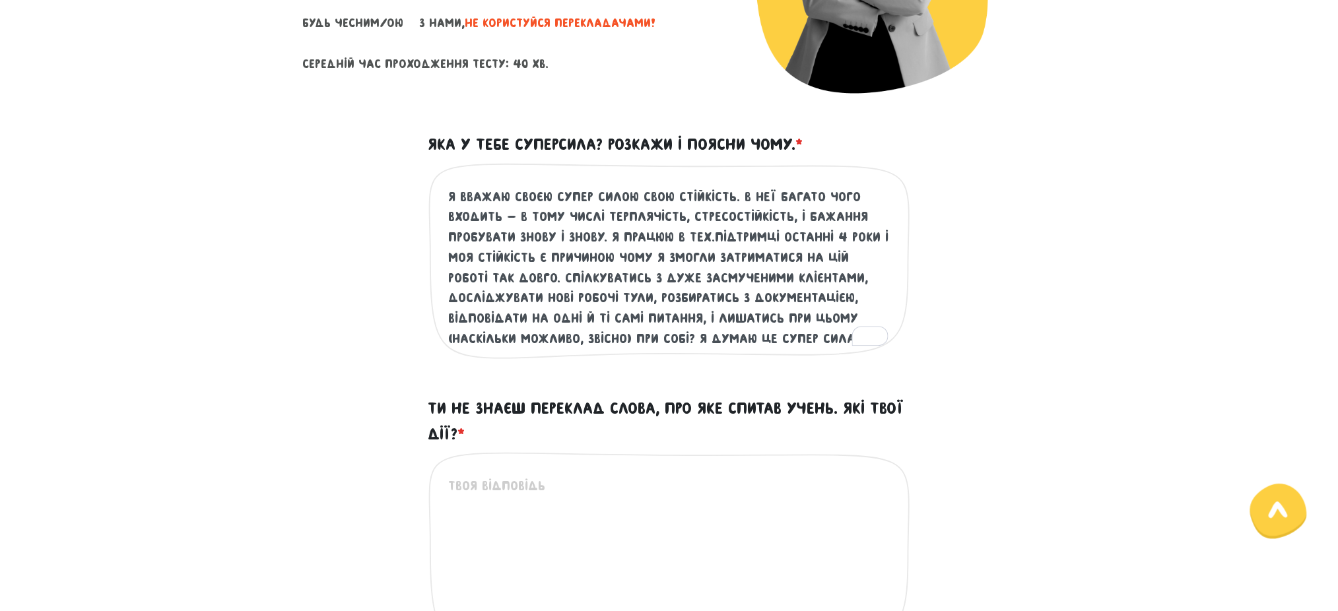
click at [636, 275] on textarea "я вважаю своєю супер силою свою стійкість. в неї багато чого входить - в тому ч…" at bounding box center [670, 268] width 442 height 162
click at [530, 339] on textarea "я вважаю своєю супер силою свою стійкість. в неї багато чого входить - в тому ч…" at bounding box center [670, 268] width 442 height 162
click at [785, 342] on textarea "я вважаю своєю супер силою свою стійкість. в неї багато чого входить - в тому ч…" at bounding box center [670, 268] width 442 height 162
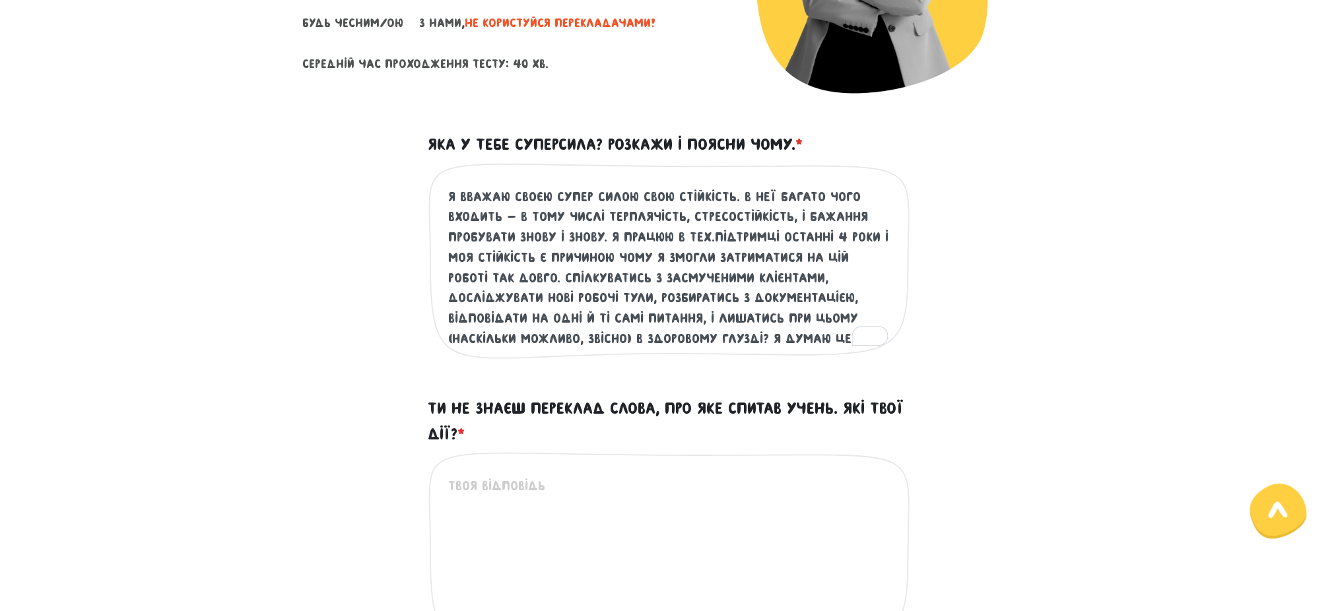
click at [796, 333] on textarea "я вважаю своєю супер силою свою стійкість. в неї багато чого входить - в тому ч…" at bounding box center [670, 268] width 442 height 162
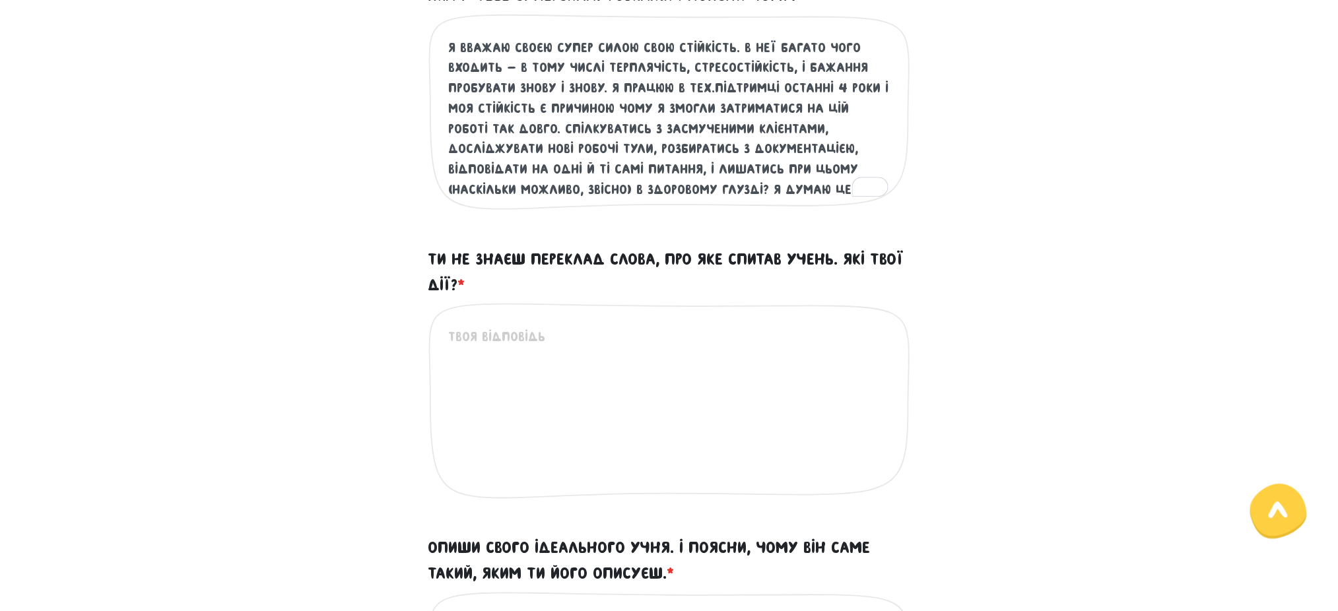
scroll to position [461, 0]
click at [774, 149] on textarea "я вважаю своєю супер силою свою стійкість. в неї багато чого входить - в тому ч…" at bounding box center [670, 117] width 442 height 162
click at [785, 184] on textarea "я вважаю своєю супер силою свою стійкість. в неї багато чого входить - в тому ч…" at bounding box center [670, 117] width 442 height 162
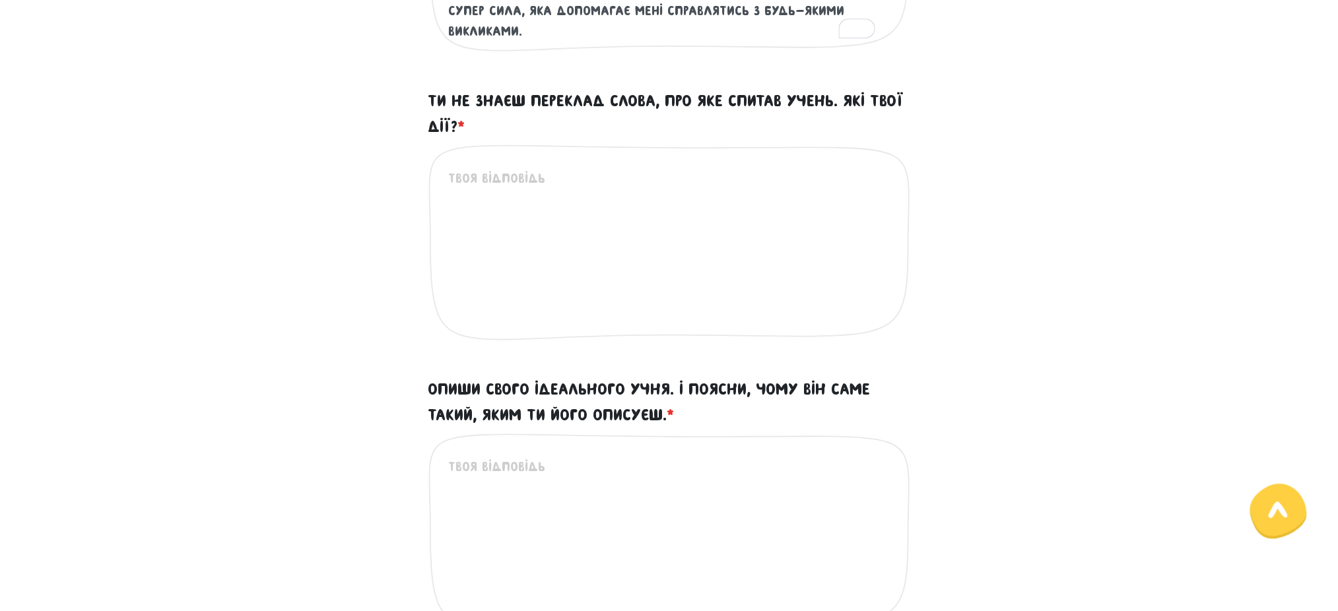
scroll to position [468, 0]
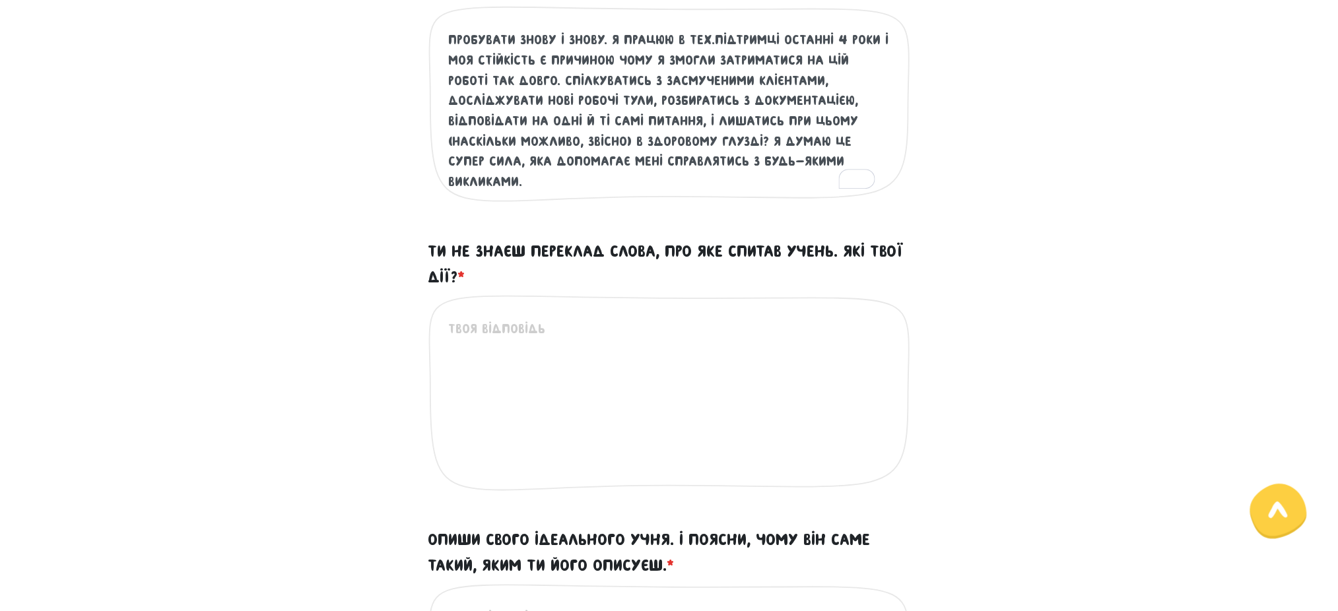
type textarea "я вважаю своєю супер силою свою стійкість. в неї багато чого входить - в тому ч…"
click at [523, 336] on textarea "Ти не знаєш переклад слова, про яке спитав учень. Які твої дії? *" at bounding box center [670, 400] width 442 height 162
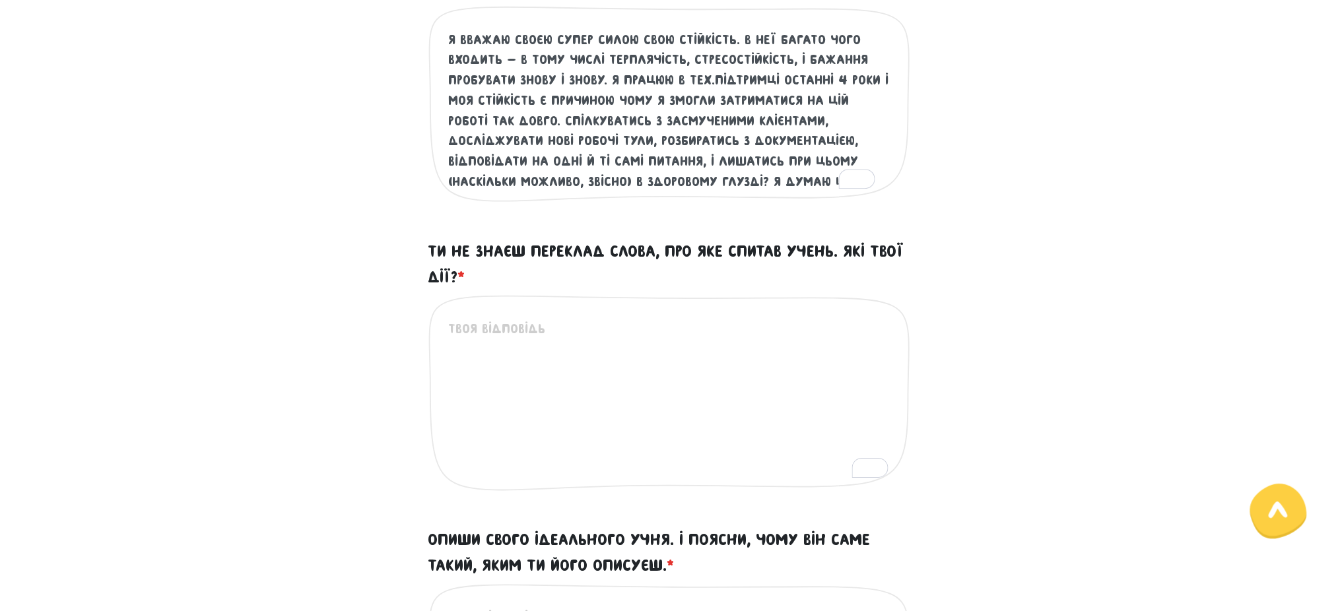
scroll to position [40, 0]
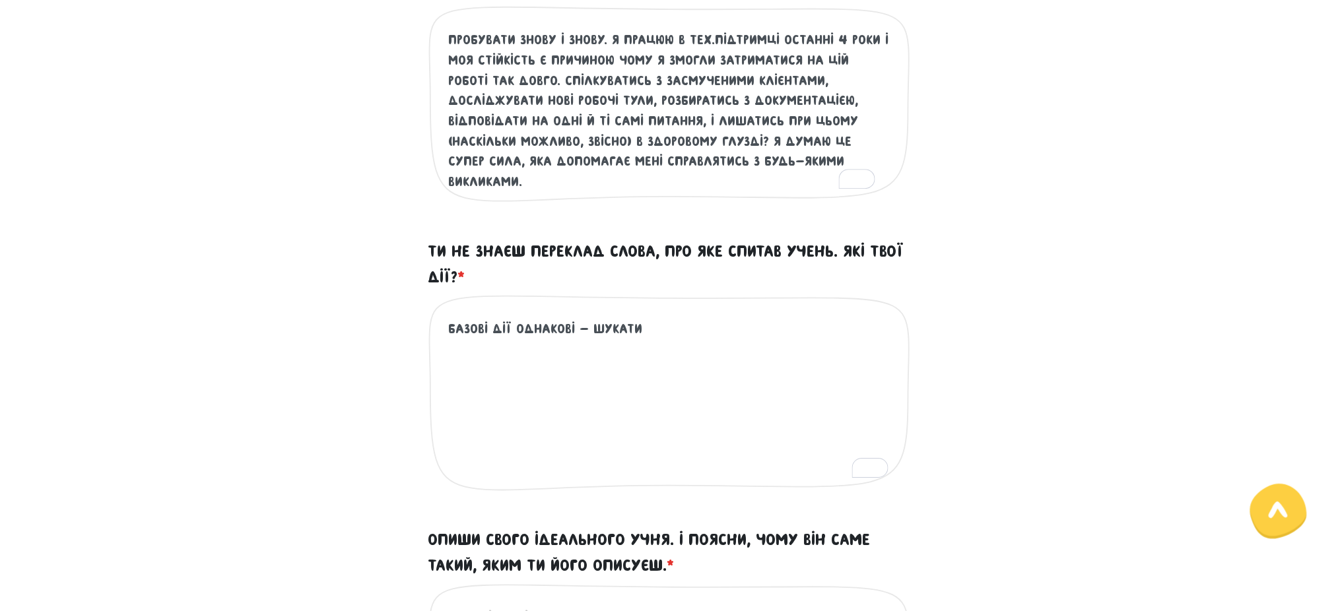
click at [677, 325] on textarea "базові дії однакові - шукати" at bounding box center [670, 400] width 442 height 162
click at [680, 326] on textarea "базові дії однакові - шукати" at bounding box center [670, 400] width 442 height 162
click at [742, 338] on textarea "базові дії однакові - шукати переклад" at bounding box center [670, 400] width 442 height 162
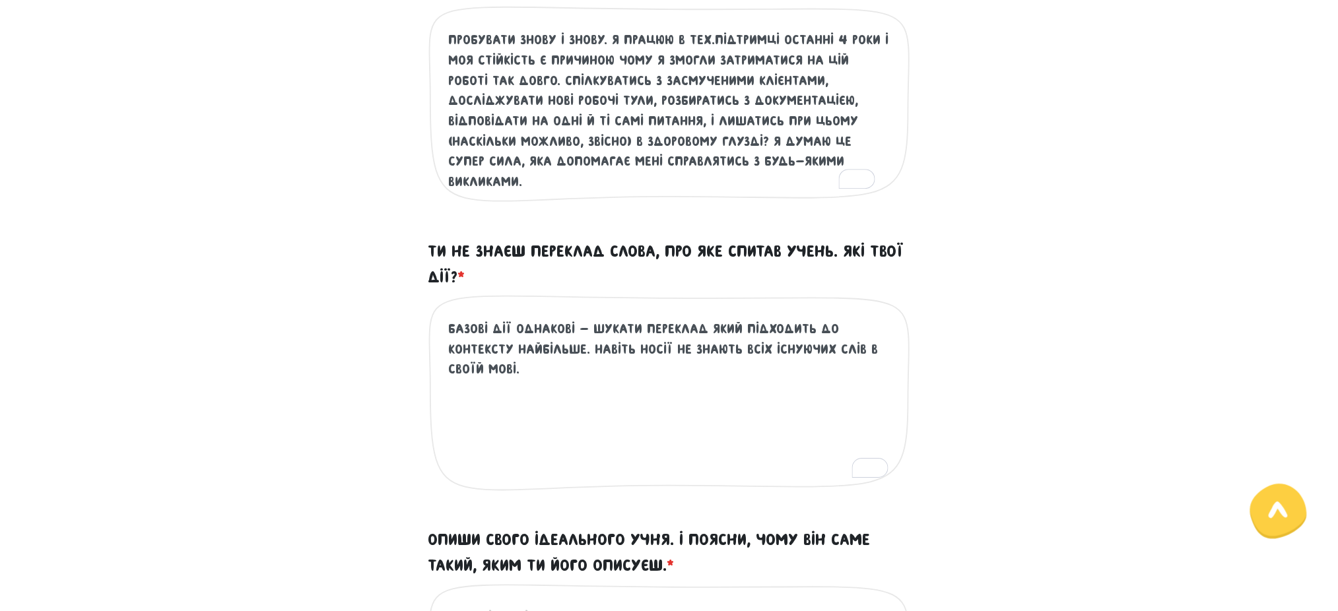
click at [581, 348] on textarea "базові дії однакові - шукати переклад який підходить до контексту найбільше. на…" at bounding box center [670, 400] width 442 height 162
click at [719, 352] on textarea "базові дії однакові - шукати переклад який підходить до контексту найбільше, ді…" at bounding box center [670, 400] width 442 height 162
click at [818, 374] on textarea "базові дії однакові - шукати переклад який підходить до контексту найбільше, ді…" at bounding box center [670, 400] width 442 height 162
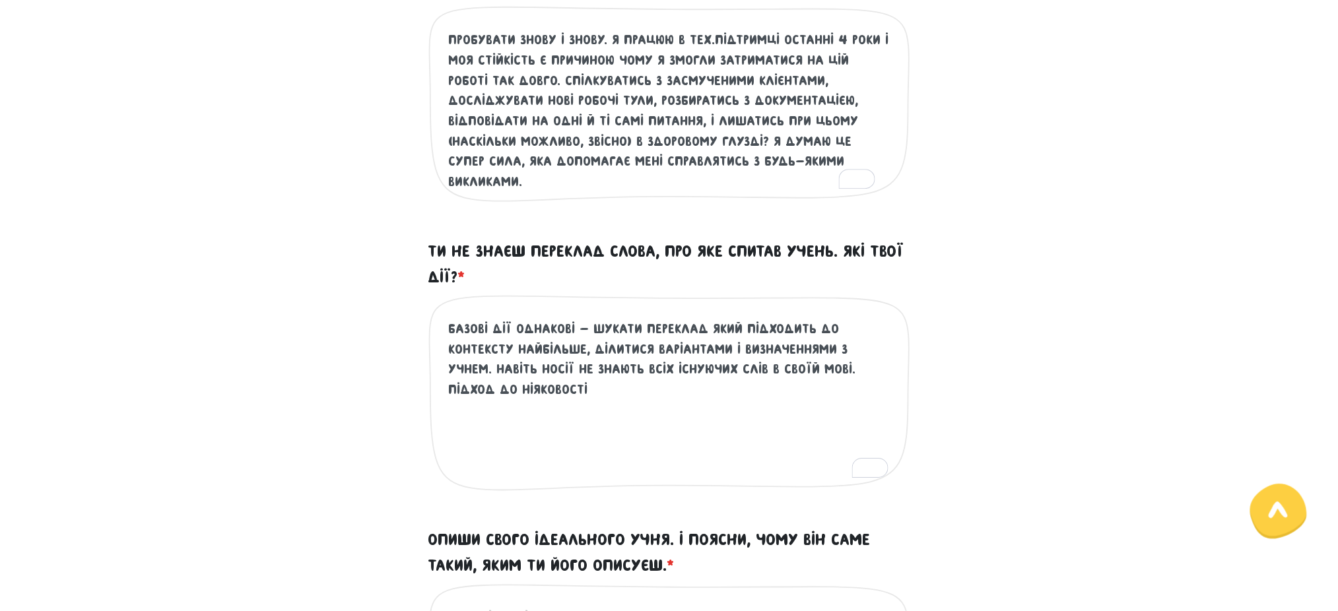
click at [521, 392] on textarea "базові дії однакові - шукати переклад який підходить до контексту найбільше, ді…" at bounding box center [670, 400] width 442 height 162
click at [657, 393] on textarea "базові дії однакові - шукати переклад який підходить до контексту найбільше, ді…" at bounding box center [670, 400] width 442 height 162
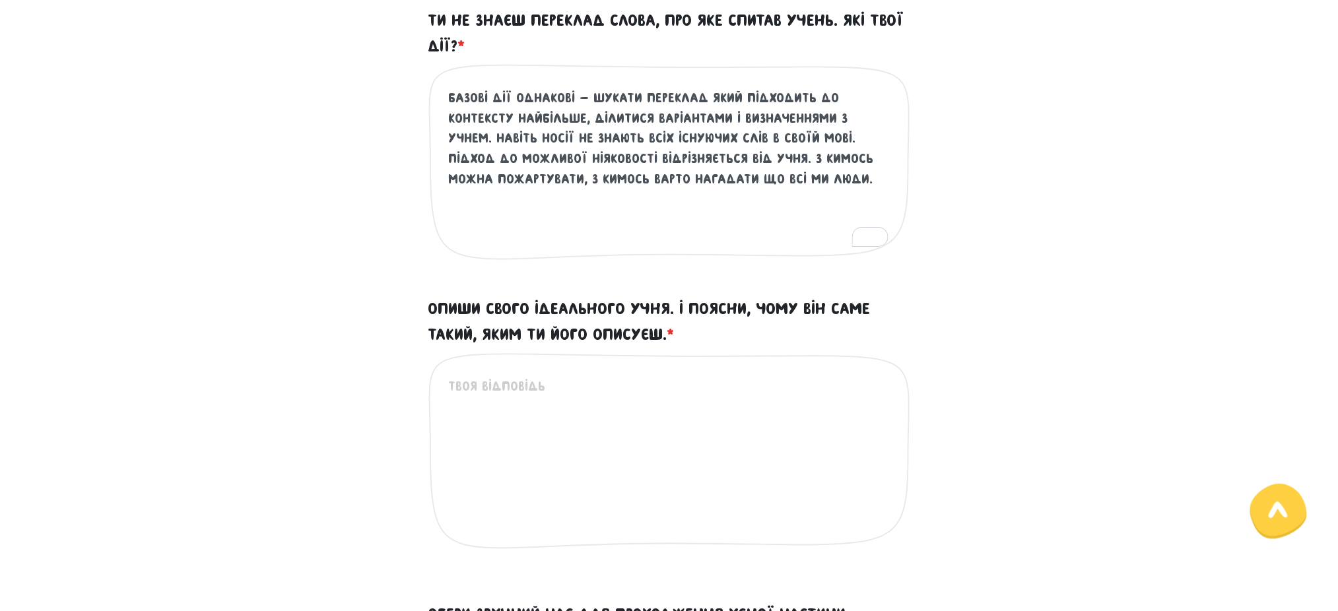
scroll to position [733, 0]
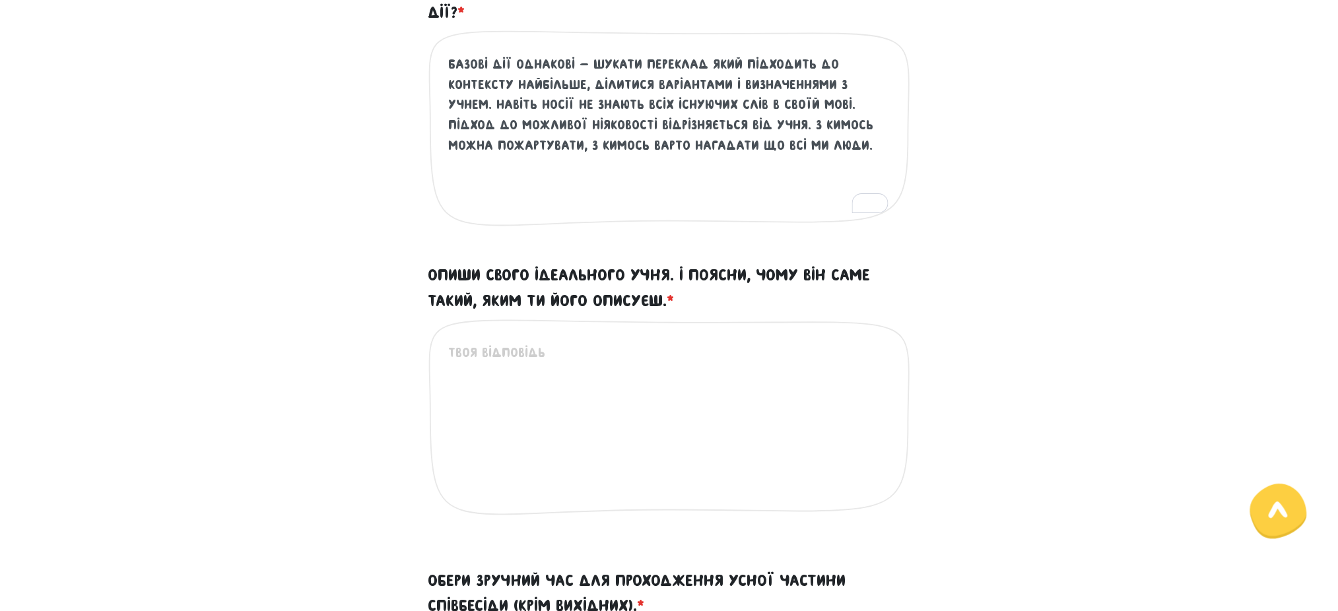
type textarea "базові дії однакові - шукати переклад який підходить до контексту найбільше, ді…"
click at [556, 394] on textarea "Опиши свого ідеального учня. І поясни, чому він саме такий, яким ти його описує…" at bounding box center [670, 424] width 442 height 162
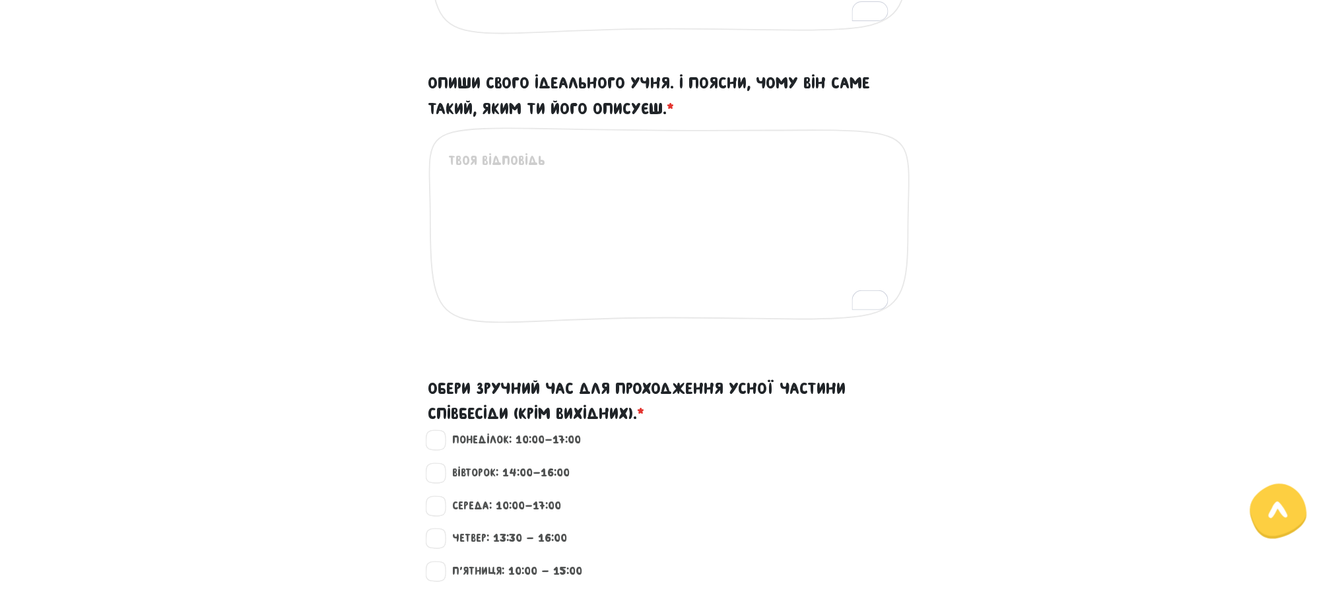
scroll to position [951, 0]
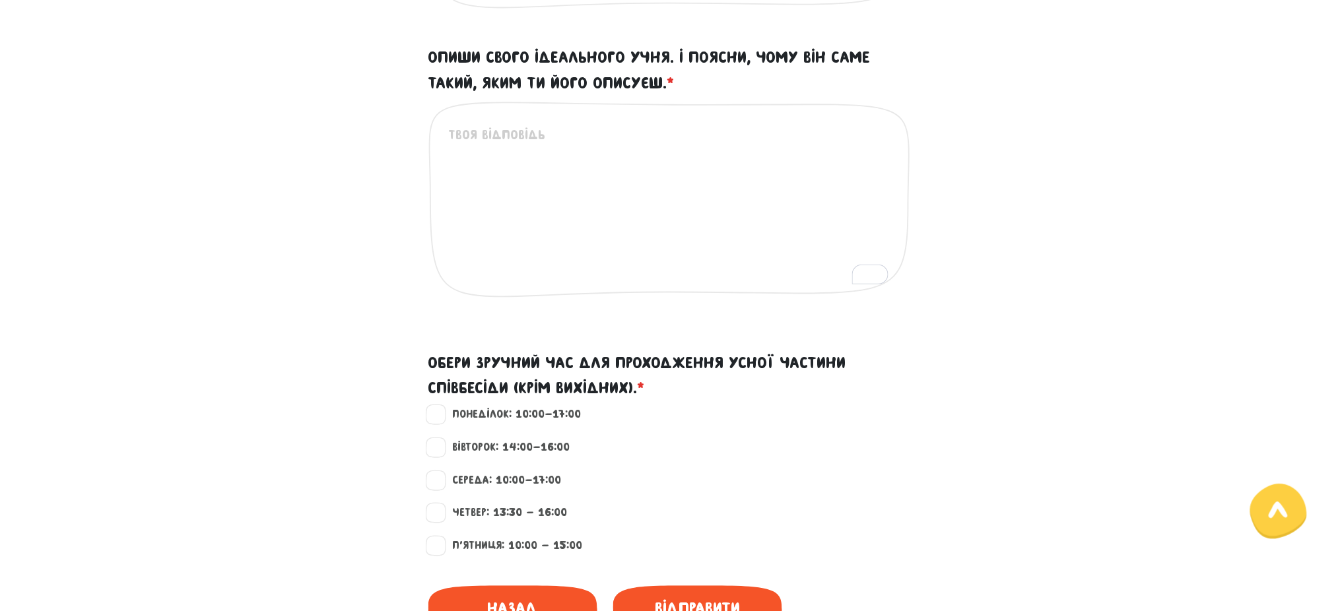
click at [488, 475] on label "Середа: 10:00-17:00" at bounding box center [502, 480] width 120 height 17
click at [442, 475] on input "Середа: 10:00-17:00" at bounding box center [437, 478] width 11 height 13
checkbox input "true"
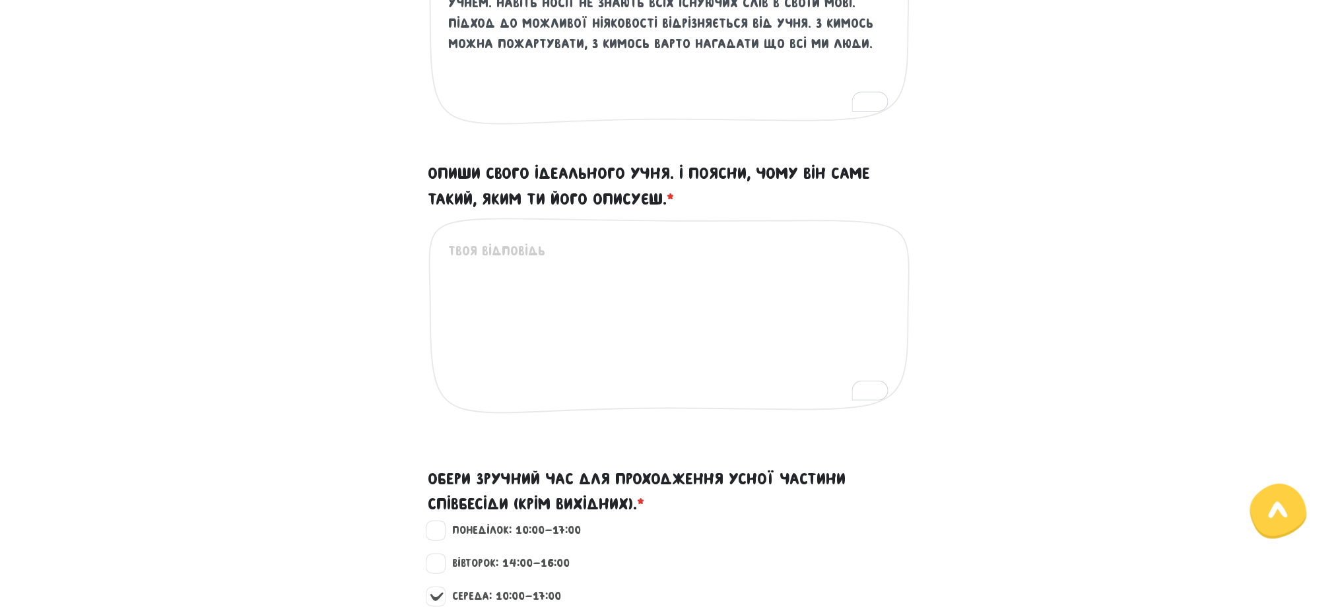
scroll to position [776, 0]
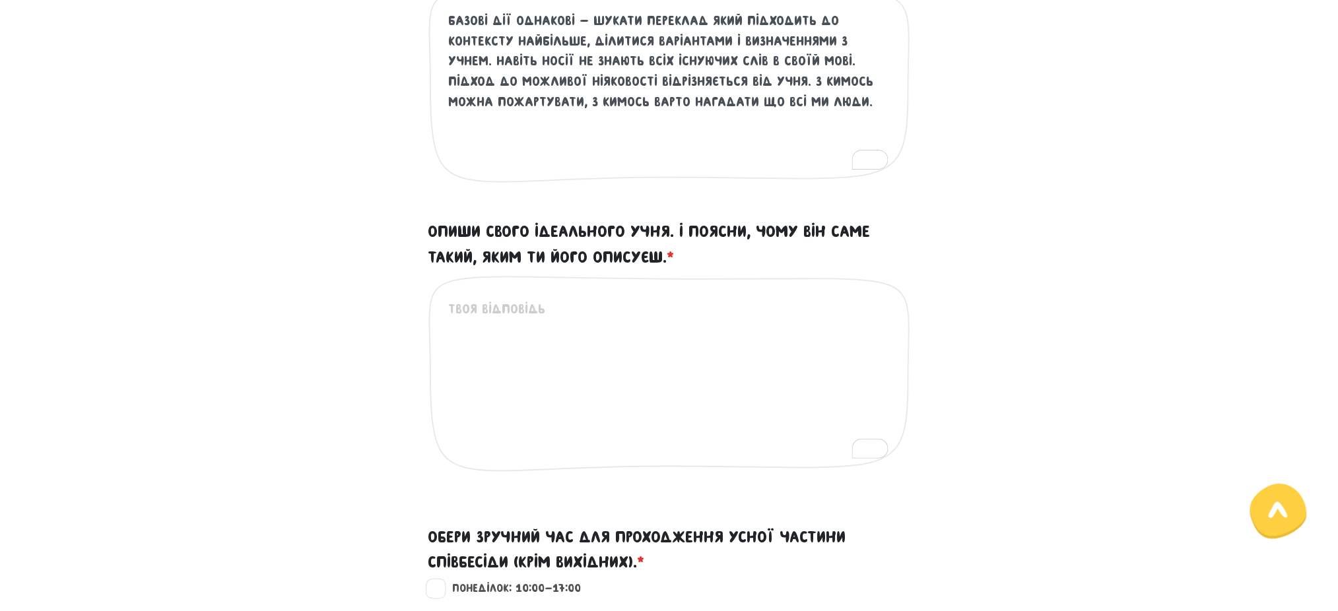
click at [594, 292] on div "Це обов'язкове поле" at bounding box center [669, 385] width 482 height 218
click at [540, 302] on textarea "Опиши свого ідеального учня. І поясни, чому він саме такий, яким ти його описує…" at bounding box center [670, 381] width 442 height 162
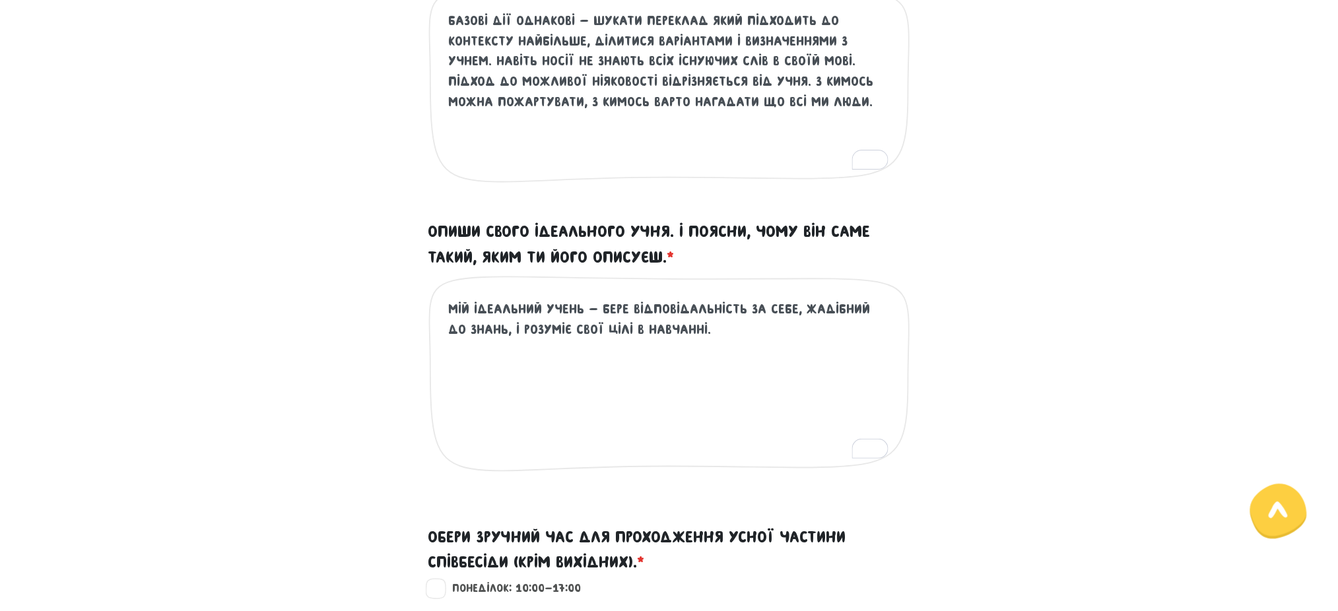
click at [710, 334] on textarea "мій ідеальний учень - бере відповідальність за себе, жадібний до знань, і розум…" at bounding box center [670, 381] width 442 height 162
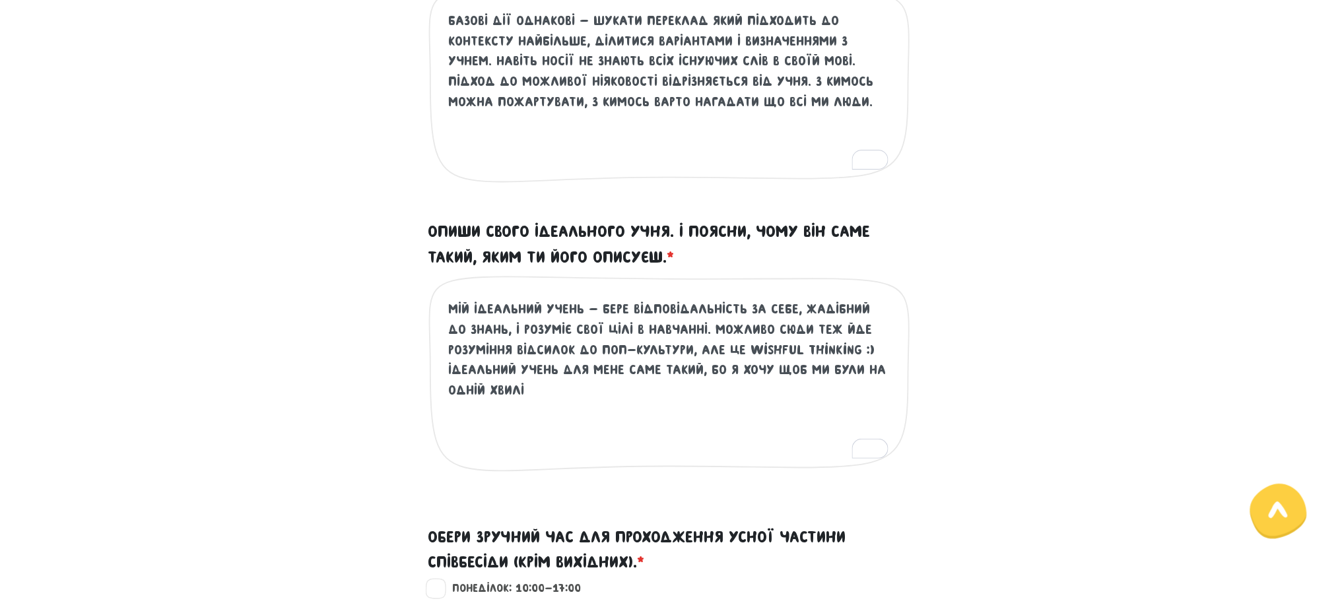
click at [687, 350] on textarea "мій ідеальний учень - бере відповідальність за себе, жадібний до знань, і розум…" at bounding box center [670, 381] width 442 height 162
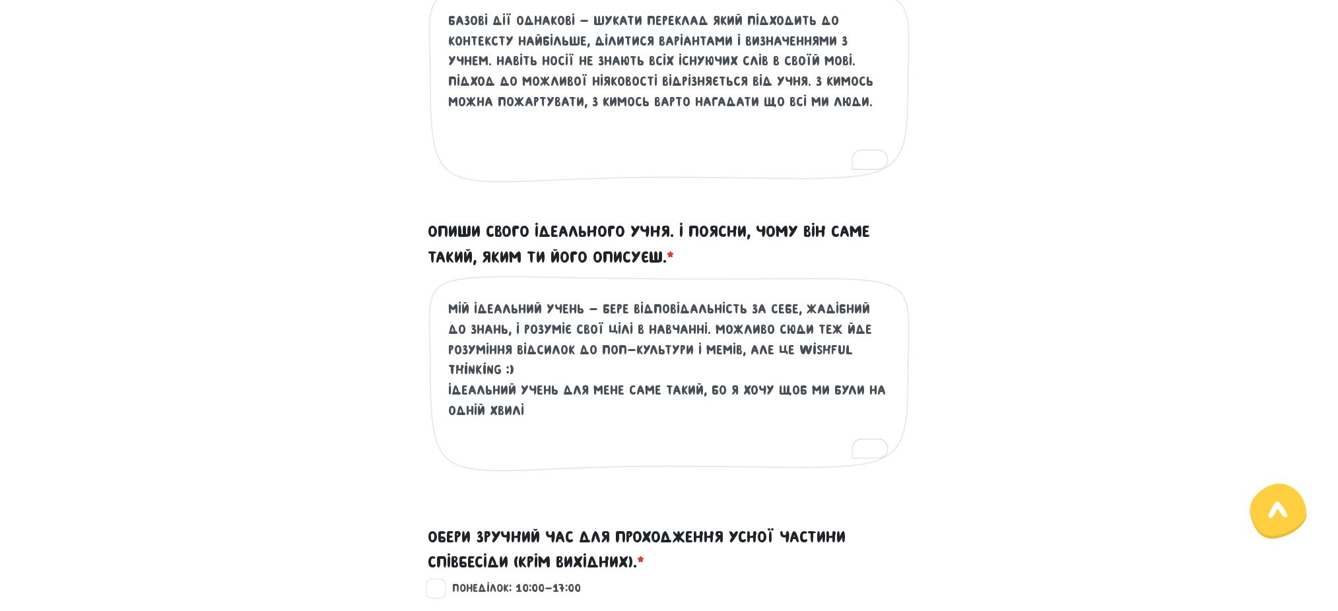
click at [788, 351] on textarea "мій ідеальний учень - бере відповідальність за себе, жадібний до знань, і розум…" at bounding box center [670, 381] width 442 height 162
click at [552, 418] on textarea "мій ідеальний учень - бере відповідальність за себе, жадібний до знань, і розум…" at bounding box center [670, 381] width 442 height 162
click at [608, 416] on textarea "мій ідеальний учень - бере відповідальність за себе, жадібний до знань, і розум…" at bounding box center [670, 381] width 442 height 162
click at [819, 418] on textarea "мій ідеальний учень - бере відповідальність за себе, жадібний до знань, і розум…" at bounding box center [670, 381] width 442 height 162
click at [587, 411] on textarea "мій ідеальний учень - бере відповідальність за себе, жадібний до знань, і розум…" at bounding box center [670, 381] width 442 height 162
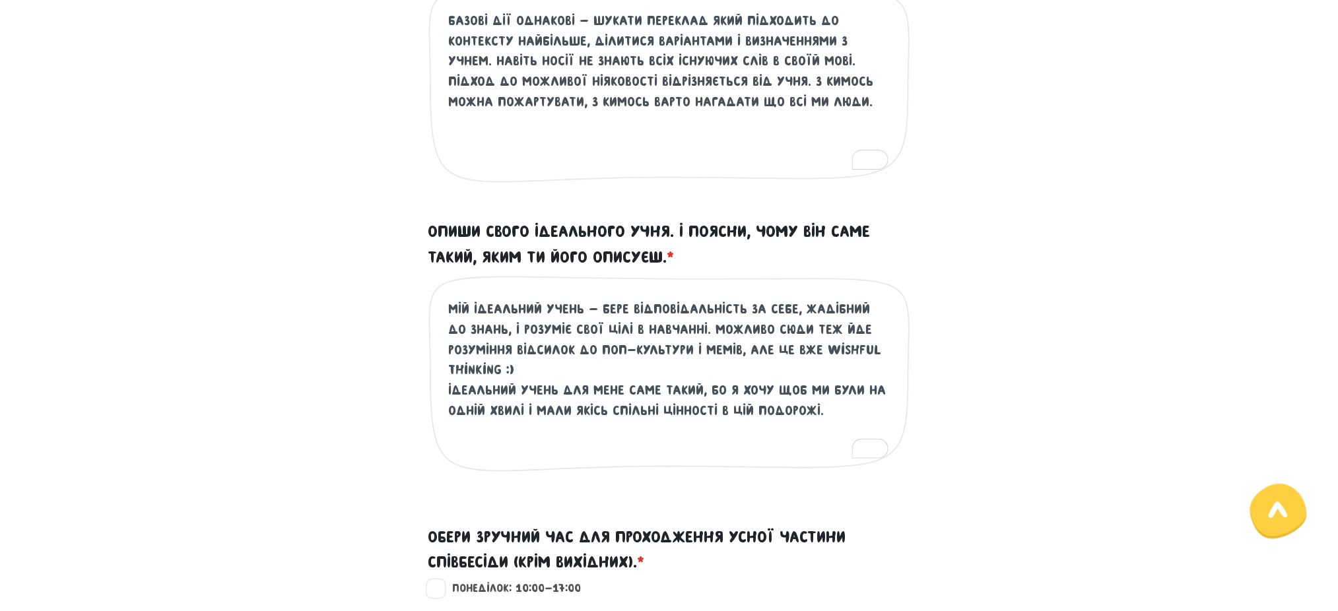
click at [587, 411] on textarea "мій ідеальний учень - бере відповідальність за себе, жадібний до знань, і розум…" at bounding box center [670, 381] width 442 height 162
click at [705, 409] on textarea "мій ідеальний учень - бере відповідальність за себе, жадібний до знань, і розум…" at bounding box center [670, 381] width 442 height 162
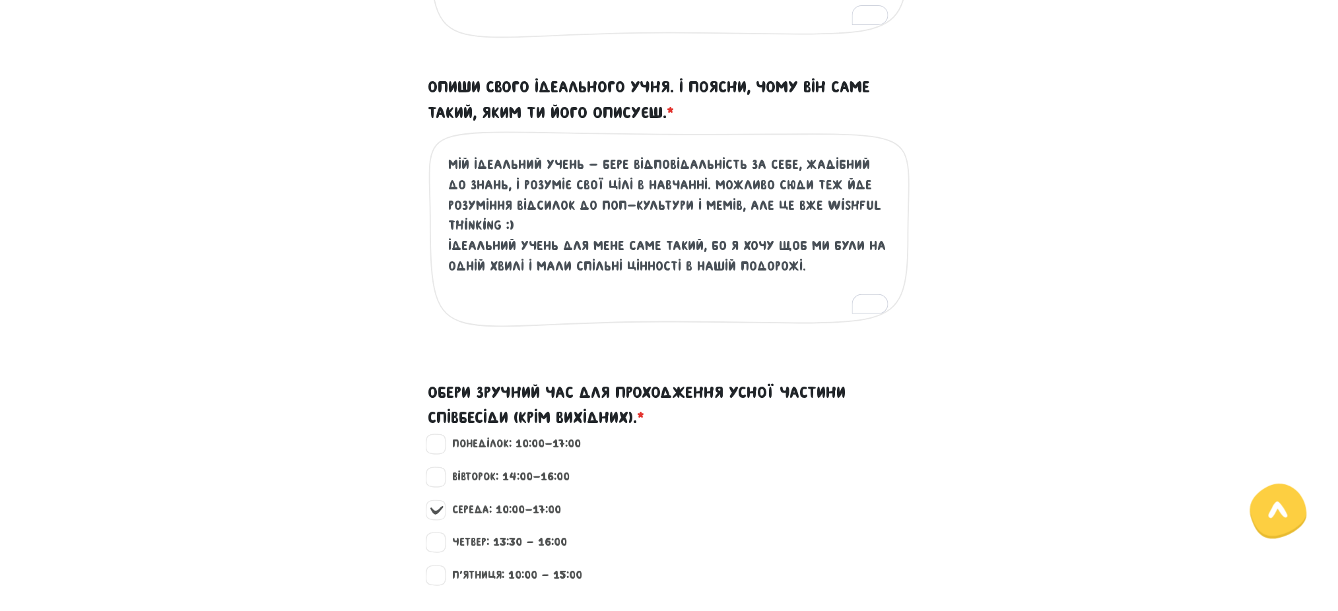
scroll to position [994, 0]
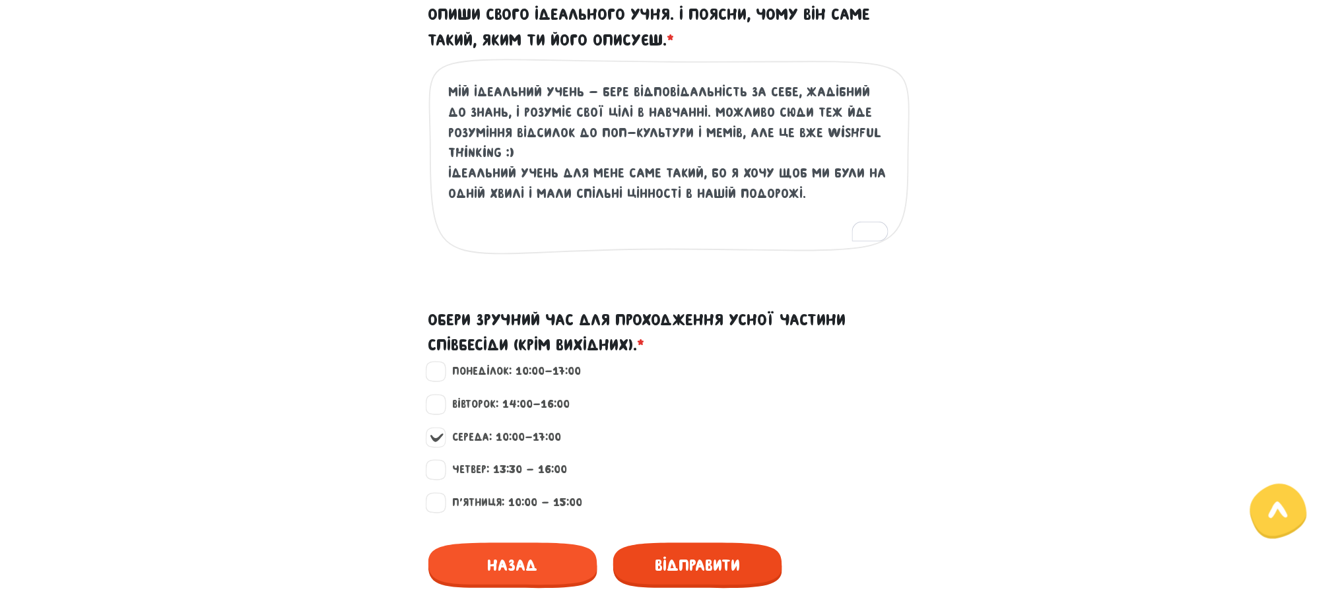
type textarea "мій ідеальний учень - бере відповідальність за себе, жадібний до знань, і розум…"
click at [729, 560] on span "Відправити" at bounding box center [697, 566] width 169 height 46
